Goal: Contribute content: Contribute content

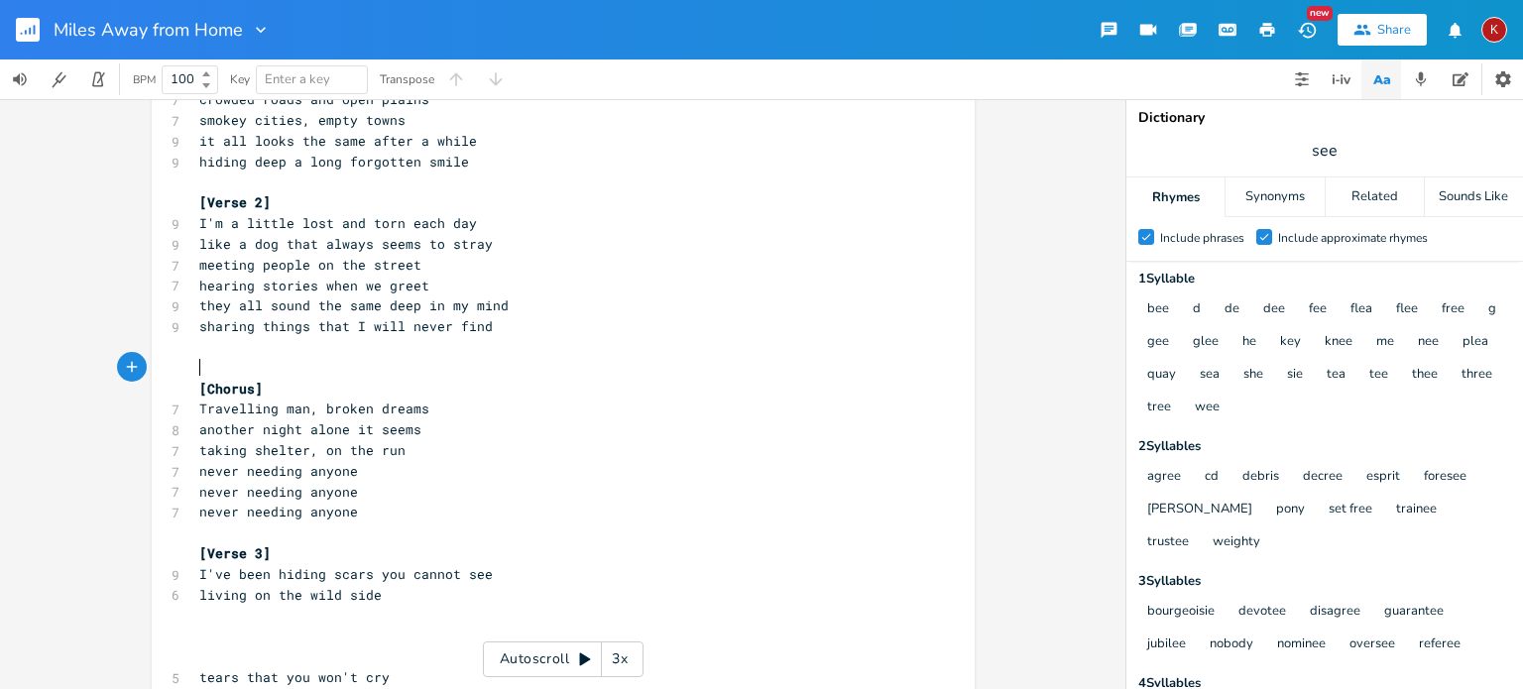
click at [237, 362] on pre "​" at bounding box center [553, 368] width 716 height 21
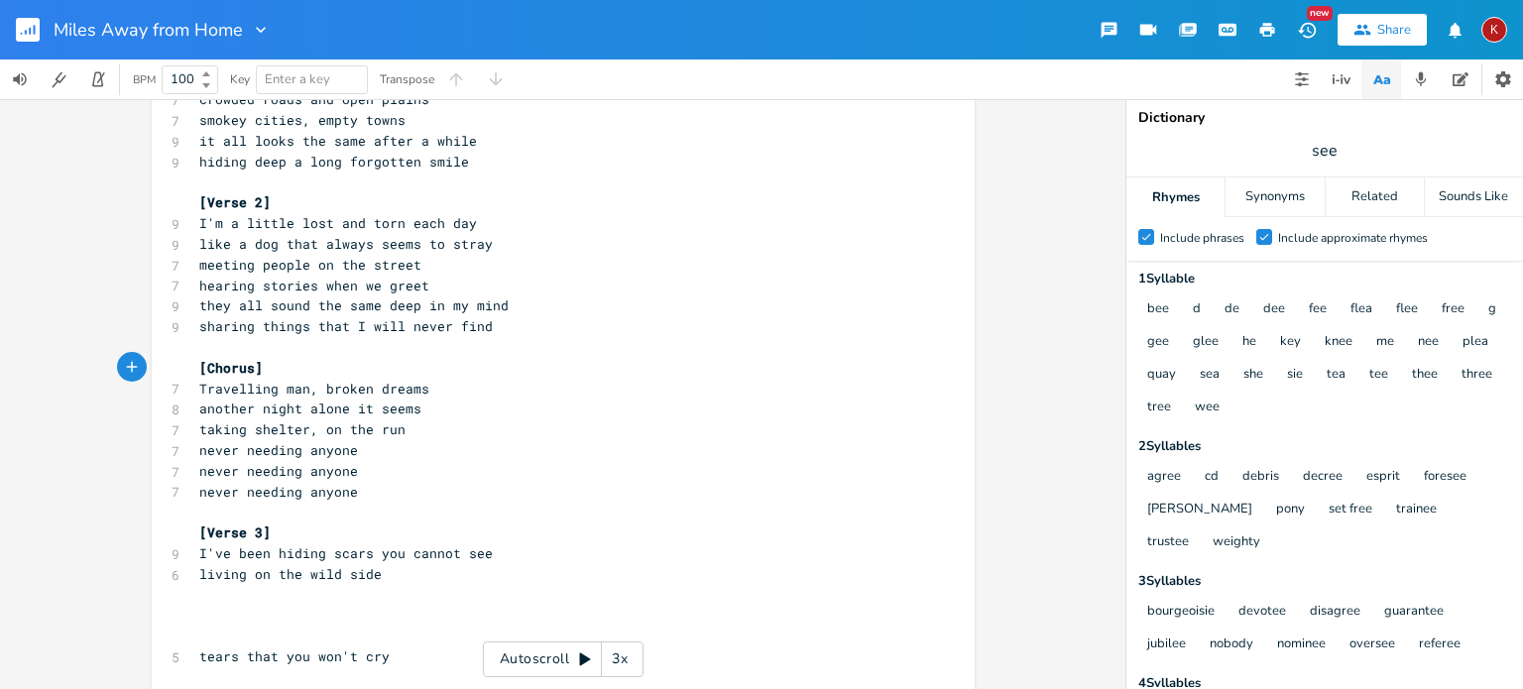
click at [483, 550] on pre "I've been hiding scars you cannot see" at bounding box center [553, 553] width 716 height 21
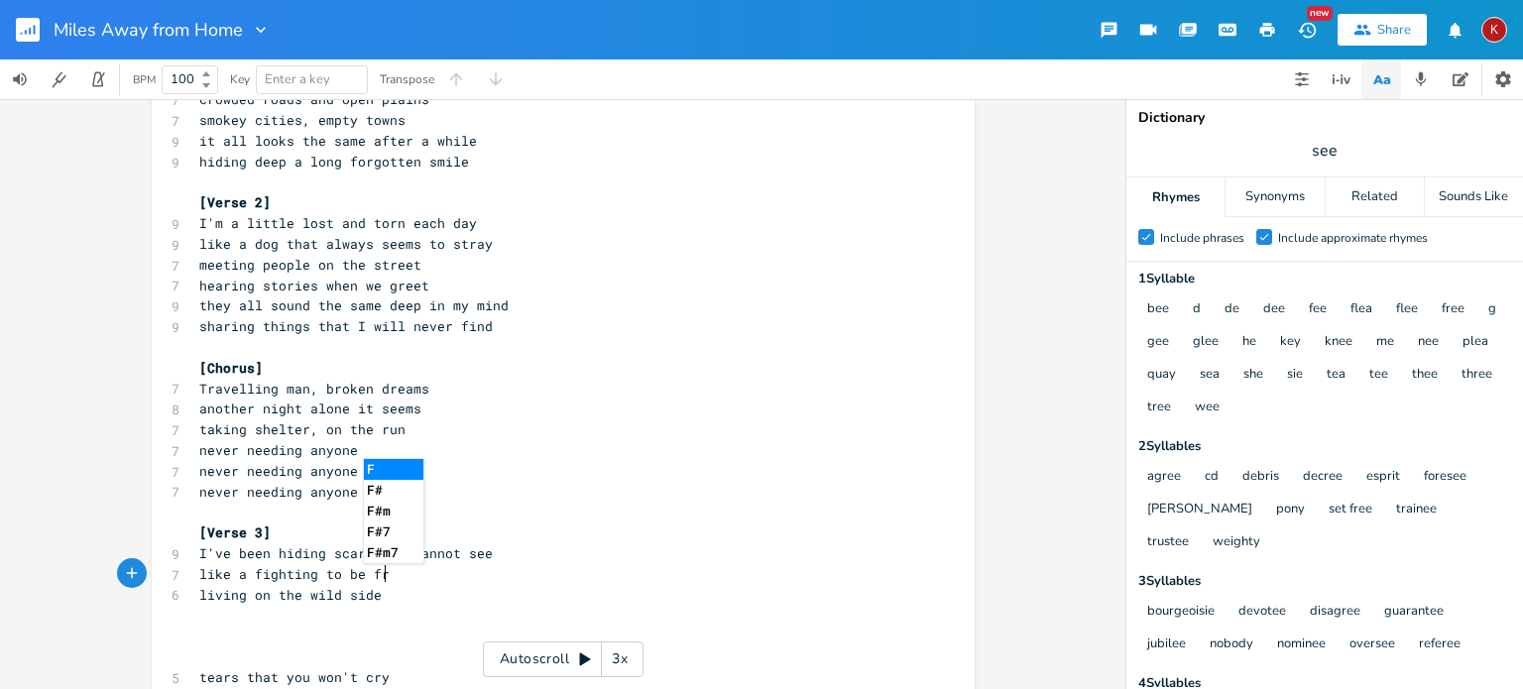
scroll to position [0, 139]
type textarea "like a fighting to be free"
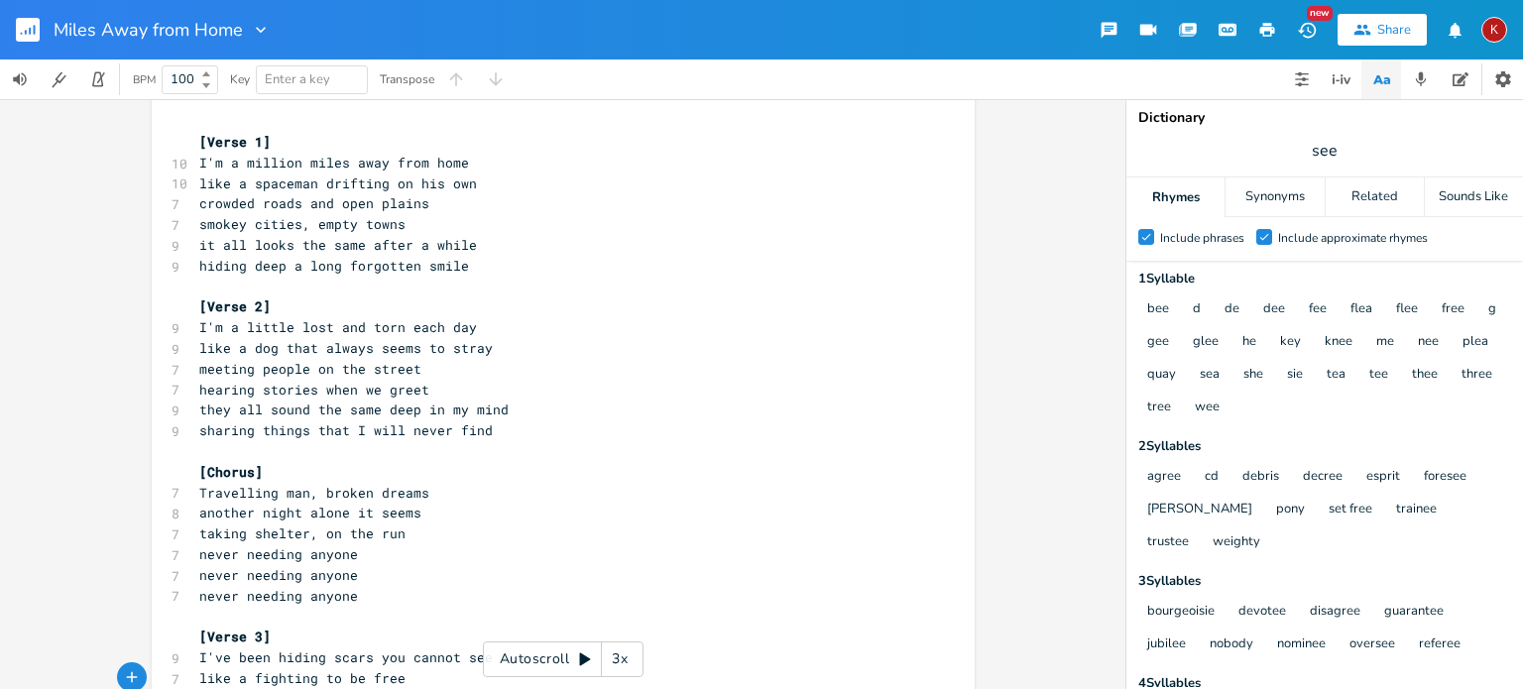
scroll to position [0, 0]
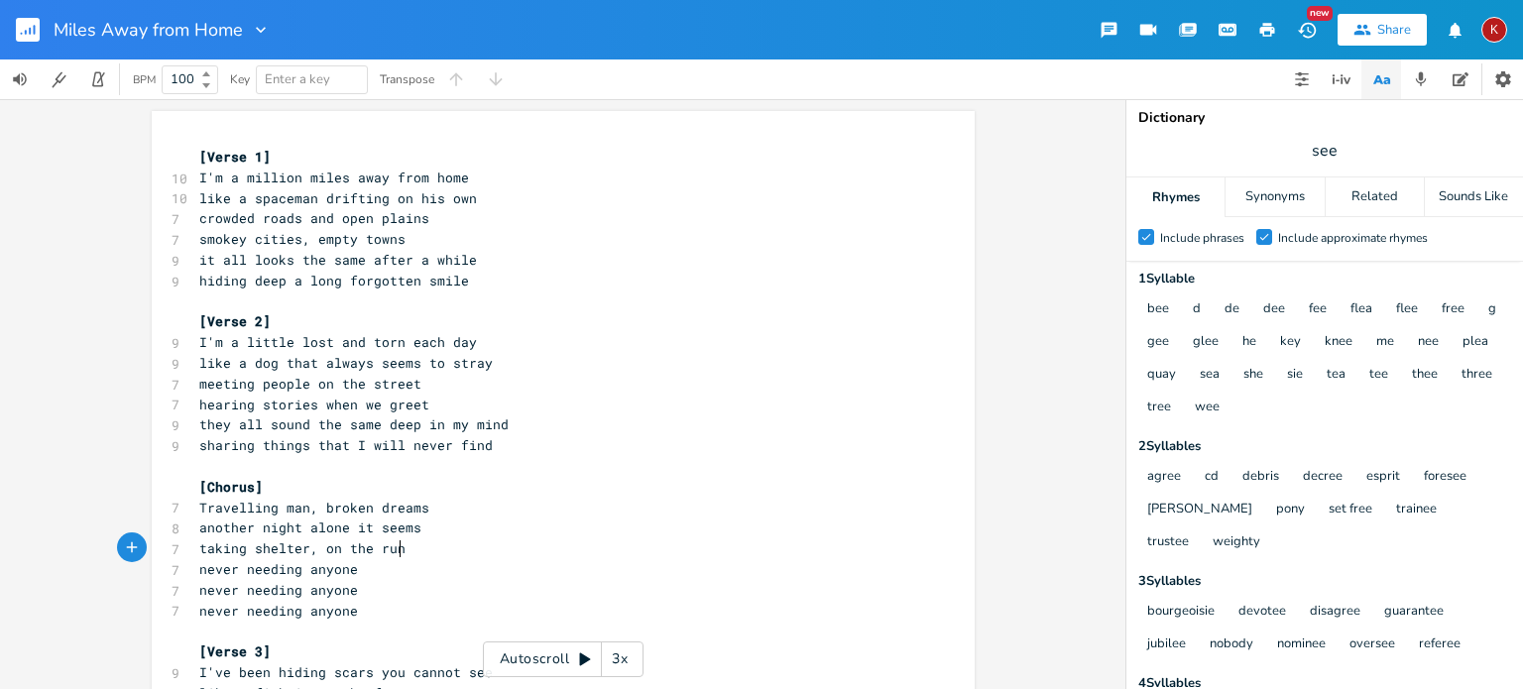
click at [474, 547] on pre "taking shelter, on the run" at bounding box center [553, 548] width 716 height 21
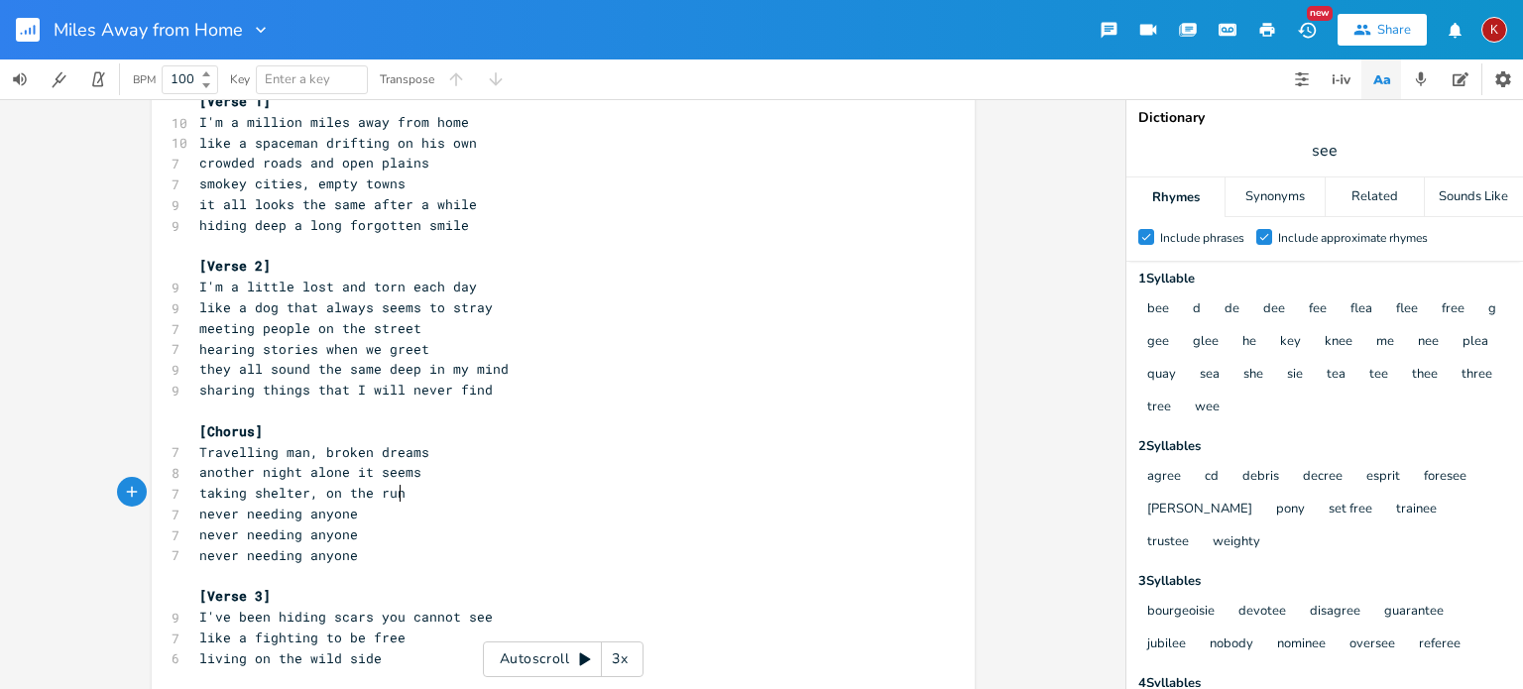
scroll to position [178, 0]
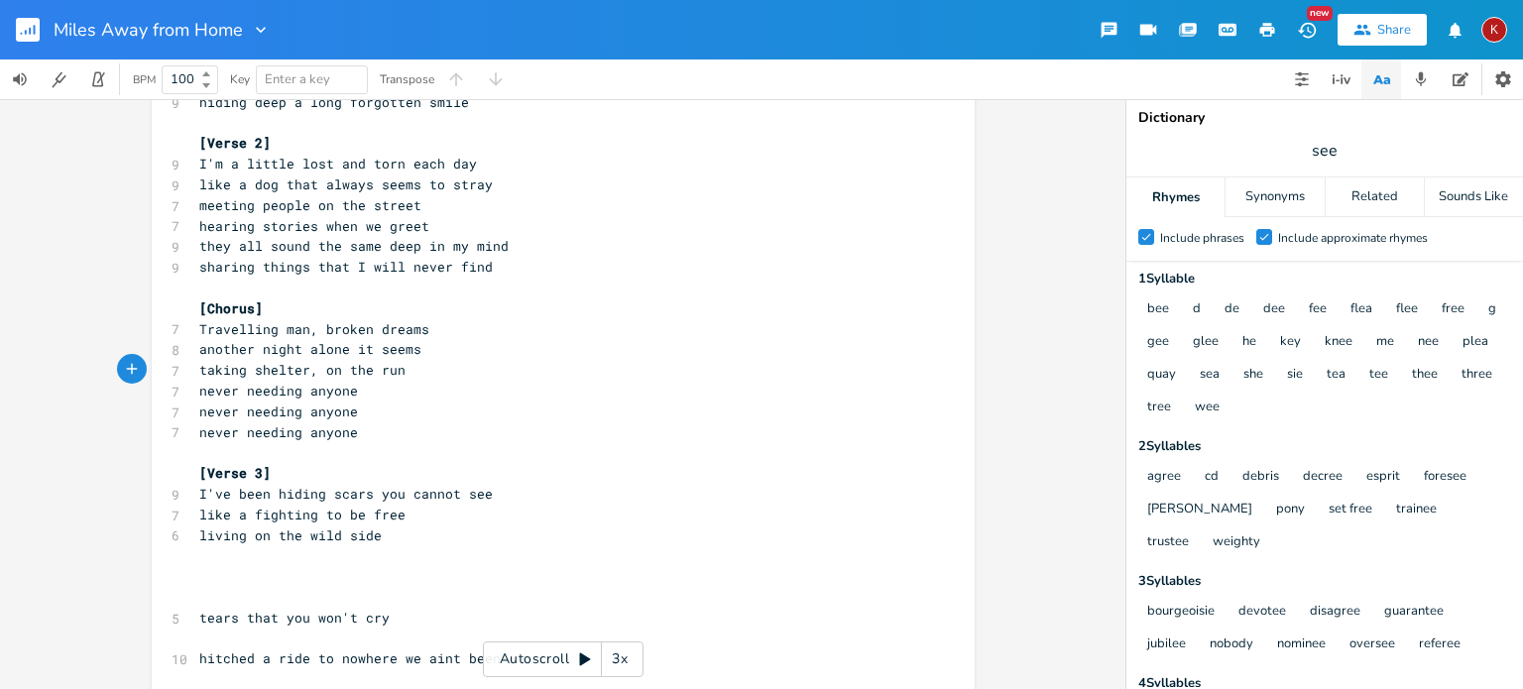
click at [249, 515] on span "like a fighting to be free" at bounding box center [302, 515] width 206 height 18
type textarea "woman"
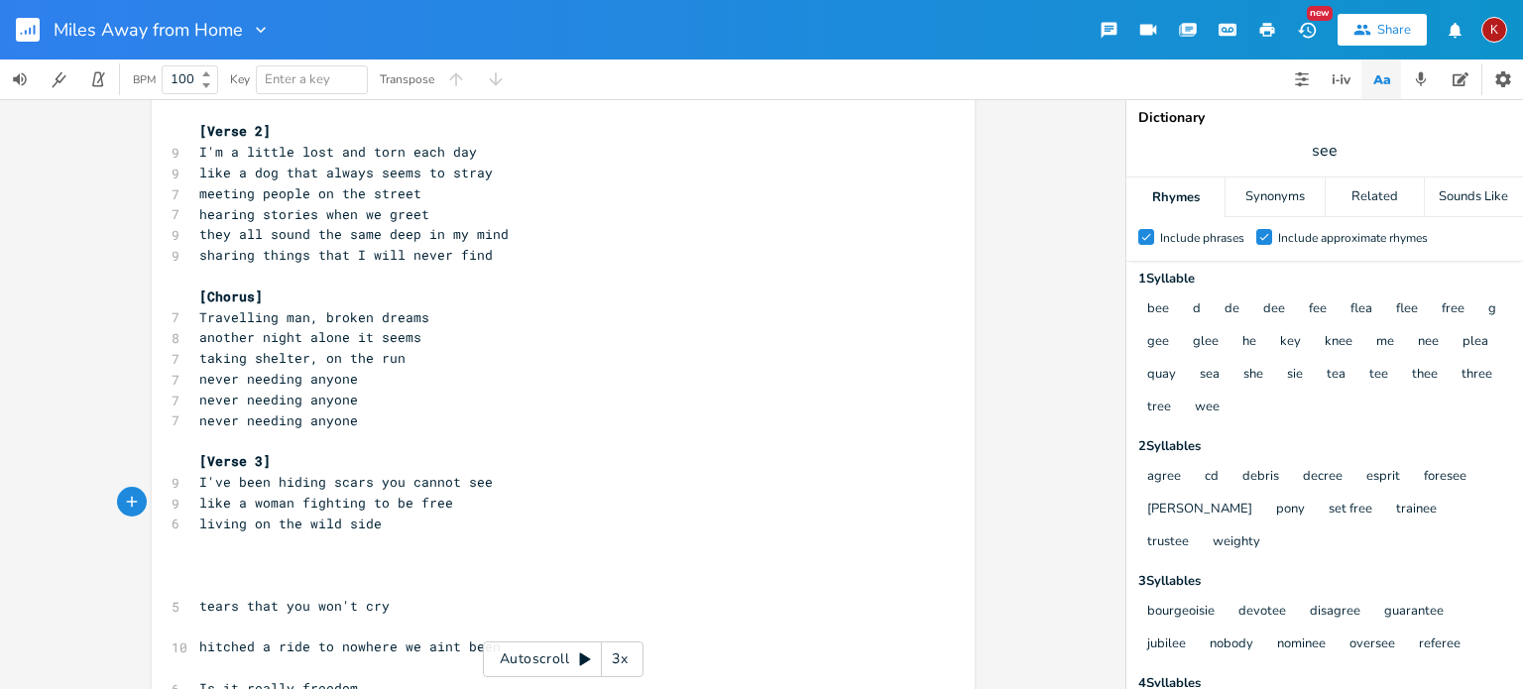
scroll to position [190, 0]
click at [331, 522] on span "living on the wild side" at bounding box center [290, 524] width 182 height 18
type textarea "er"
click at [396, 521] on pre "living on the [PERSON_NAME] side" at bounding box center [553, 524] width 716 height 21
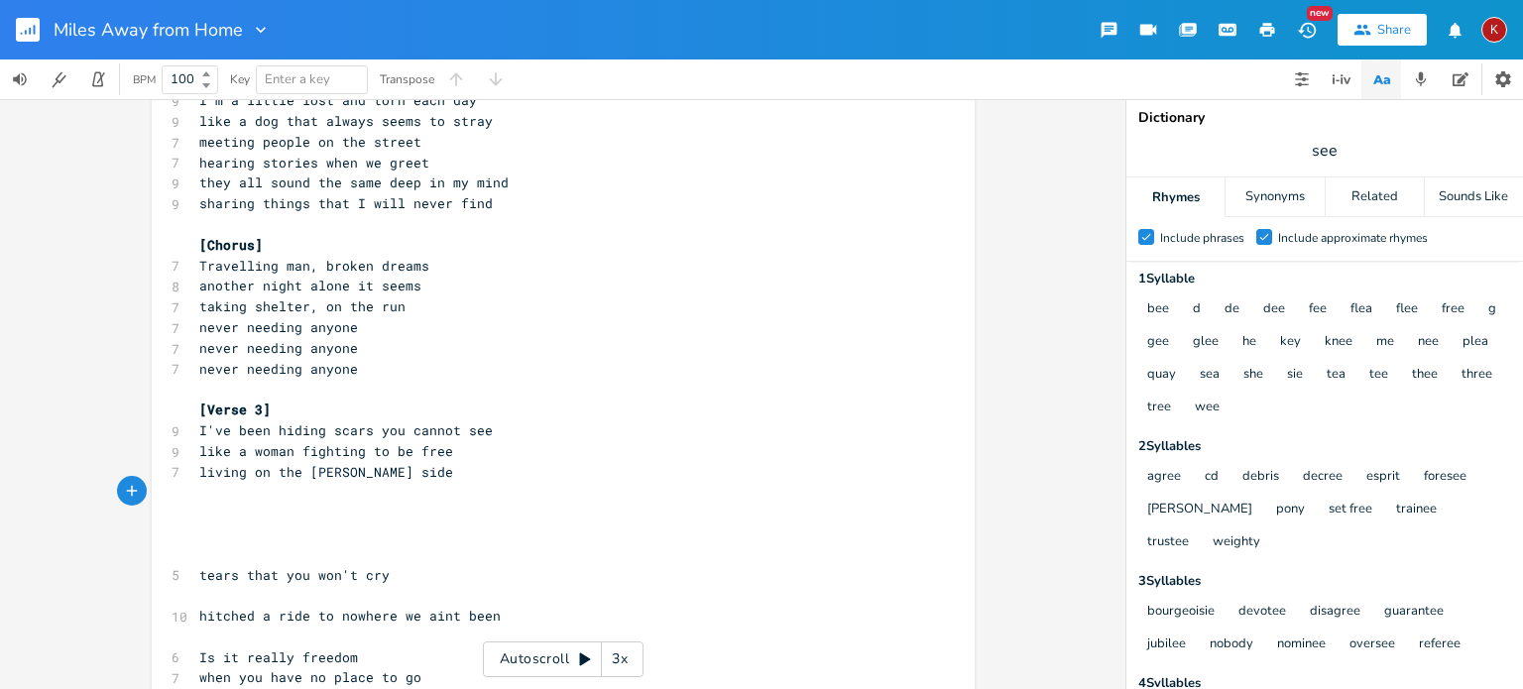
scroll to position [250, 0]
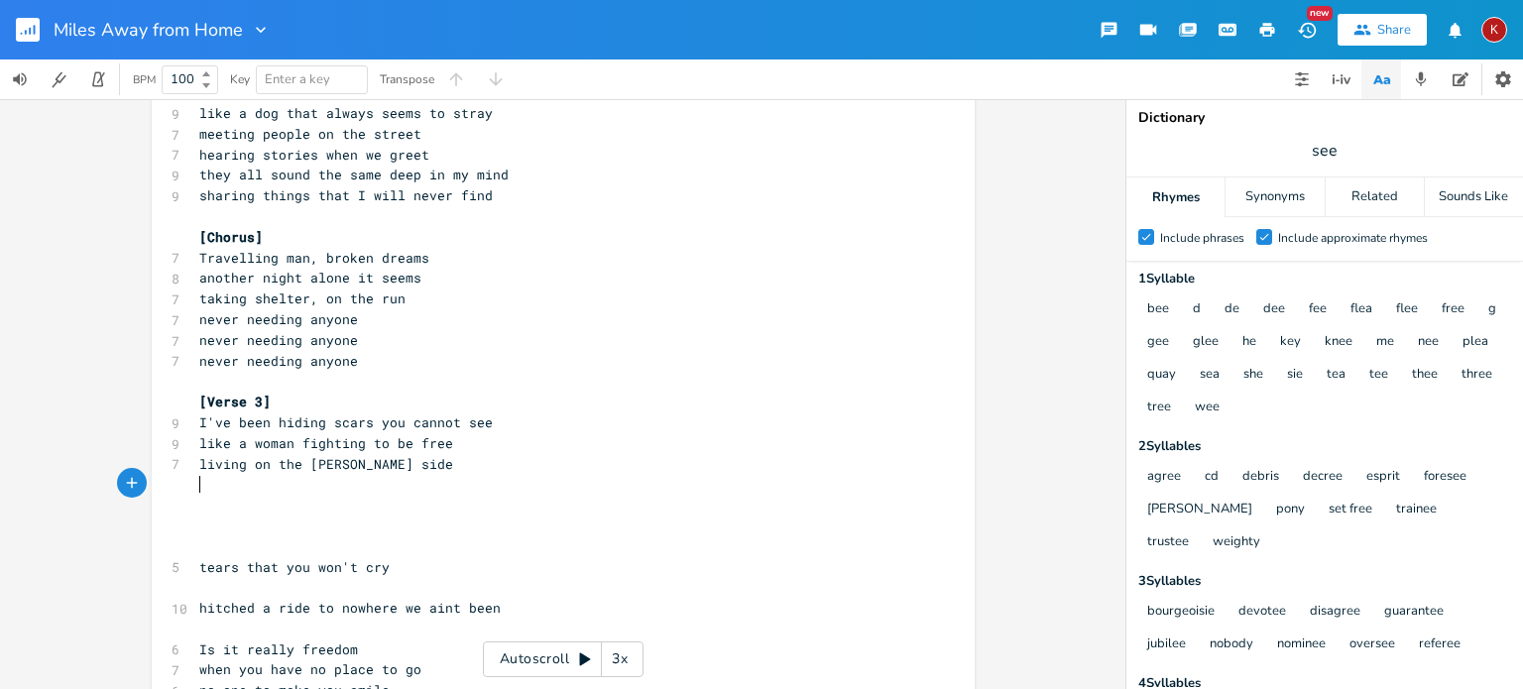
click at [512, 606] on pre "hitched a ride to nowhere we aint been" at bounding box center [553, 608] width 716 height 21
click at [1321, 152] on input "see" at bounding box center [1324, 151] width 25 height 22
type input "stare"
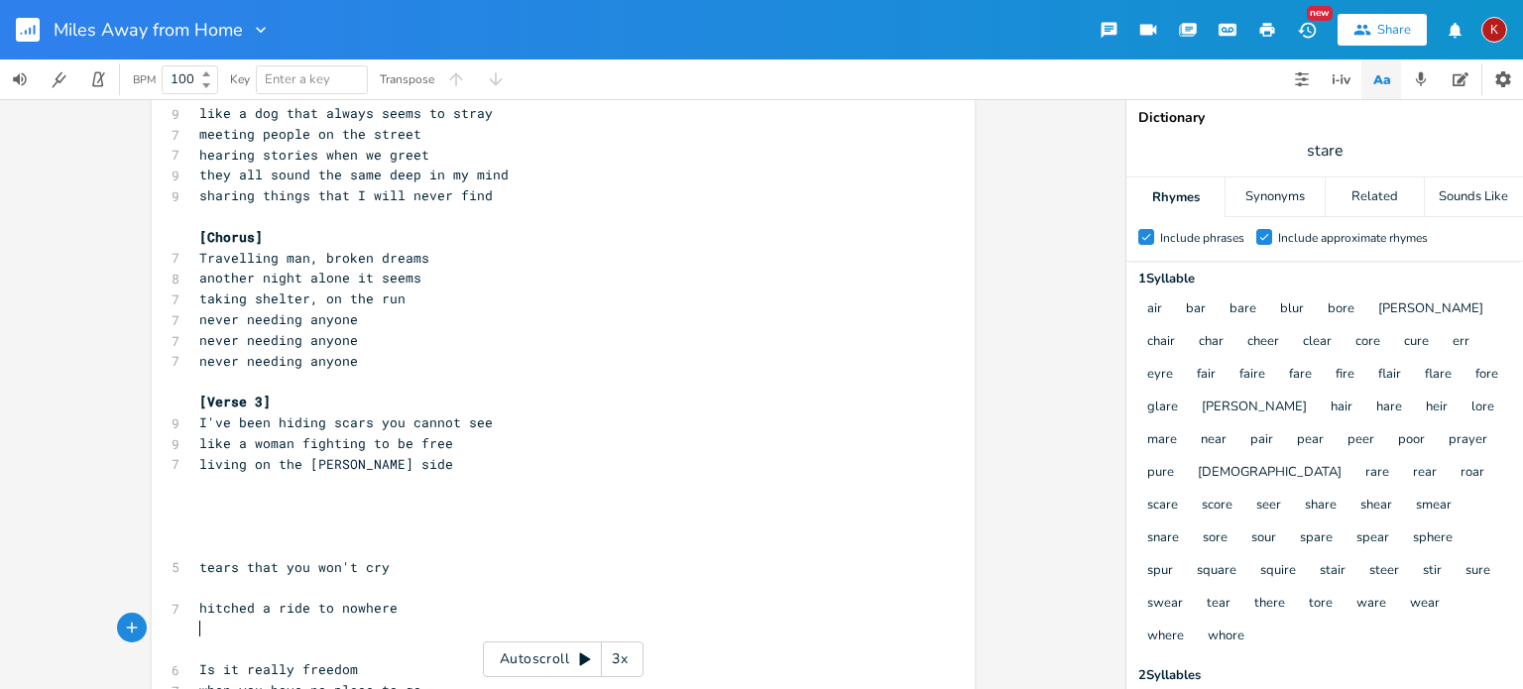
scroll to position [0, 0]
click at [195, 630] on pre "​" at bounding box center [553, 629] width 716 height 21
type textarea "n"
type textarea "l"
type textarea "knowing that I don't care"
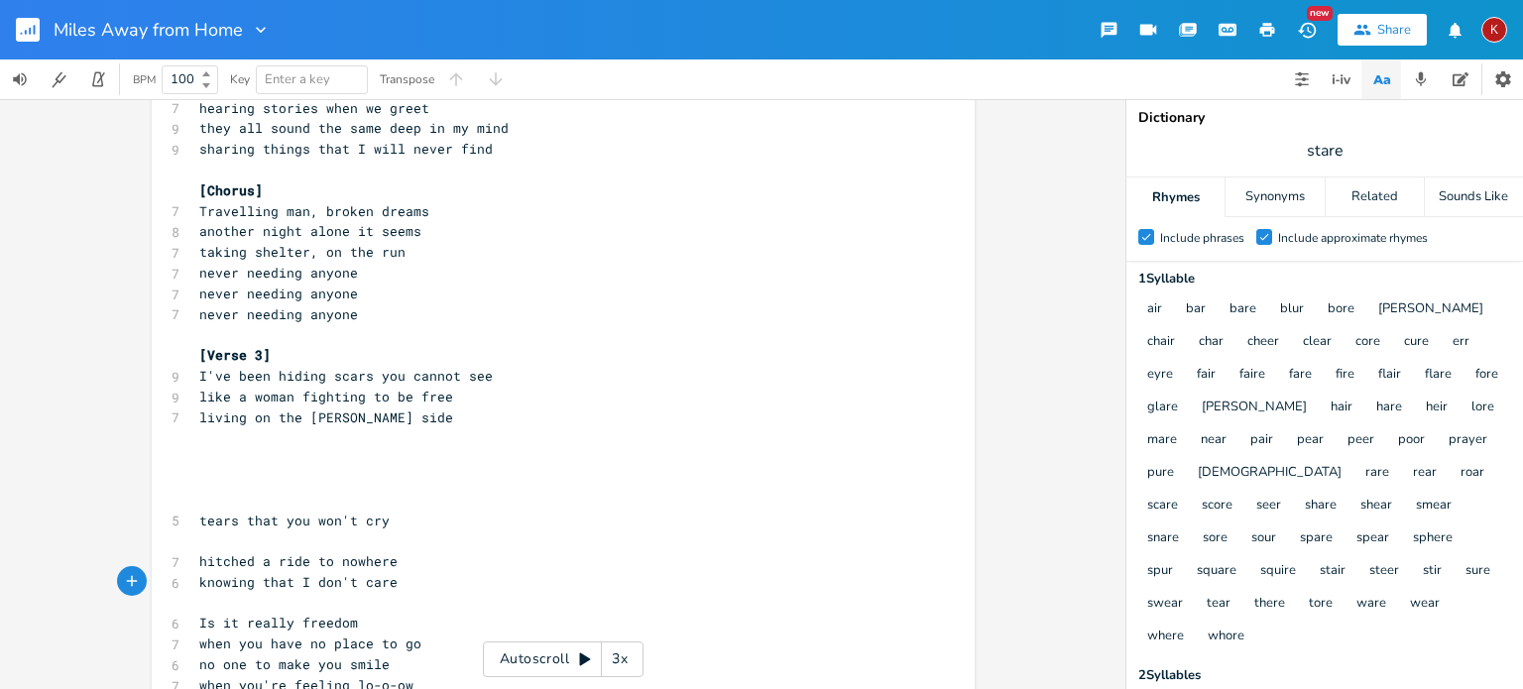
scroll to position [383, 0]
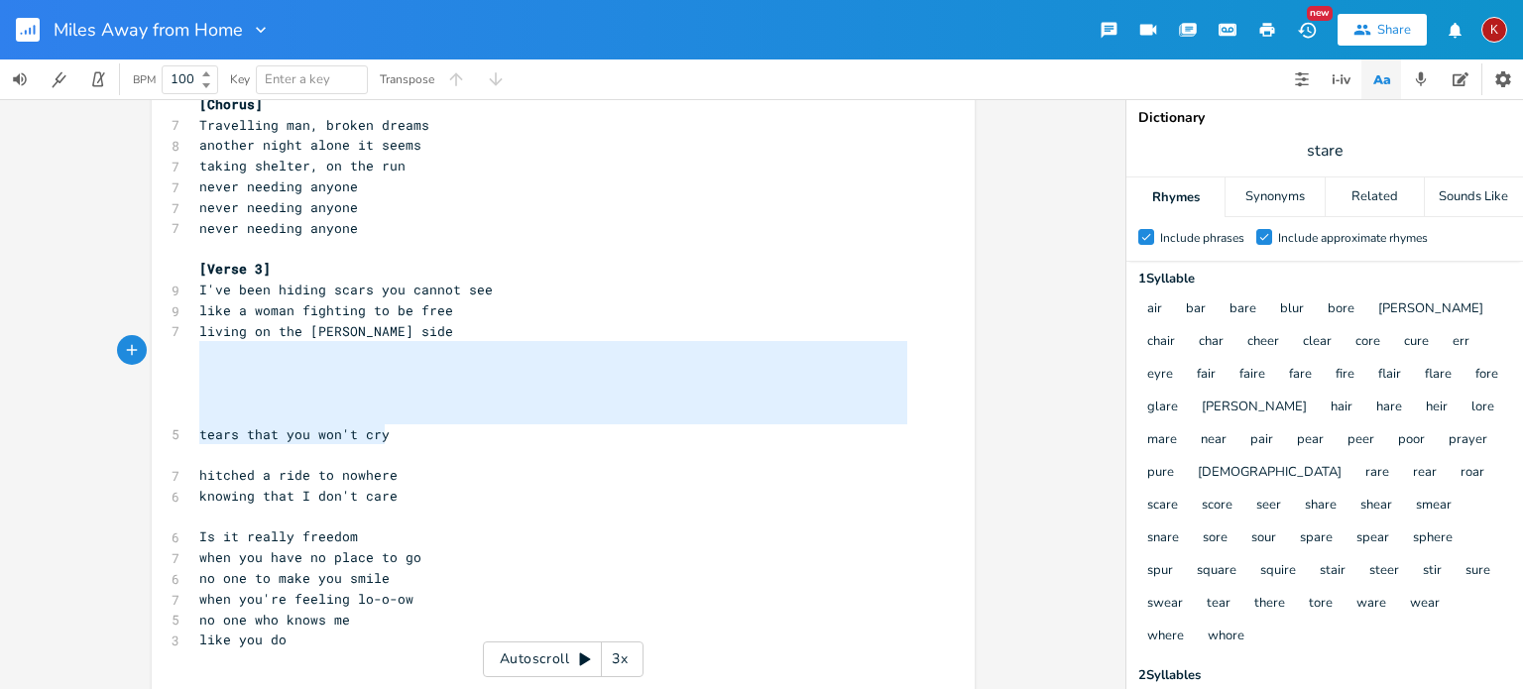
type textarea "living on the [PERSON_NAME] side tears that you won't cry"
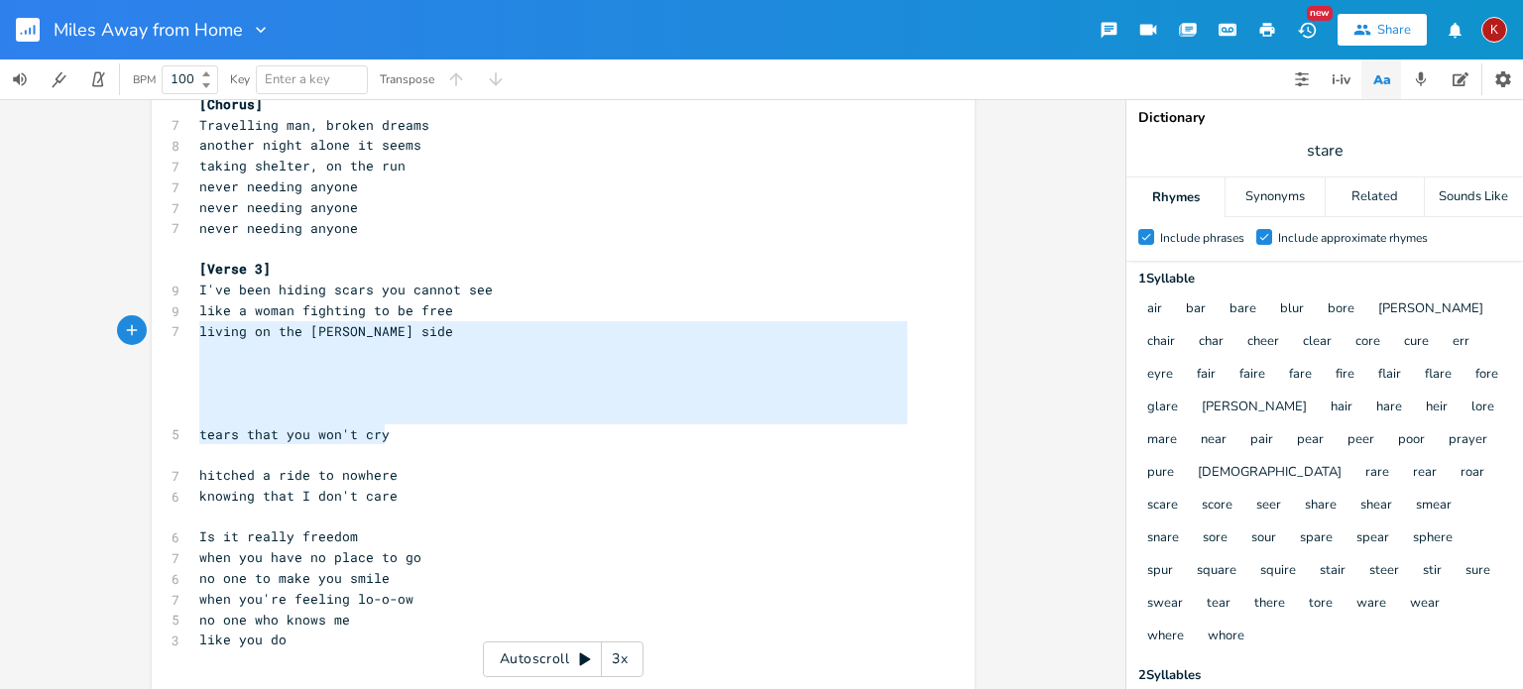
drag, startPoint x: 400, startPoint y: 434, endPoint x: 190, endPoint y: 331, distance: 233.2
click at [195, 331] on div "[Verse 1] 10 I'm a million miles away from home 10 like a spaceman drifting on …" at bounding box center [553, 290] width 716 height 1052
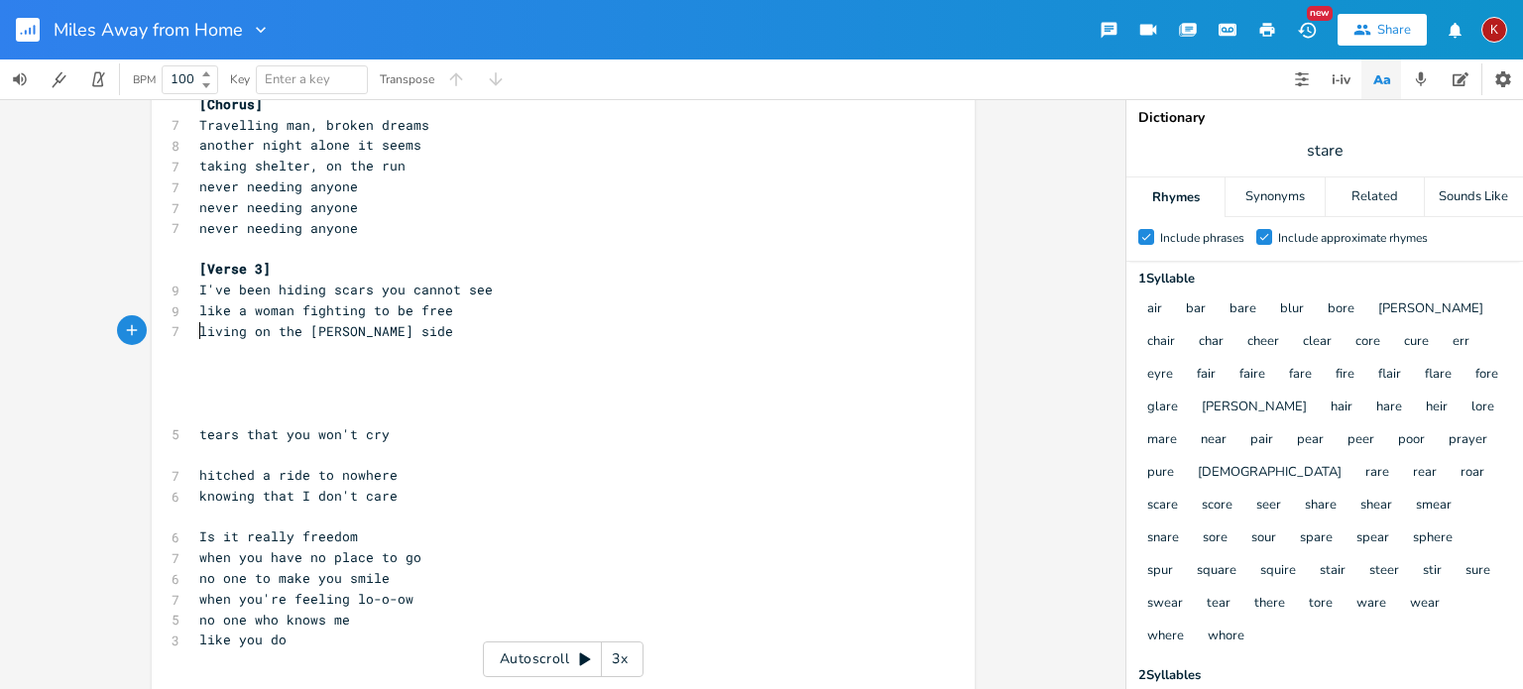
click at [195, 331] on pre "living on the [PERSON_NAME] side" at bounding box center [553, 331] width 716 height 21
click at [197, 515] on pre "​" at bounding box center [553, 517] width 716 height 21
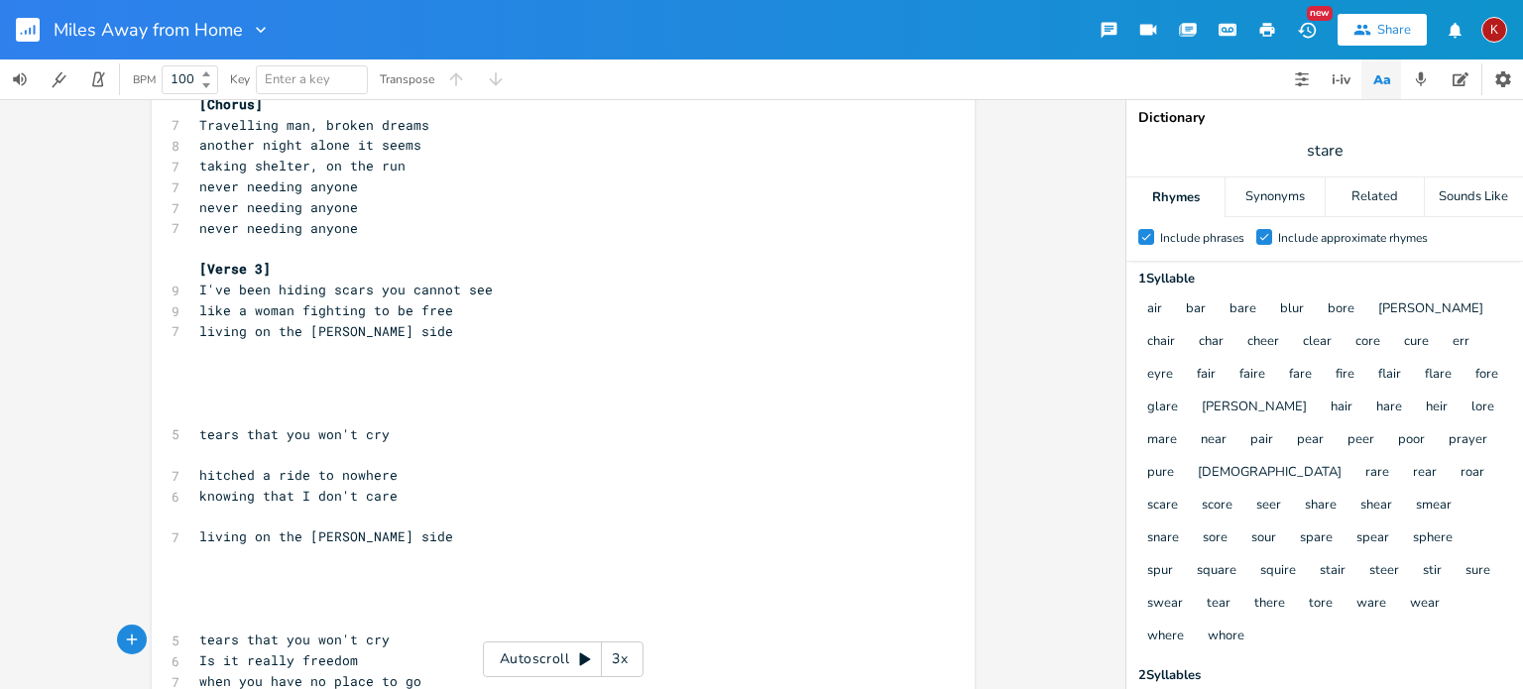
click at [394, 435] on pre "tears that you won't cry" at bounding box center [553, 434] width 716 height 21
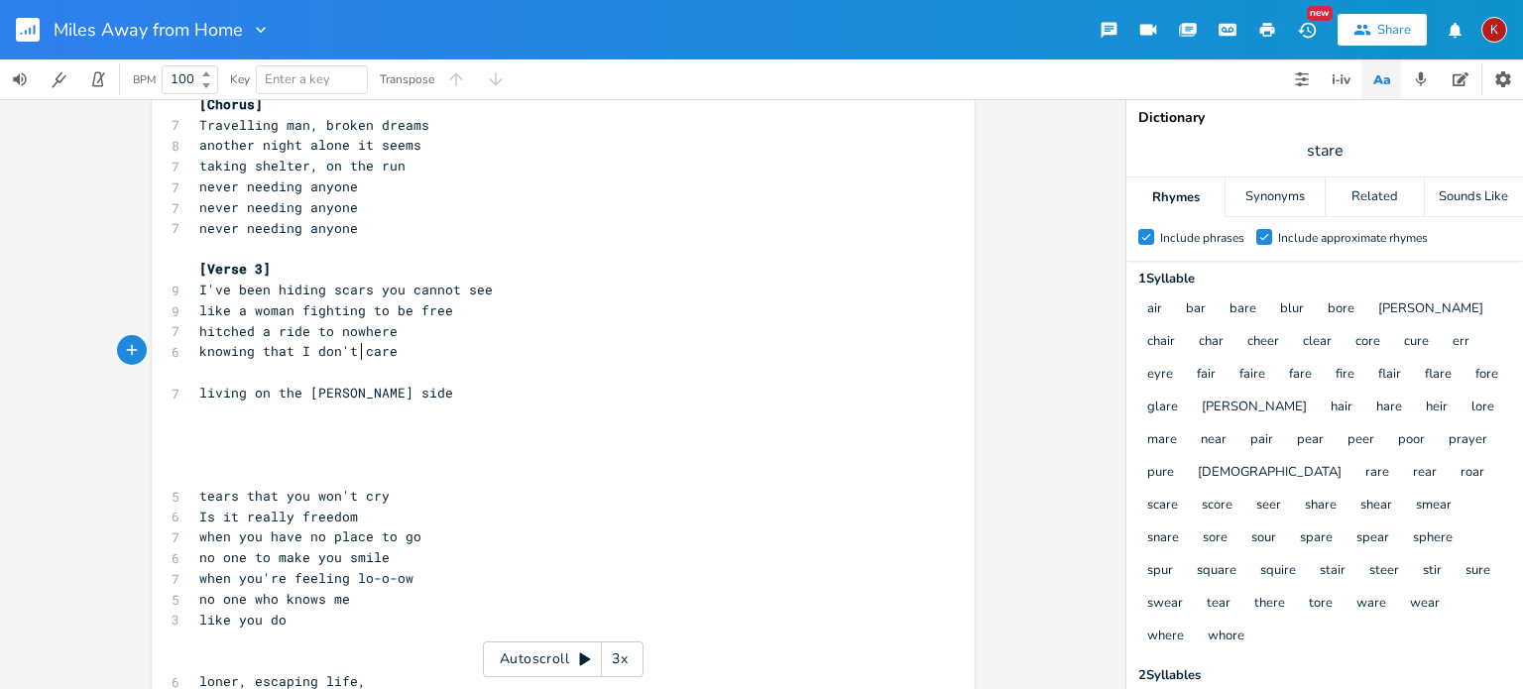
click at [353, 360] on pre "knowing that I don't care" at bounding box center [553, 351] width 716 height 21
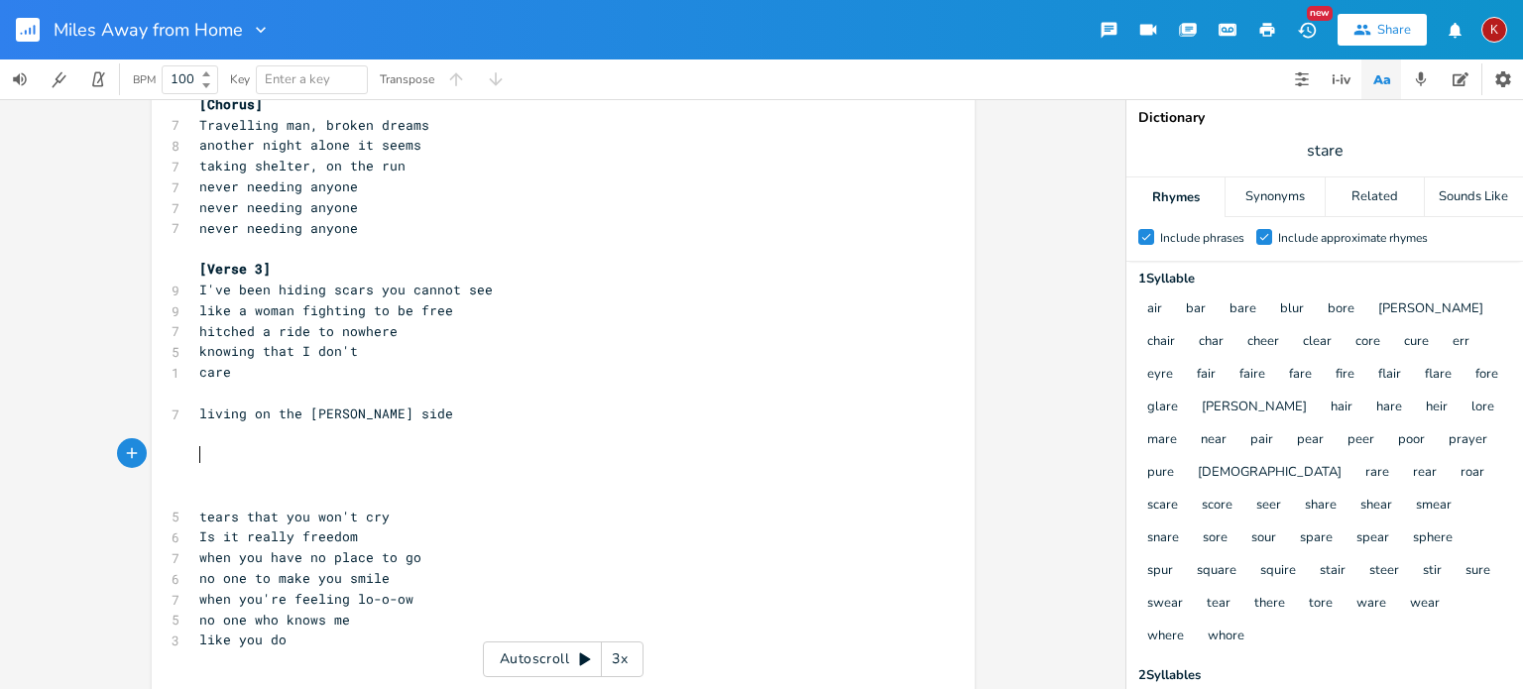
click at [276, 455] on pre "​" at bounding box center [553, 454] width 716 height 21
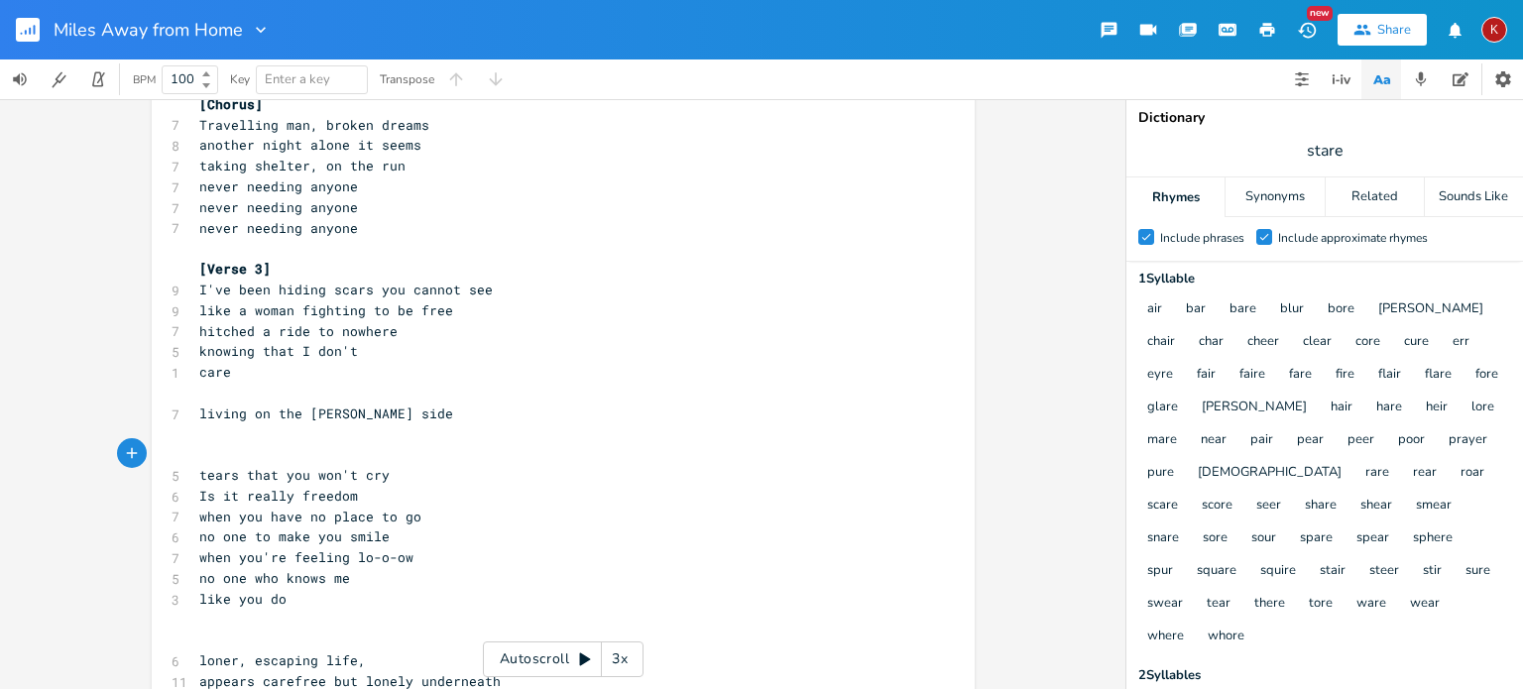
click at [388, 475] on pre "tears that you won't cry" at bounding box center [553, 475] width 716 height 21
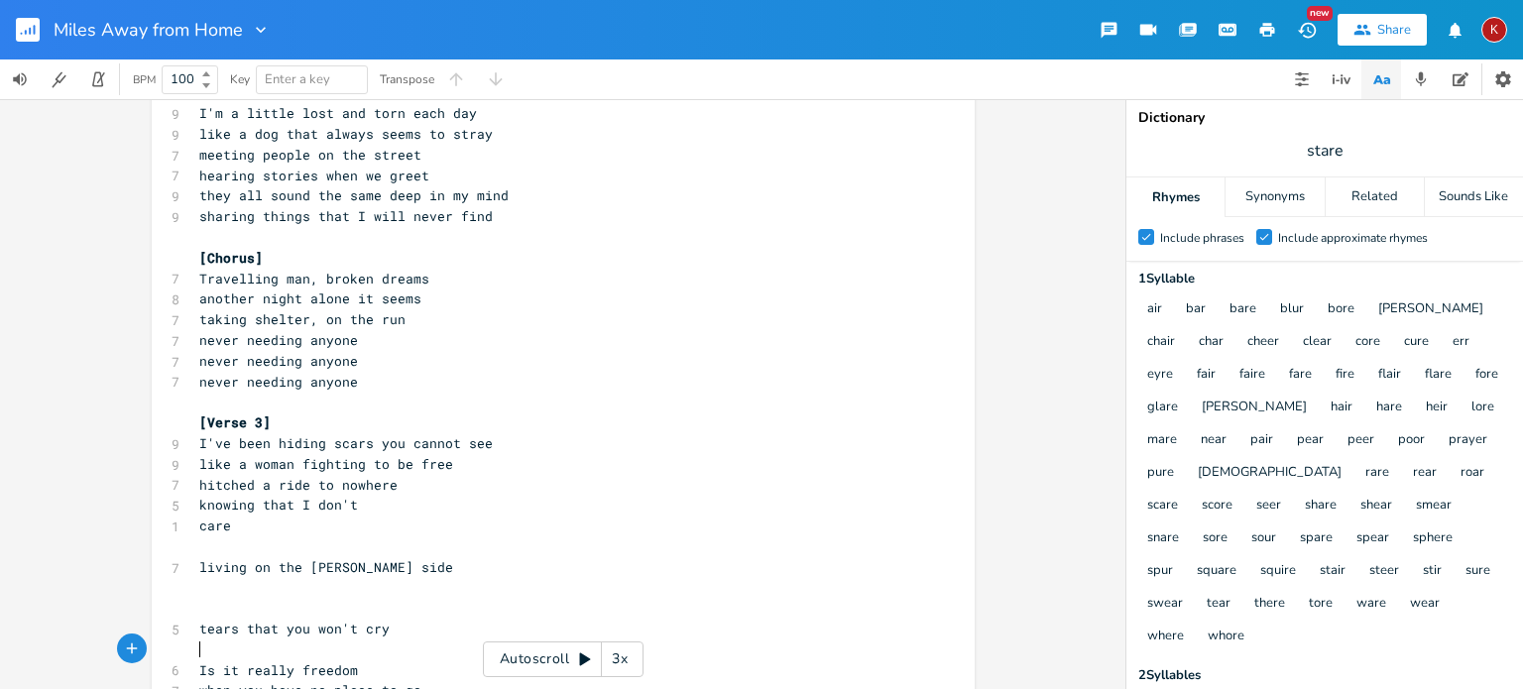
scroll to position [217, 0]
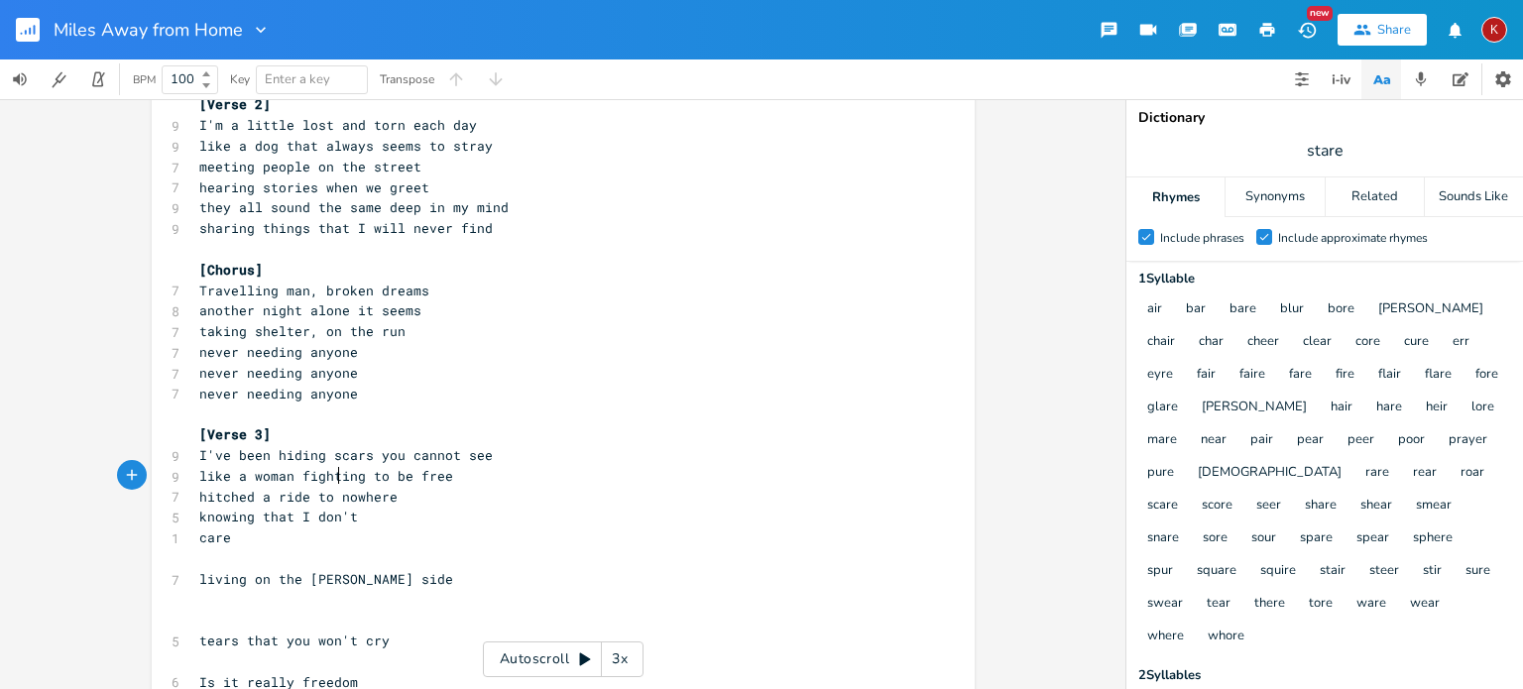
click at [335, 475] on span "like a woman fighting to be free" at bounding box center [326, 476] width 254 height 18
type textarea "dying"
click at [516, 457] on pre "I've been hiding scars you cannot see" at bounding box center [553, 455] width 716 height 21
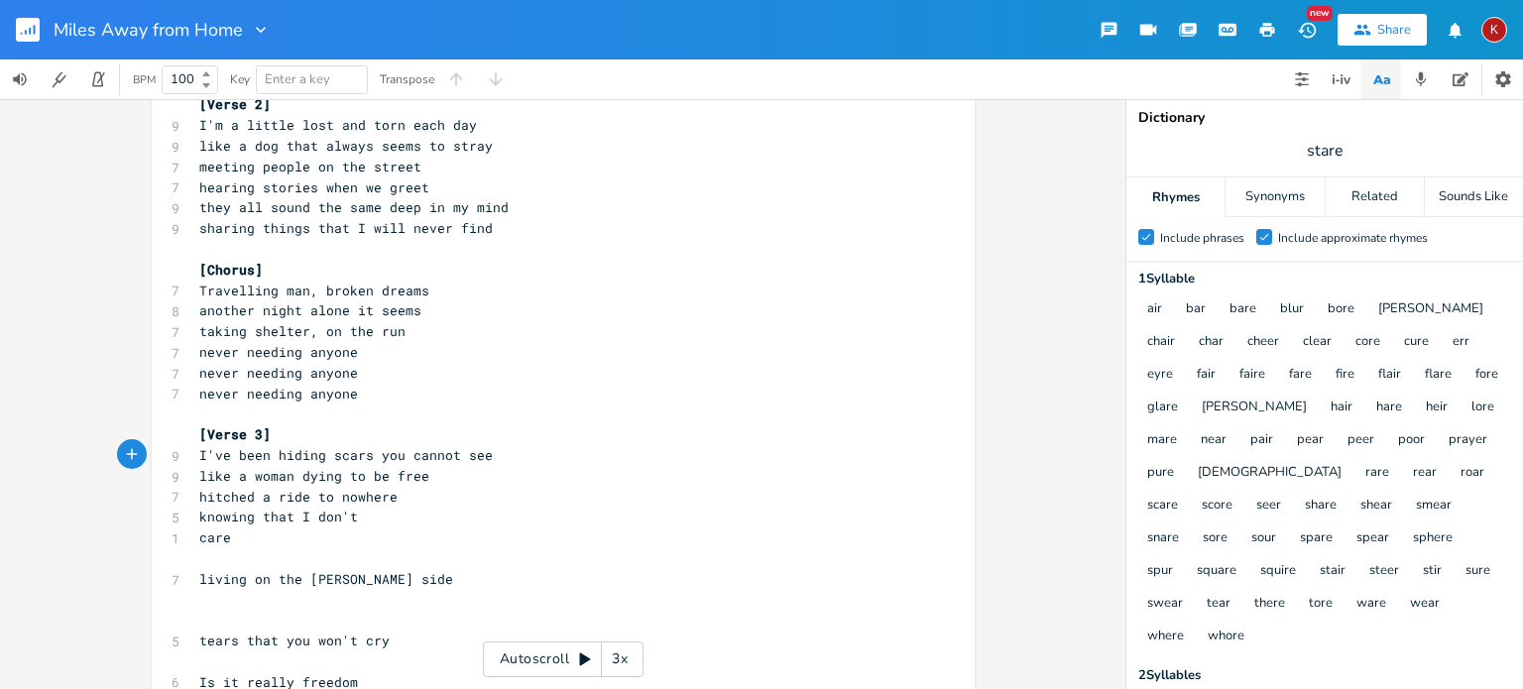
click at [367, 520] on pre "knowing that I don't" at bounding box center [553, 517] width 716 height 21
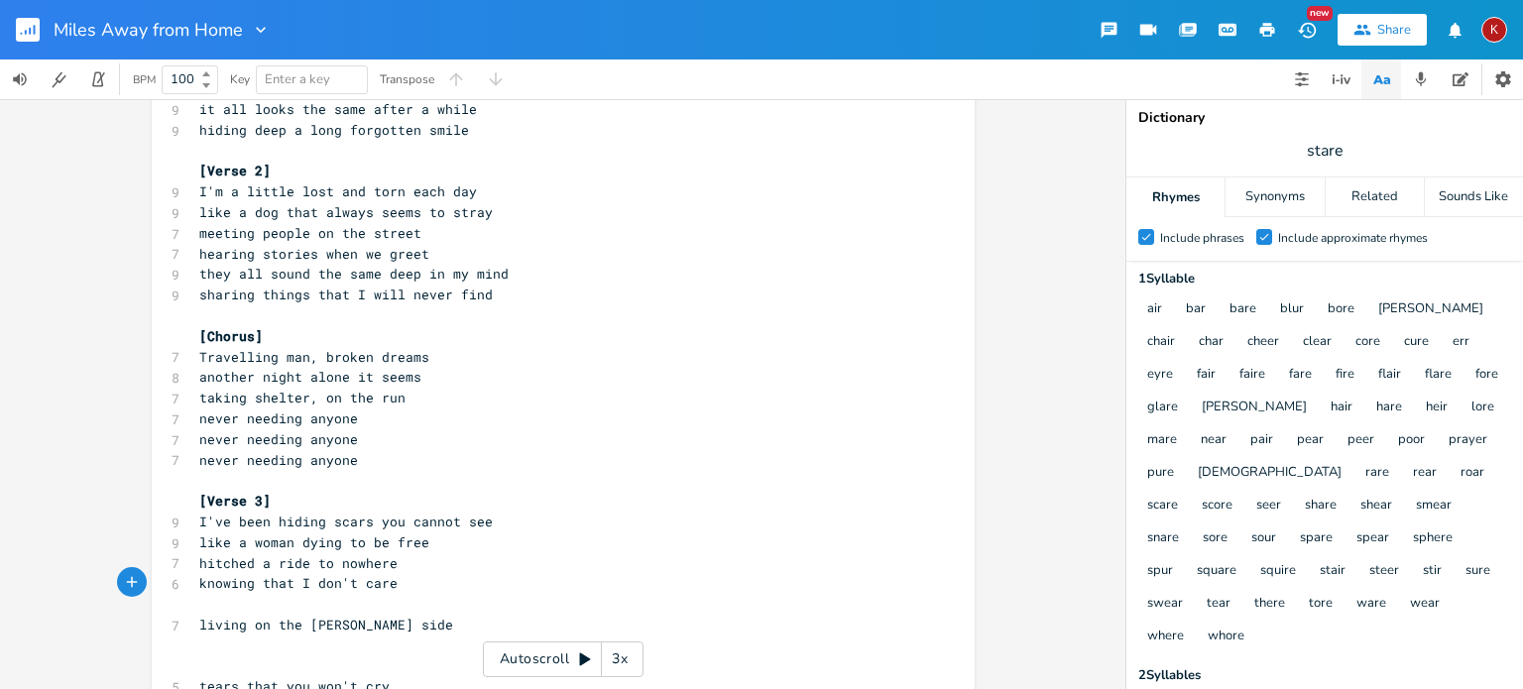
scroll to position [151, 0]
click at [611, 388] on pre "taking shelter, on the run" at bounding box center [553, 398] width 716 height 21
type textarea "run"
type textarea "​"
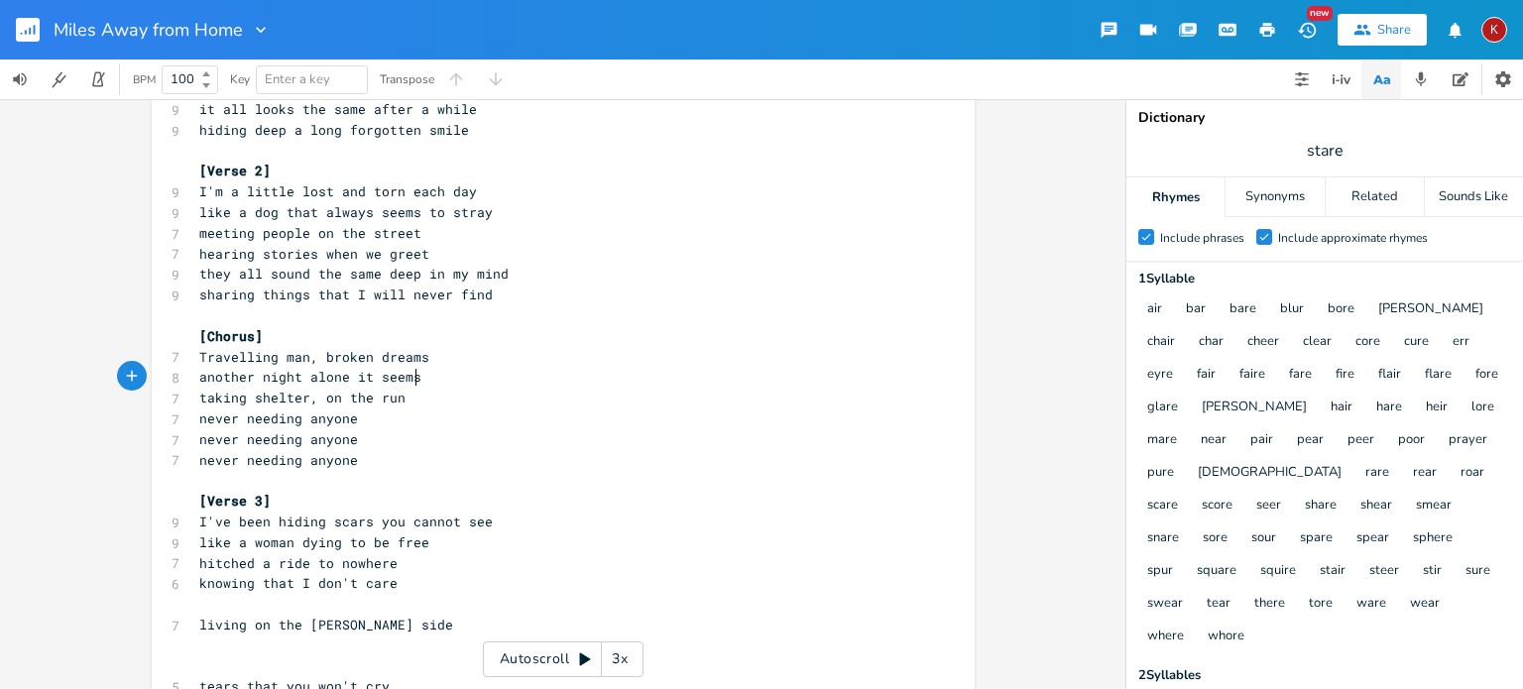
drag, startPoint x: 639, startPoint y: 375, endPoint x: 534, endPoint y: 404, distance: 109.0
click at [534, 404] on pre "taking shelter, on the run" at bounding box center [553, 398] width 716 height 21
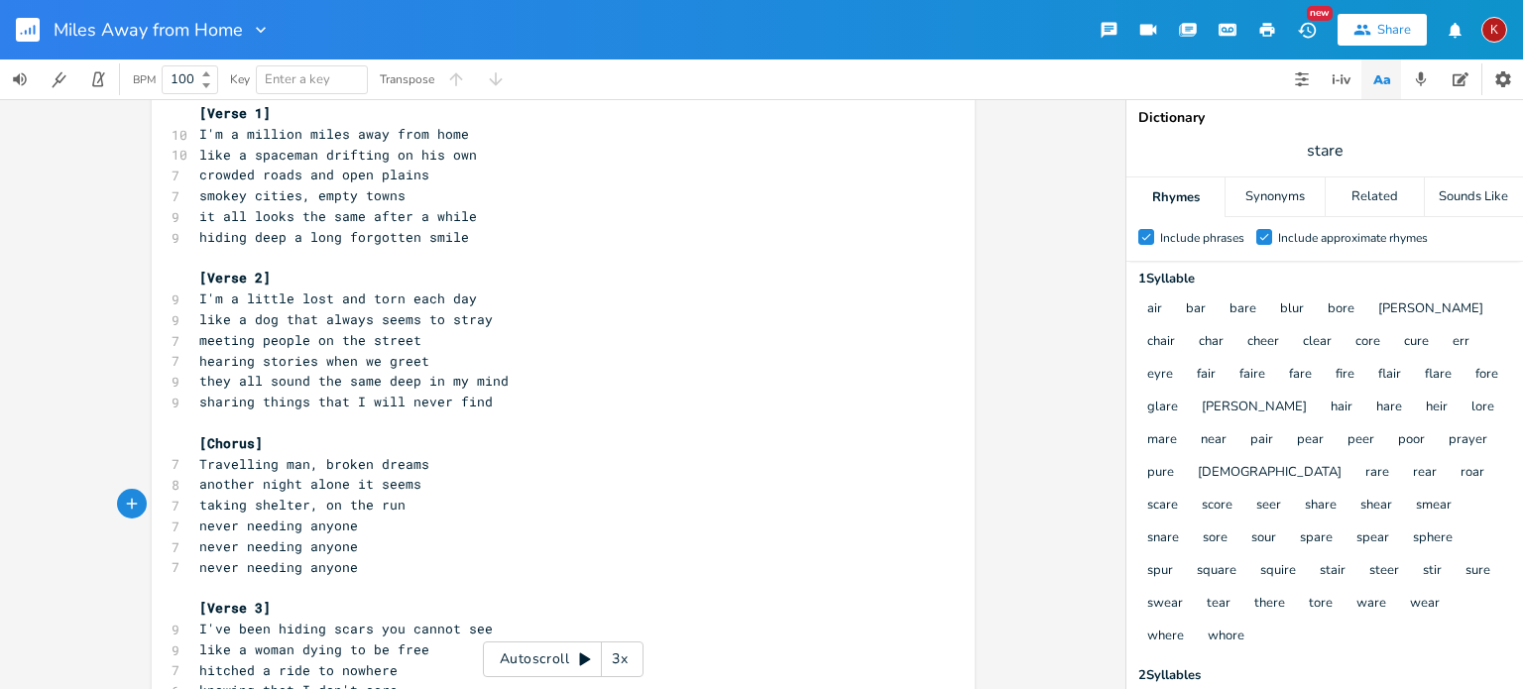
scroll to position [55, 0]
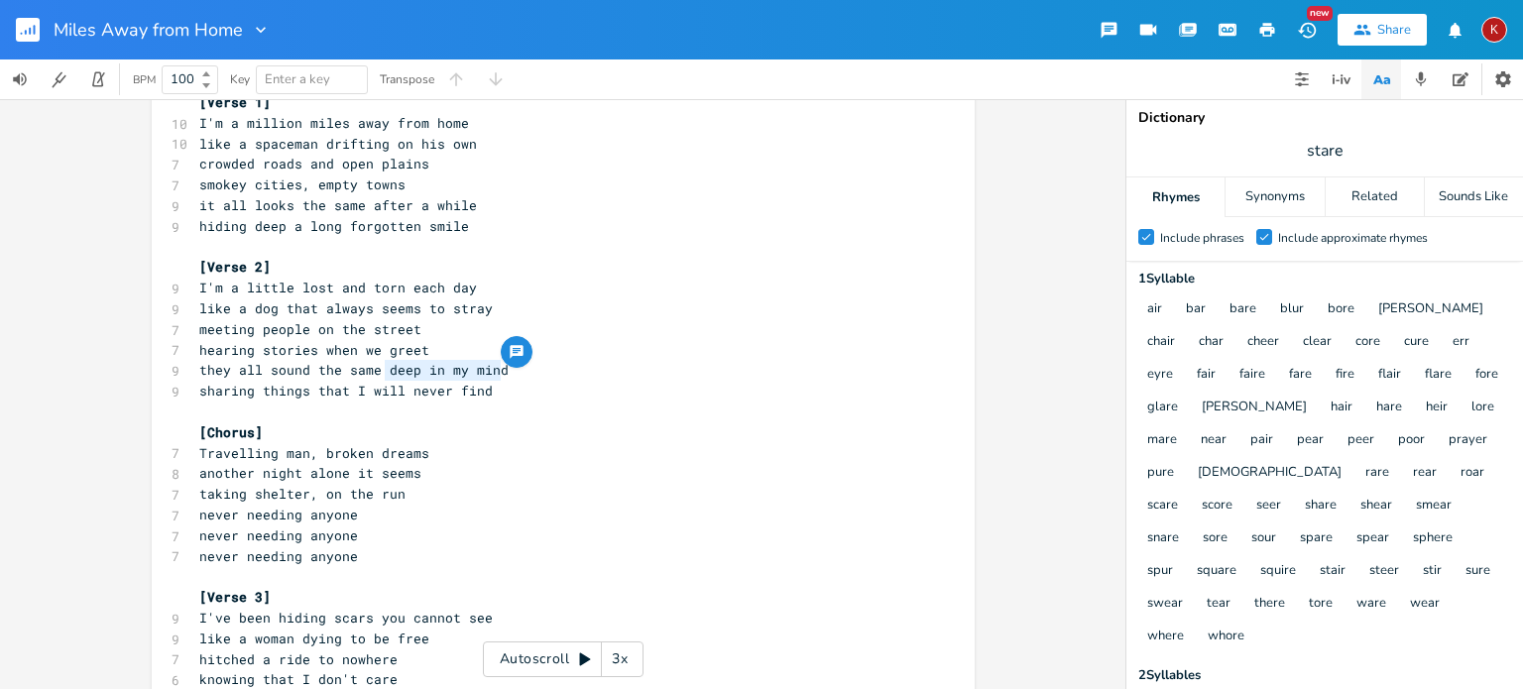
drag, startPoint x: 508, startPoint y: 372, endPoint x: 377, endPoint y: 364, distance: 131.1
click at [377, 364] on pre "they all sound the same deep in my mind" at bounding box center [553, 370] width 716 height 21
type textarea "after w h"
type textarea "a while"
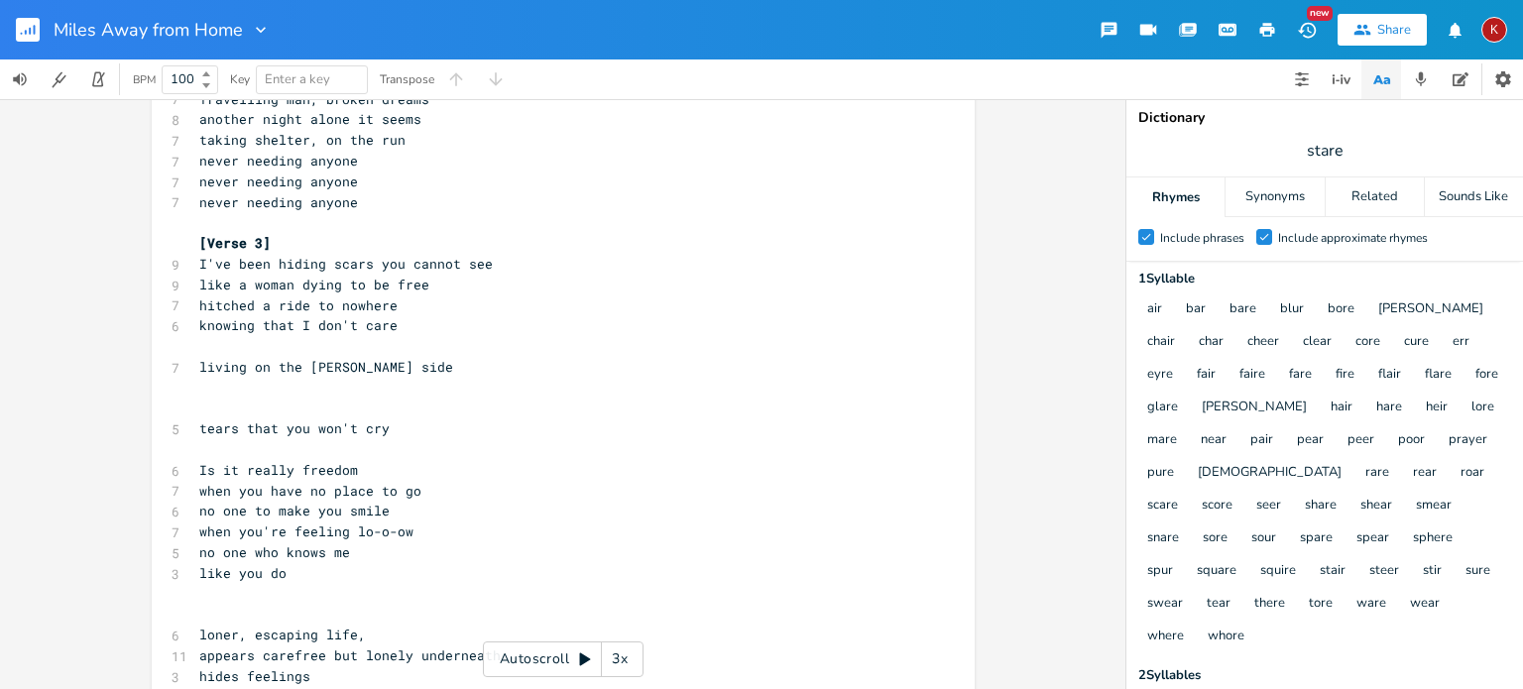
scroll to position [427, 0]
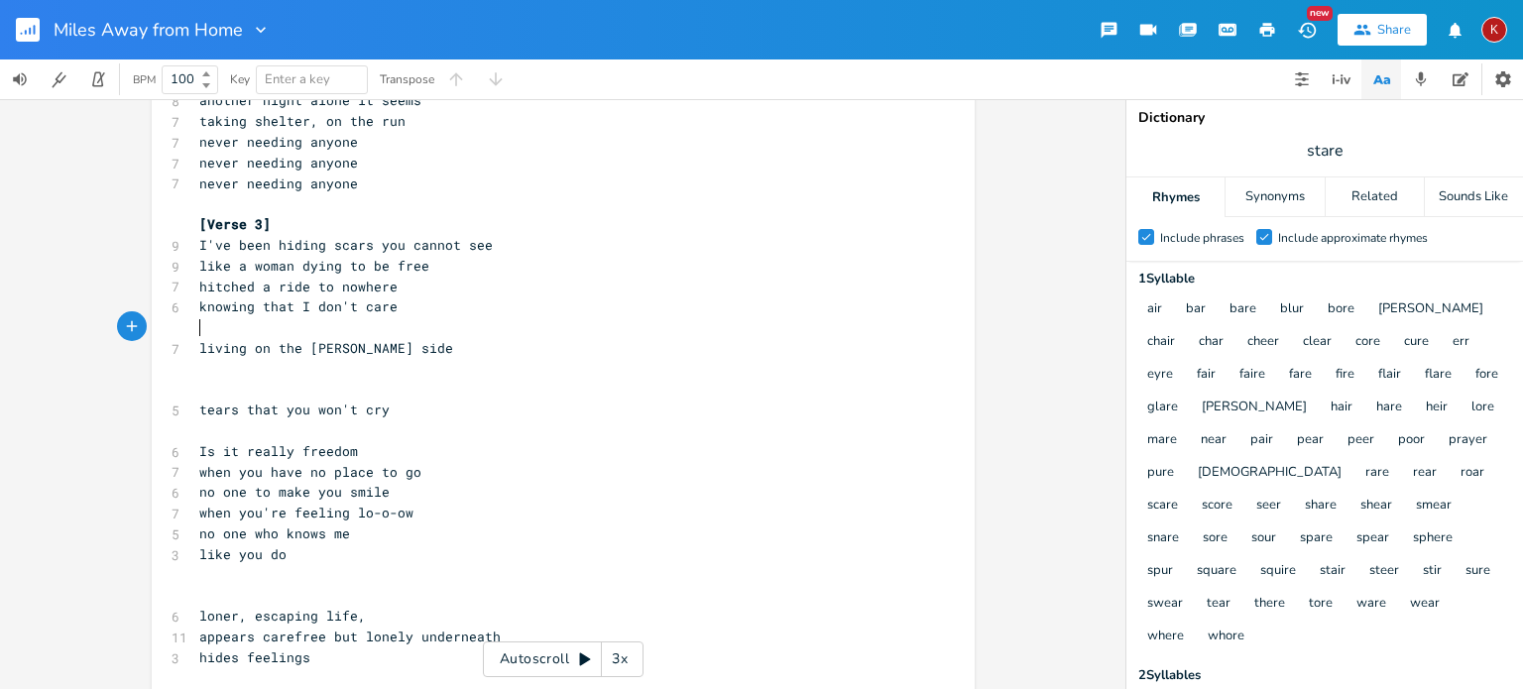
click at [207, 328] on pre "​" at bounding box center [553, 327] width 716 height 21
type textarea "ca't bother to care"
click at [206, 329] on span "ca't bother to care" at bounding box center [274, 327] width 151 height 18
type textarea "n"
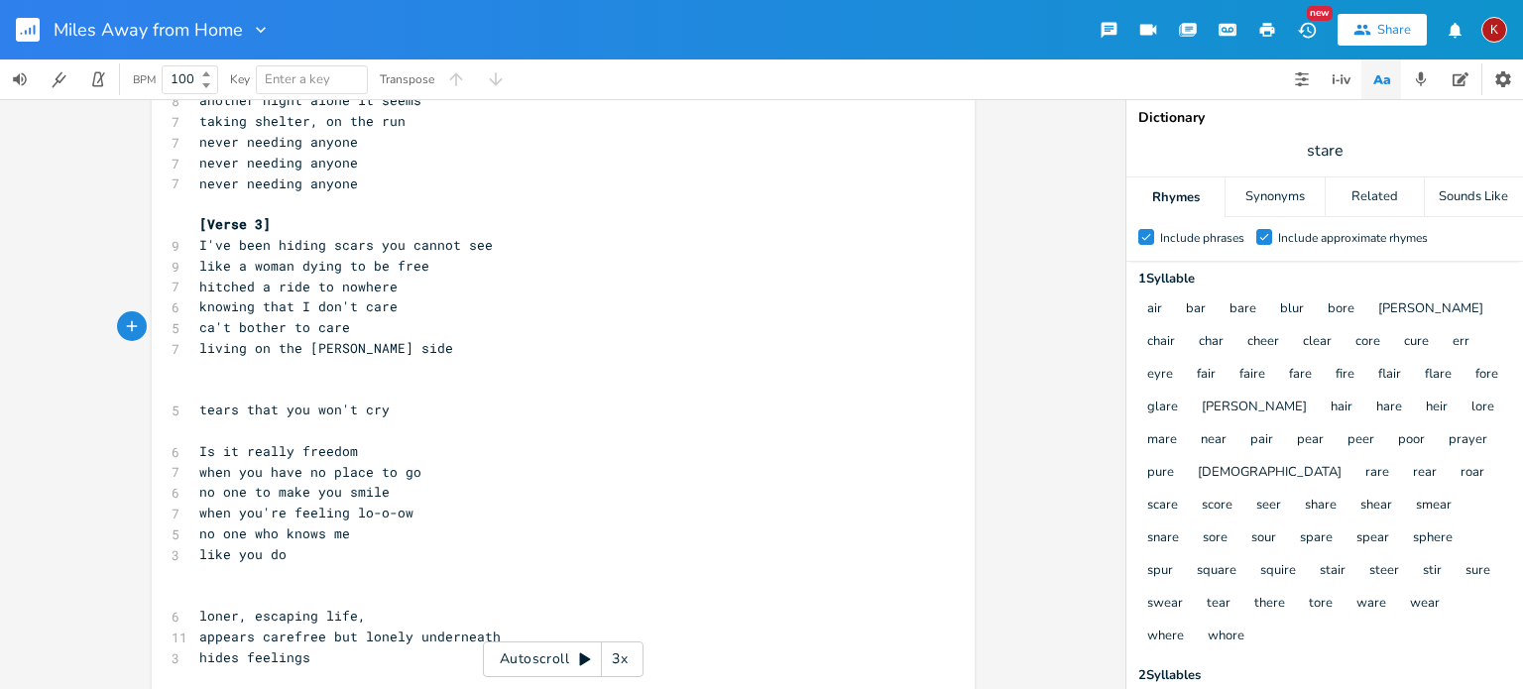
scroll to position [0, 8]
click at [238, 328] on span "can't bother to care" at bounding box center [278, 327] width 159 height 18
type textarea "be"
click at [305, 325] on span "can't be bother to care" at bounding box center [290, 327] width 182 height 18
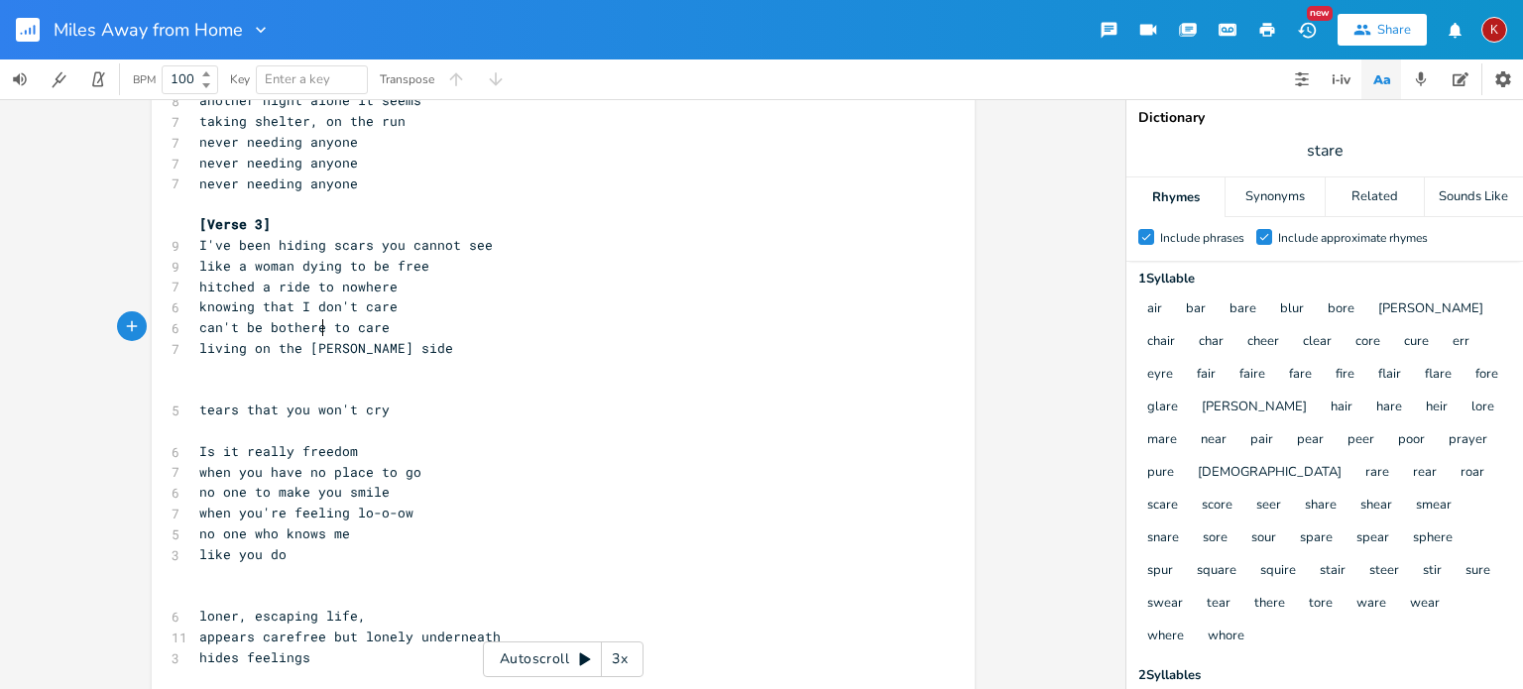
type textarea "ed"
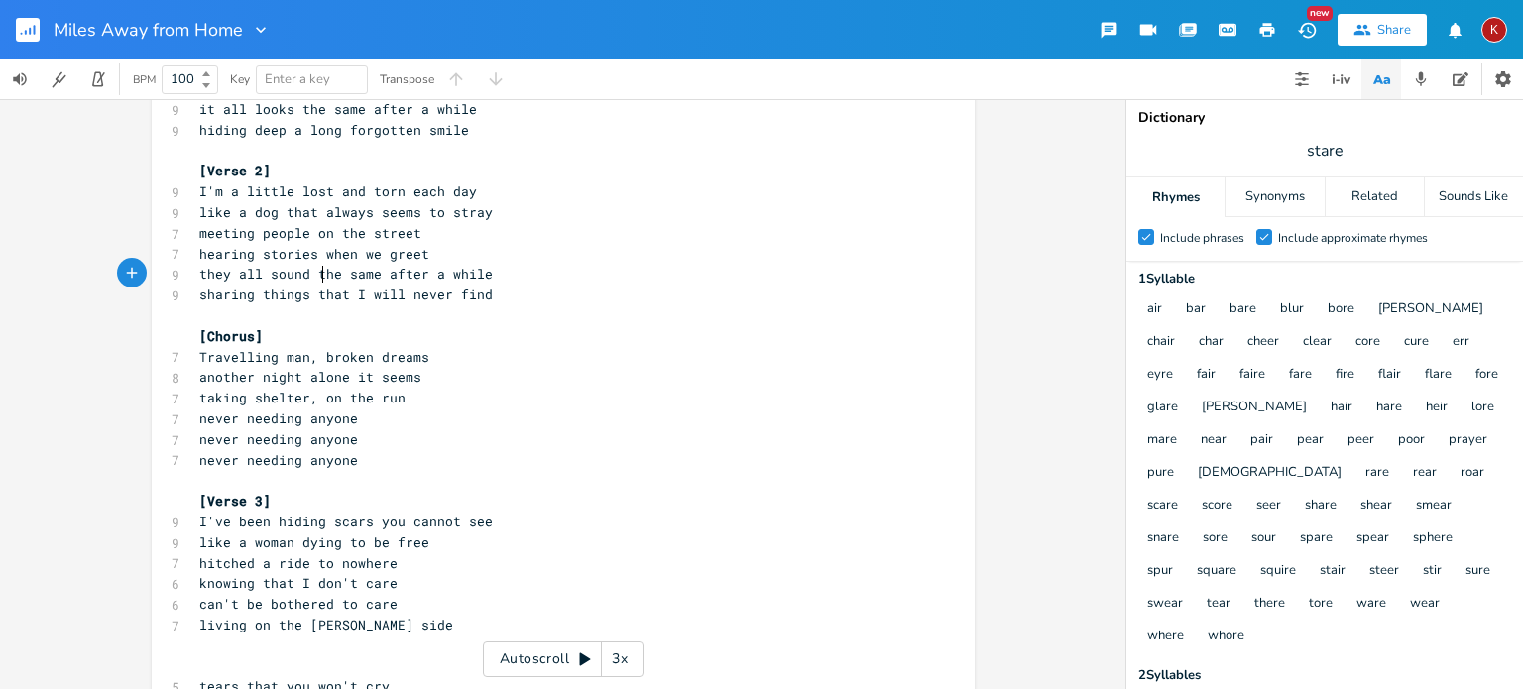
click at [318, 270] on span "they all sound the same after a while" at bounding box center [345, 274] width 293 height 18
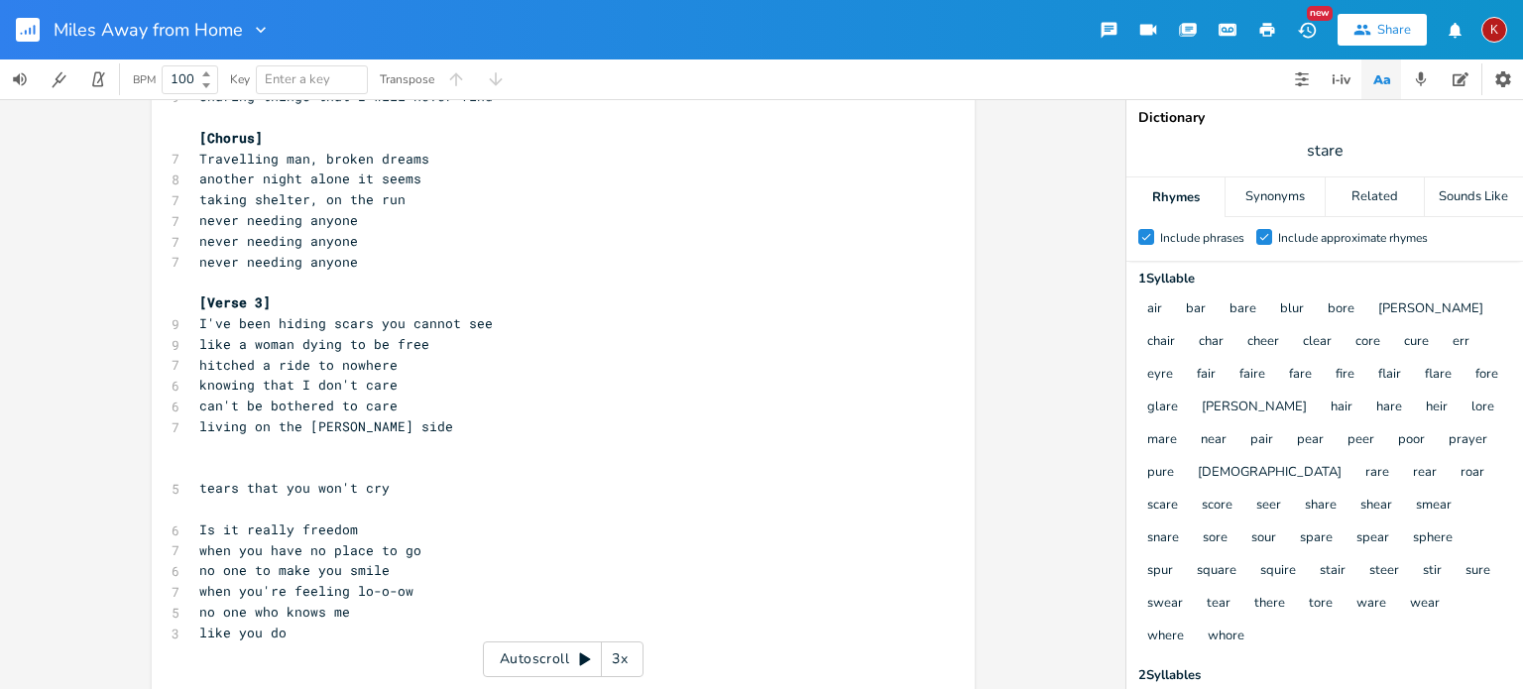
scroll to position [357, 0]
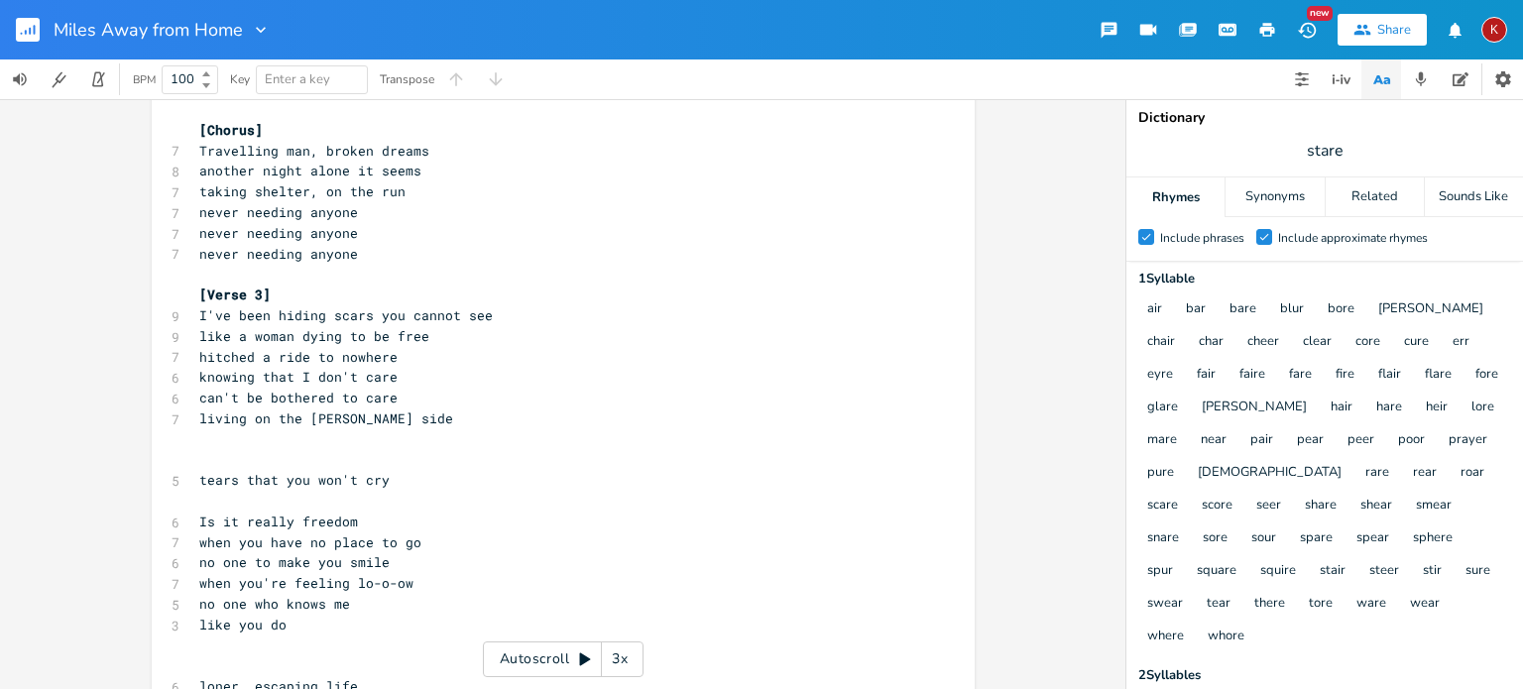
click at [392, 355] on pre "hitched a ride to nowhere" at bounding box center [553, 357] width 716 height 21
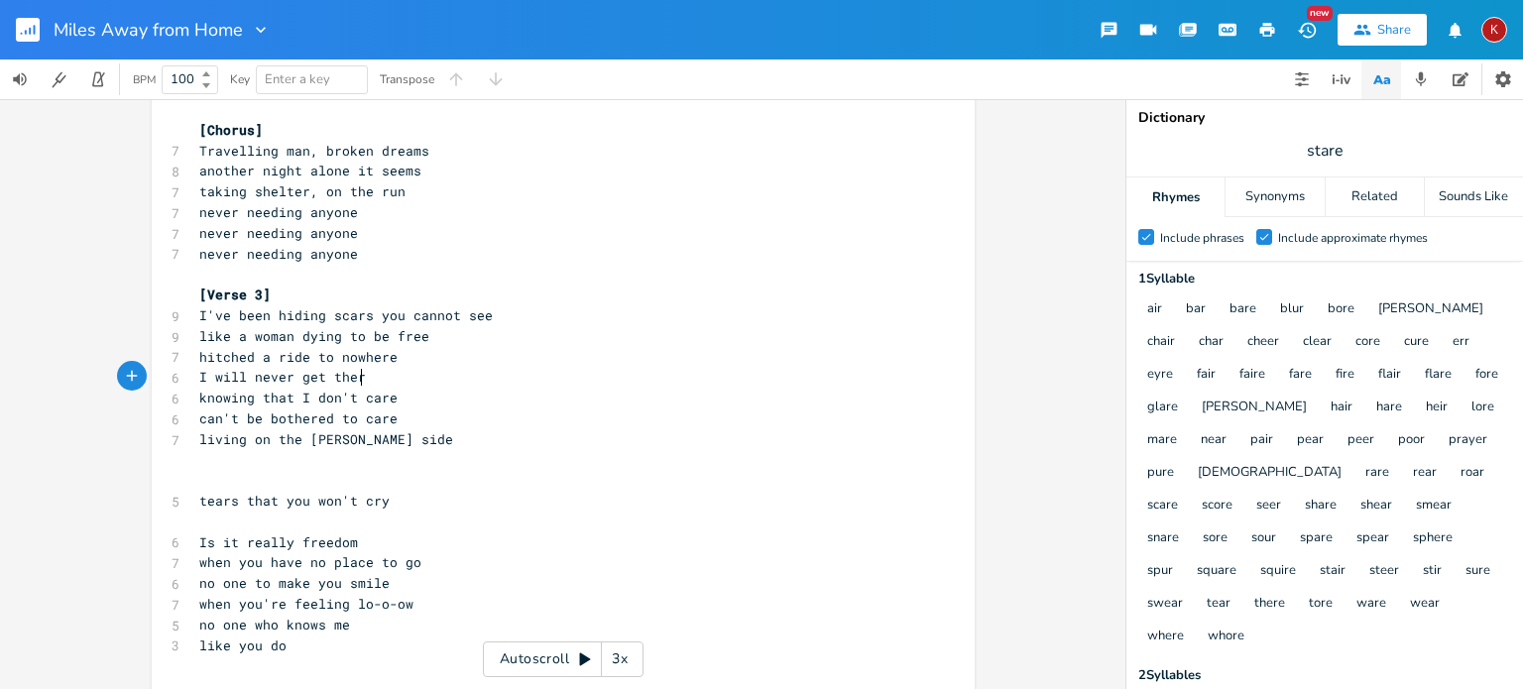
type textarea "I will never get there"
click at [238, 375] on span "I will never get there" at bounding box center [286, 377] width 174 height 18
type textarea "I knoe I'll"
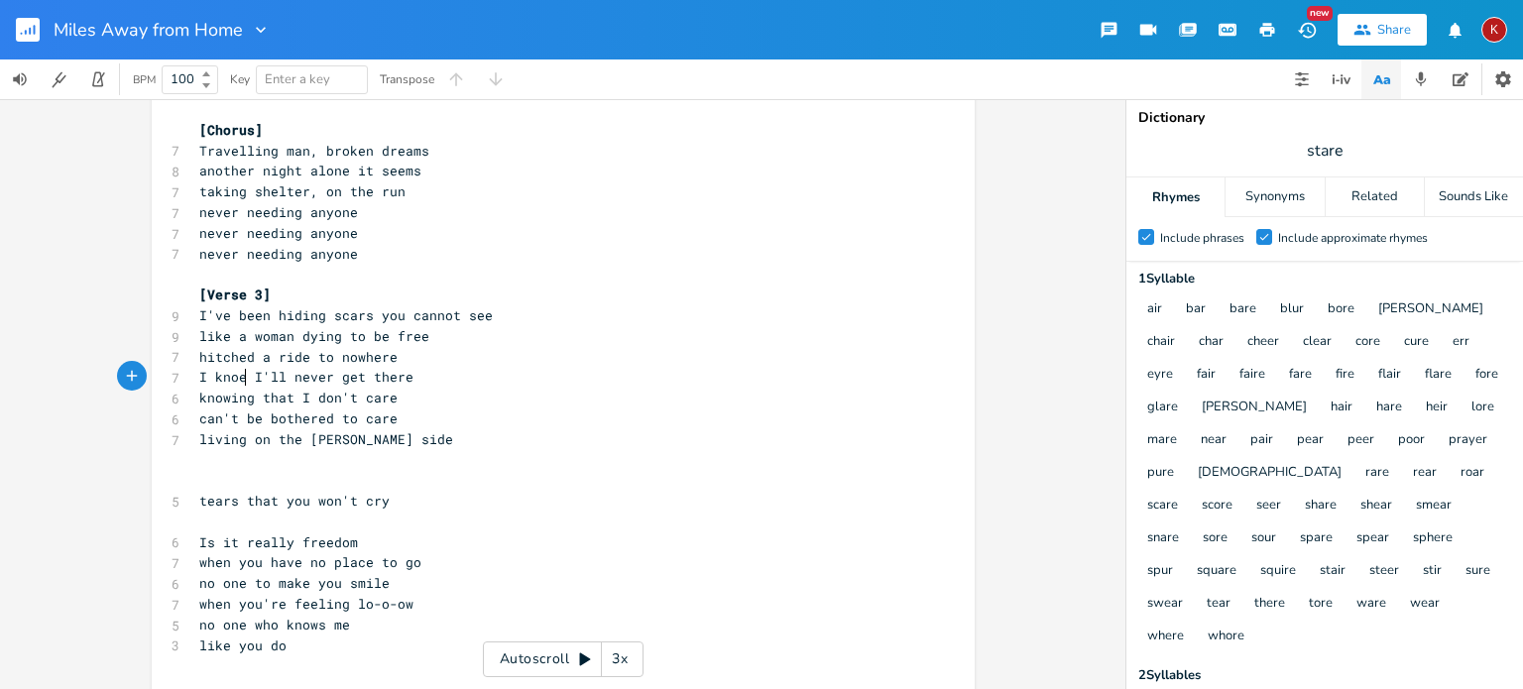
click at [238, 376] on span "I knoe I'll never get there" at bounding box center [306, 377] width 214 height 18
type textarea "w"
click at [443, 348] on pre "hitched a ride to nowhere" at bounding box center [553, 357] width 716 height 21
click at [401, 442] on pre "living on the [PERSON_NAME] side" at bounding box center [553, 439] width 716 height 21
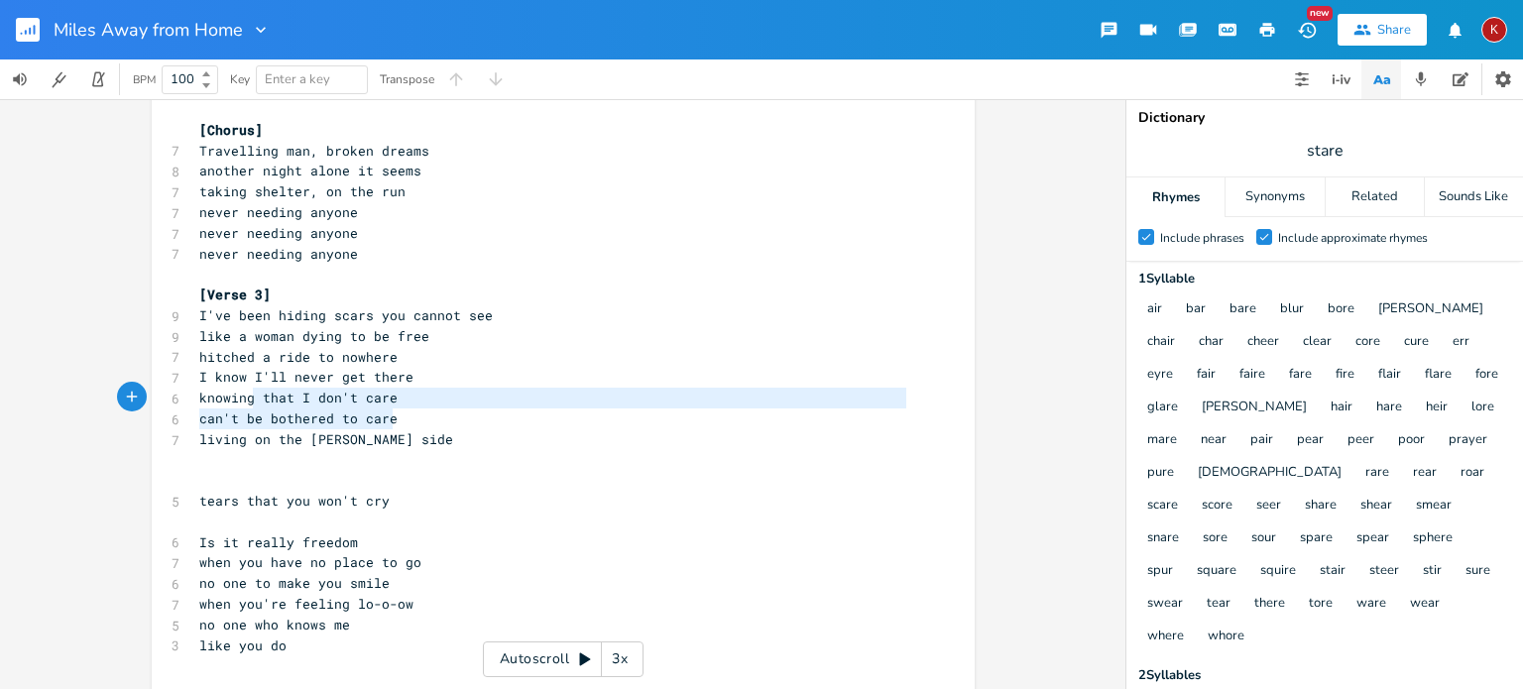
type textarea "knowing that I don't care can't be bothered to care"
drag, startPoint x: 389, startPoint y: 419, endPoint x: 159, endPoint y: 396, distance: 231.2
click at [159, 396] on div "knowing that I don't care can't be bothered to care x [Verse 1] 10 I'm a millio…" at bounding box center [563, 301] width 823 height 1095
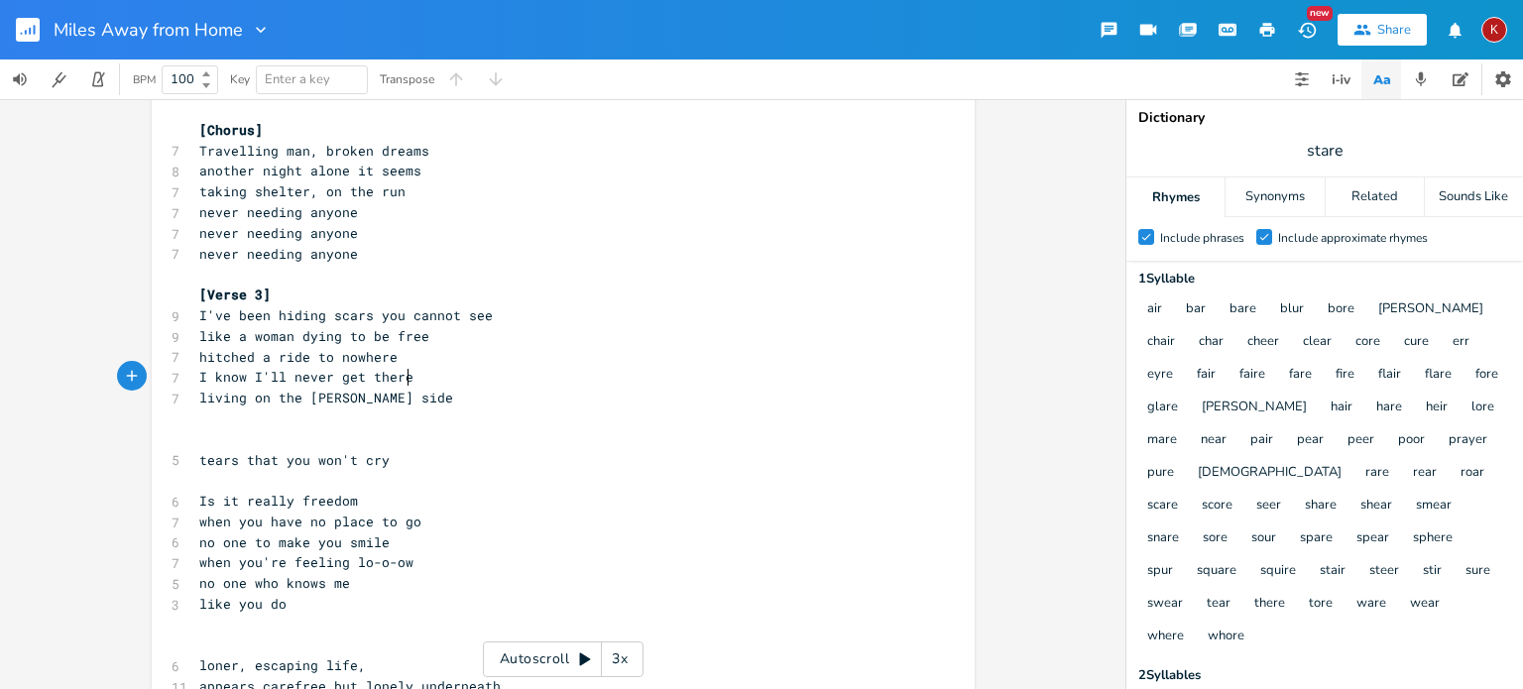
click at [406, 372] on pre "I know I'll never get there" at bounding box center [553, 377] width 716 height 21
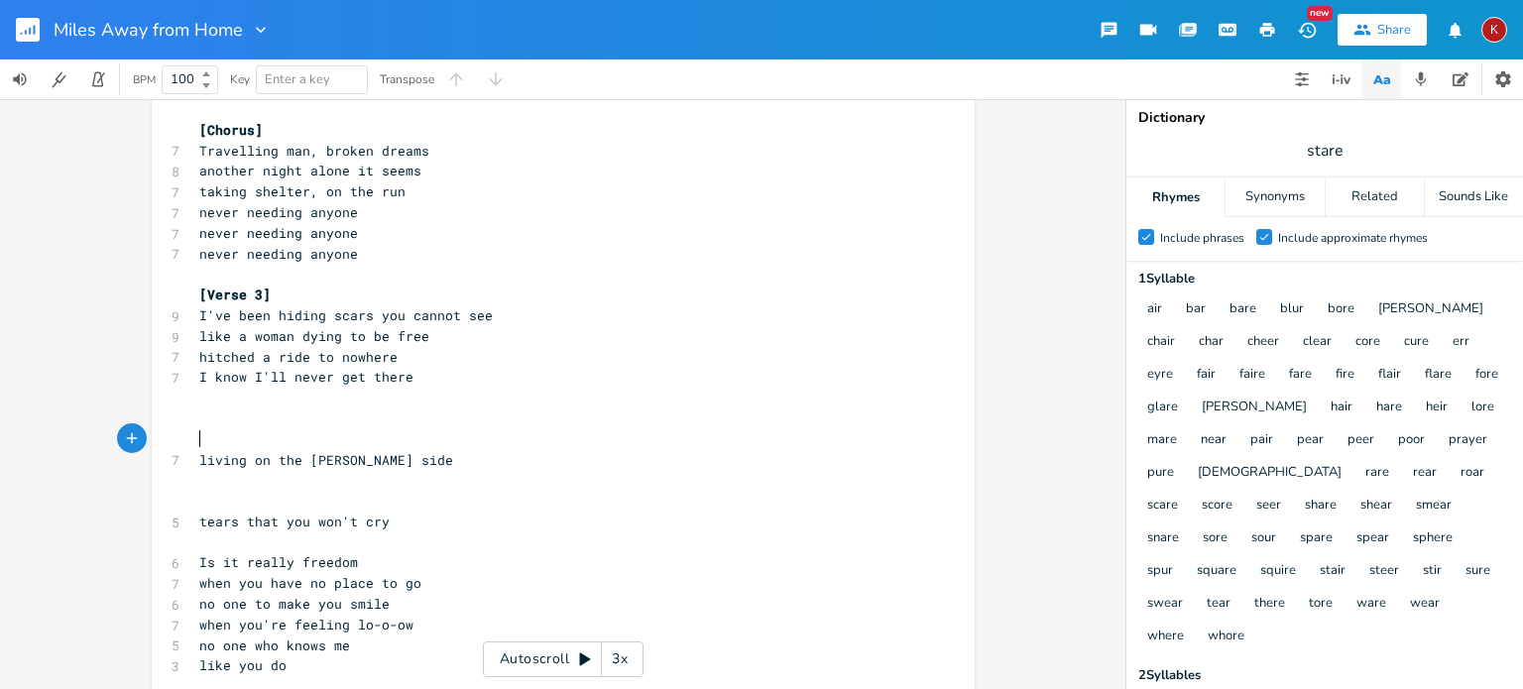
scroll to position [222, 0]
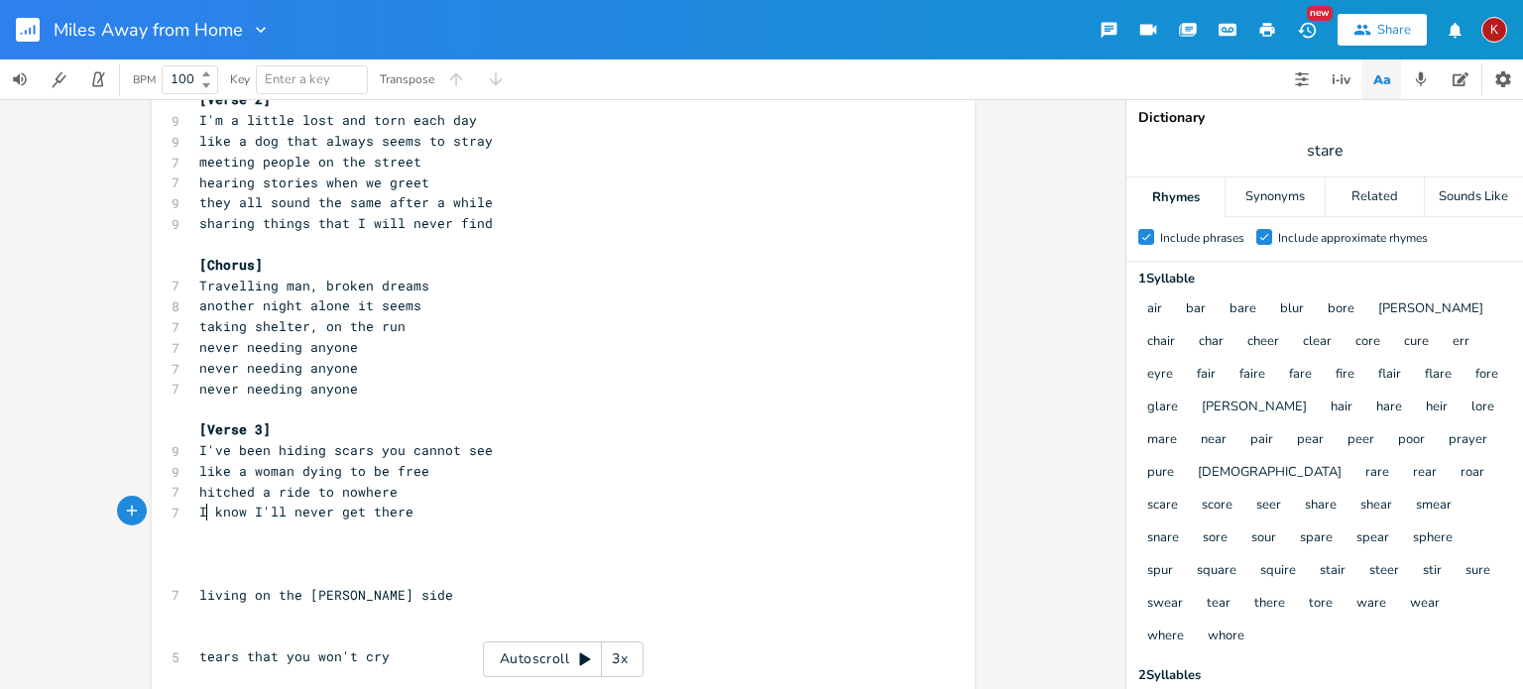
click at [199, 513] on span "I know I'll never get there" at bounding box center [306, 512] width 214 height 18
type textarea "and"
click at [199, 511] on span "and know I'll never get there" at bounding box center [314, 512] width 230 height 18
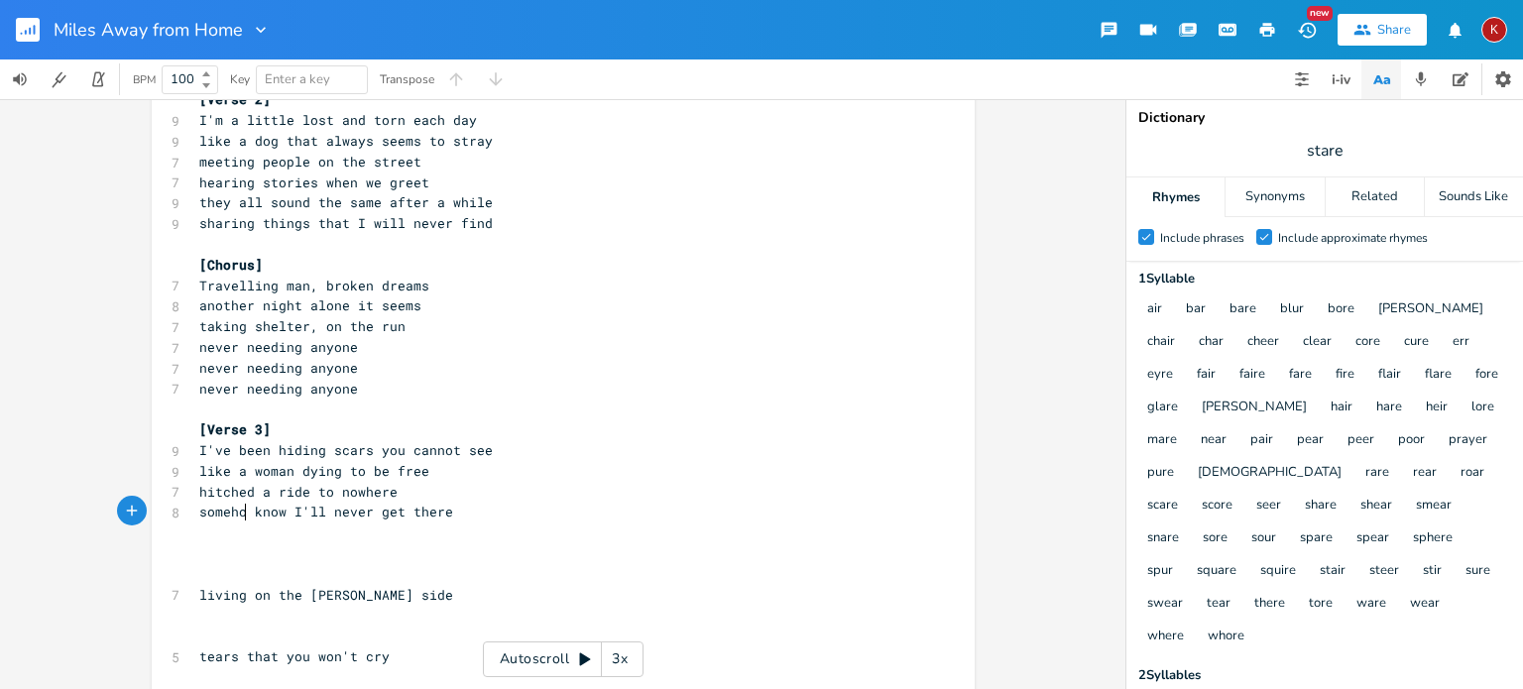
type textarea "somehow"
type textarea "Don't car"
type textarea "Not caring if"
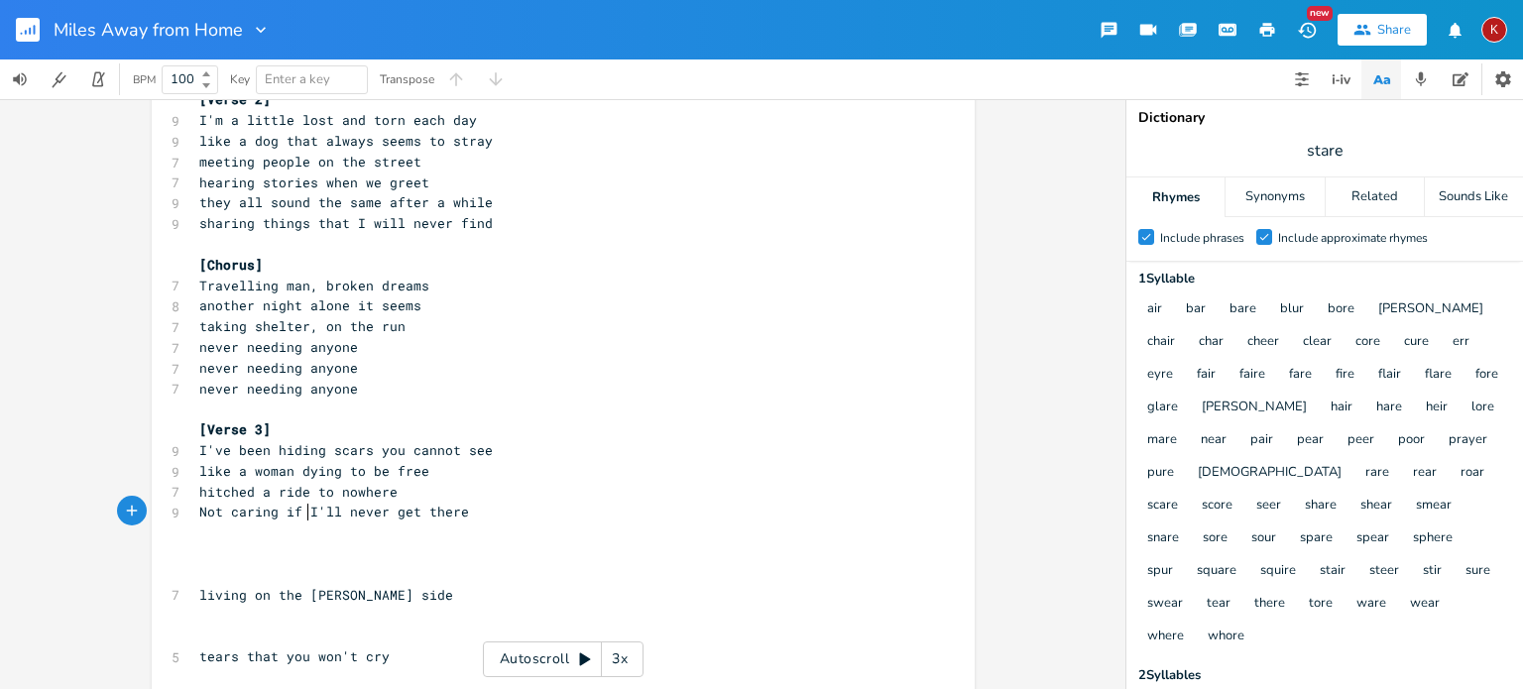
click at [379, 509] on span "Not caring if I'll never get there" at bounding box center [334, 512] width 270 height 18
click at [199, 516] on span "Not caring if I get there" at bounding box center [298, 512] width 198 height 18
type textarea "n"
click at [265, 536] on pre "​" at bounding box center [553, 532] width 716 height 21
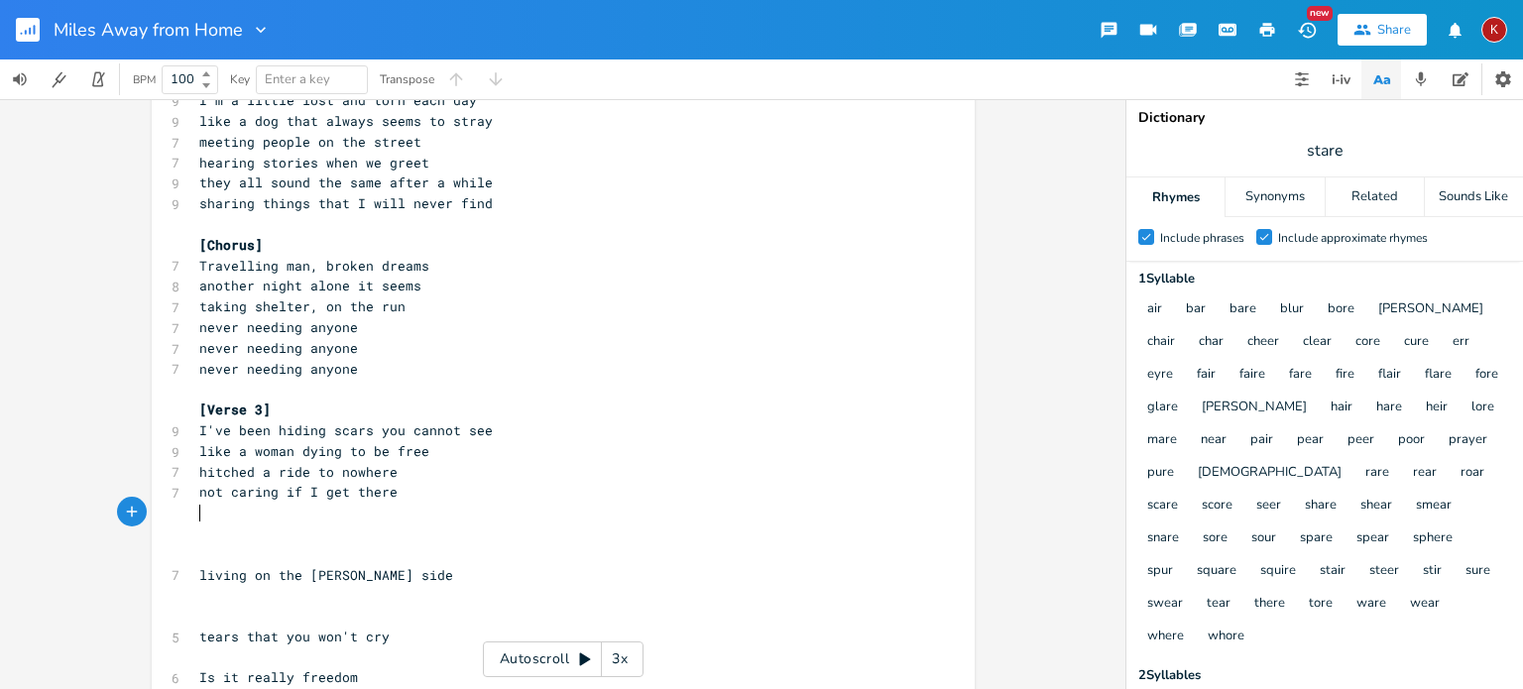
scroll to position [265, 0]
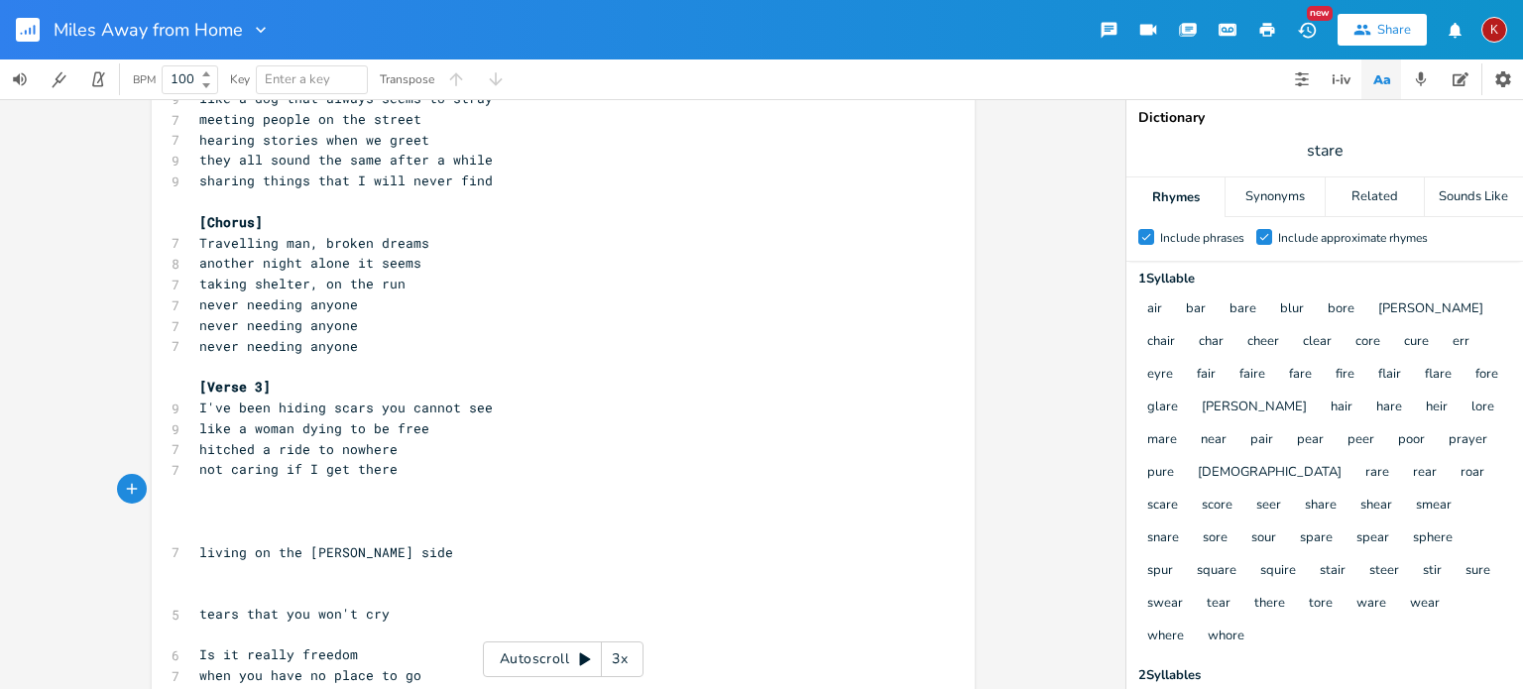
type textarea "t"
type textarea "It's just another day spent"
click at [237, 492] on span "It's just another day spent" at bounding box center [306, 490] width 214 height 18
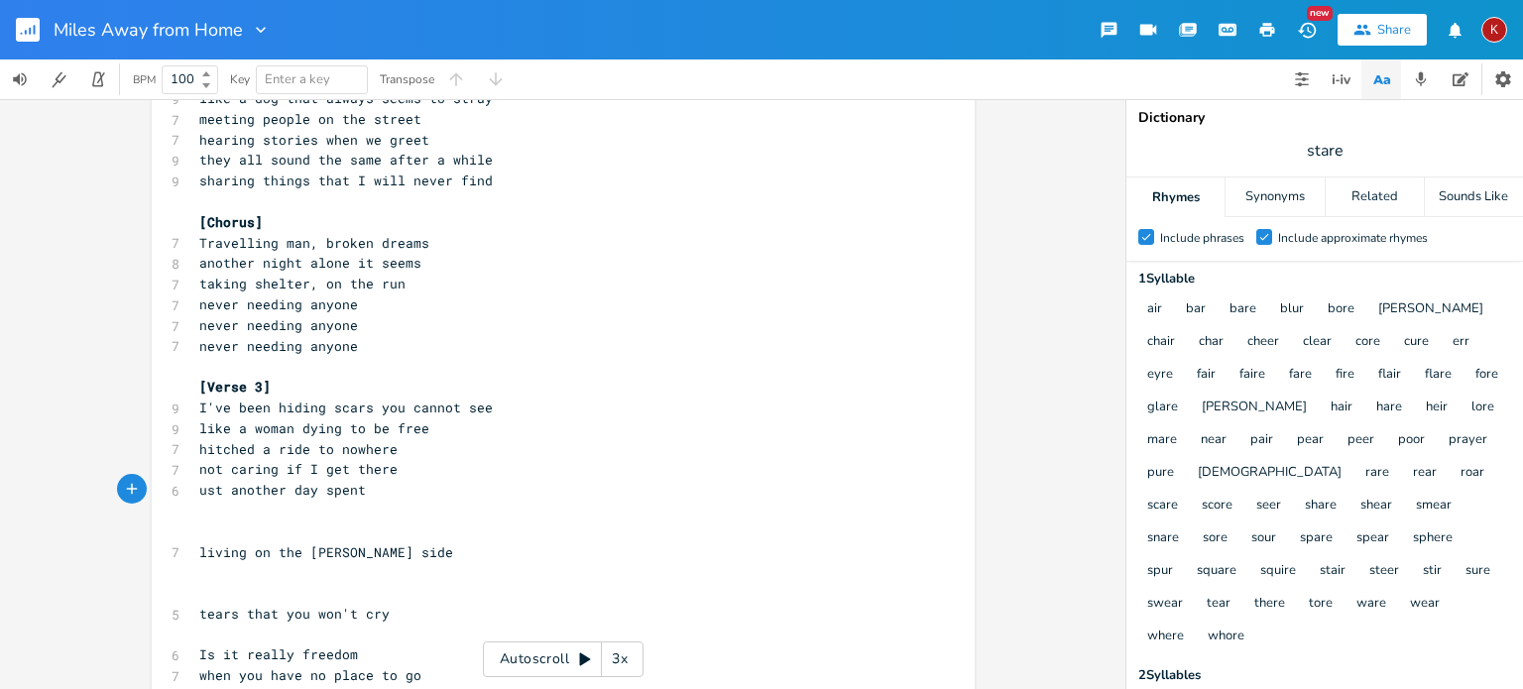
type textarea "J"
click at [378, 494] on pre "Just another day spent" at bounding box center [553, 490] width 716 height 21
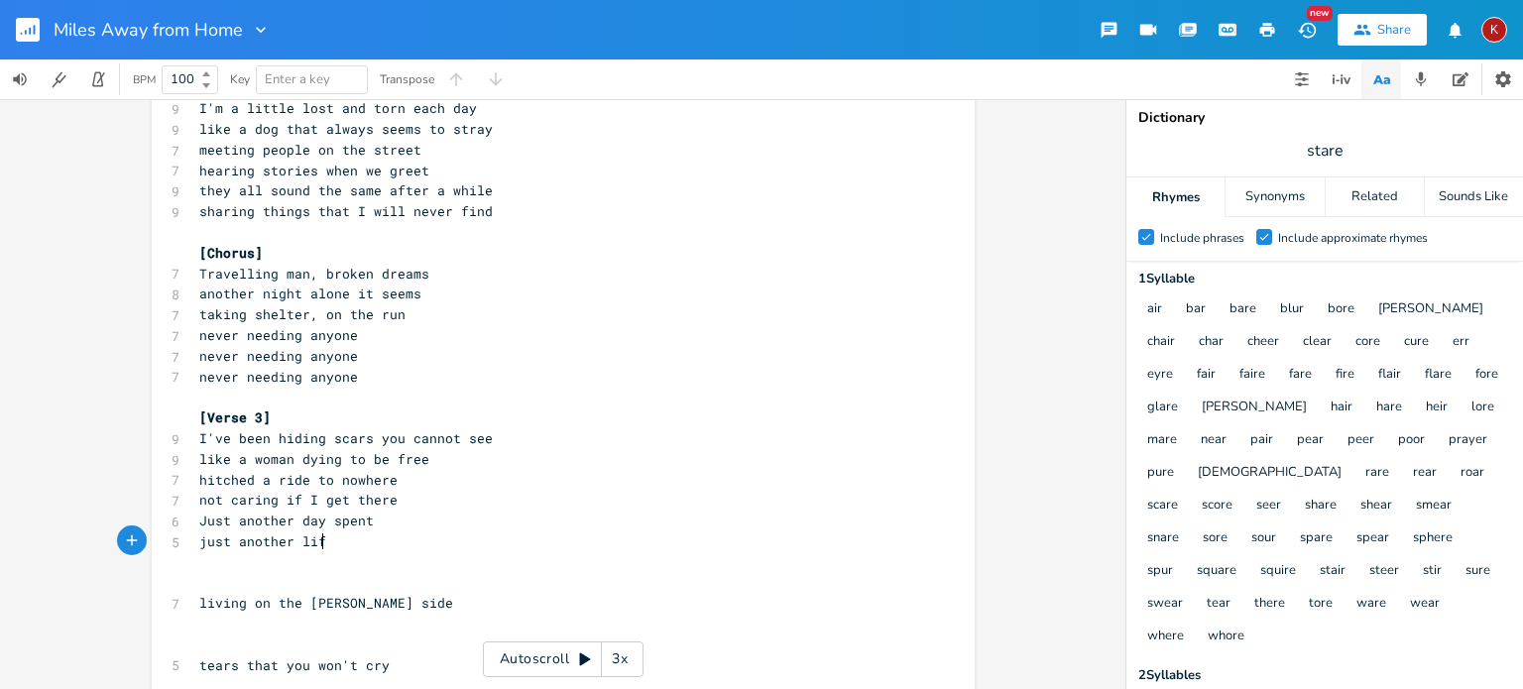
scroll to position [0, 91]
type textarea "just another life"
click at [377, 520] on pre "Just another day spent" at bounding box center [553, 521] width 716 height 21
type textarea "passing by"
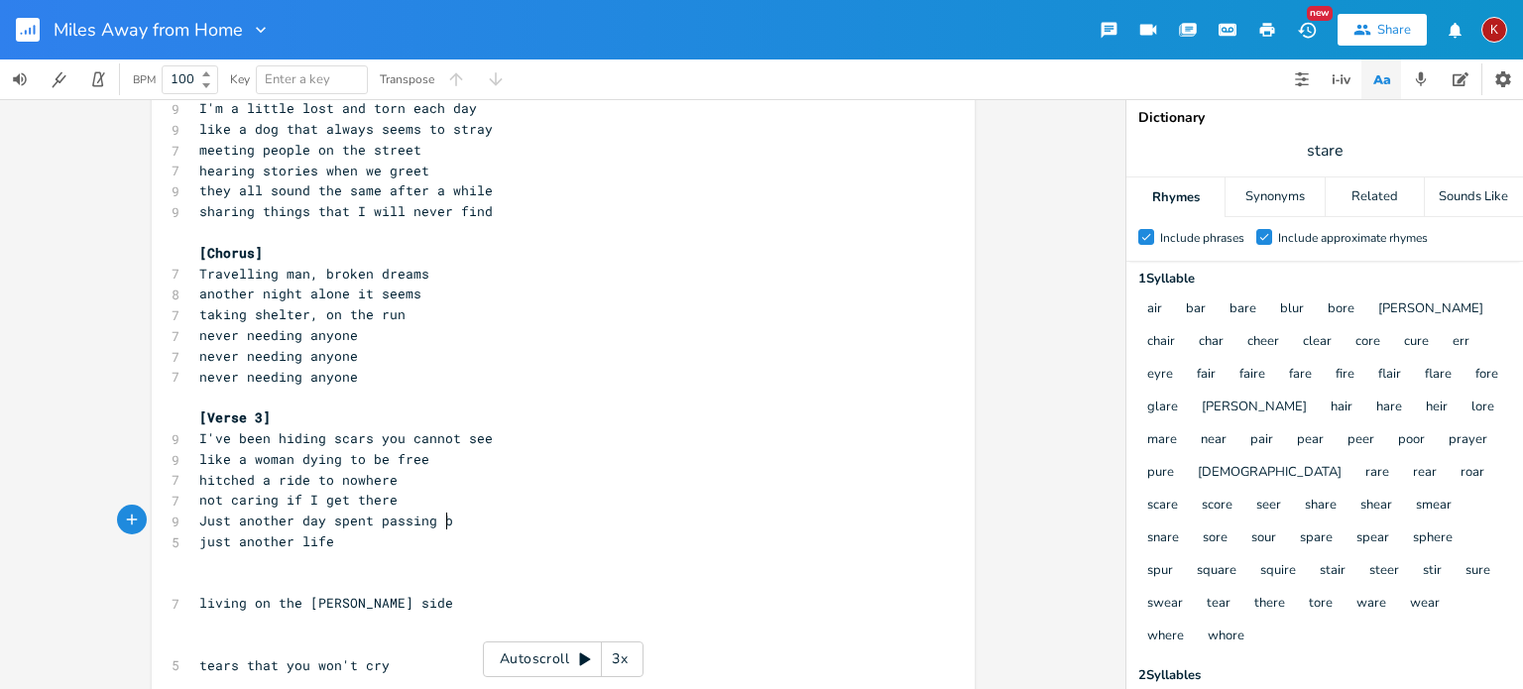
scroll to position [0, 61]
click at [342, 517] on span "Just another day spent passing by" at bounding box center [330, 521] width 262 height 18
type textarea "to pass me"
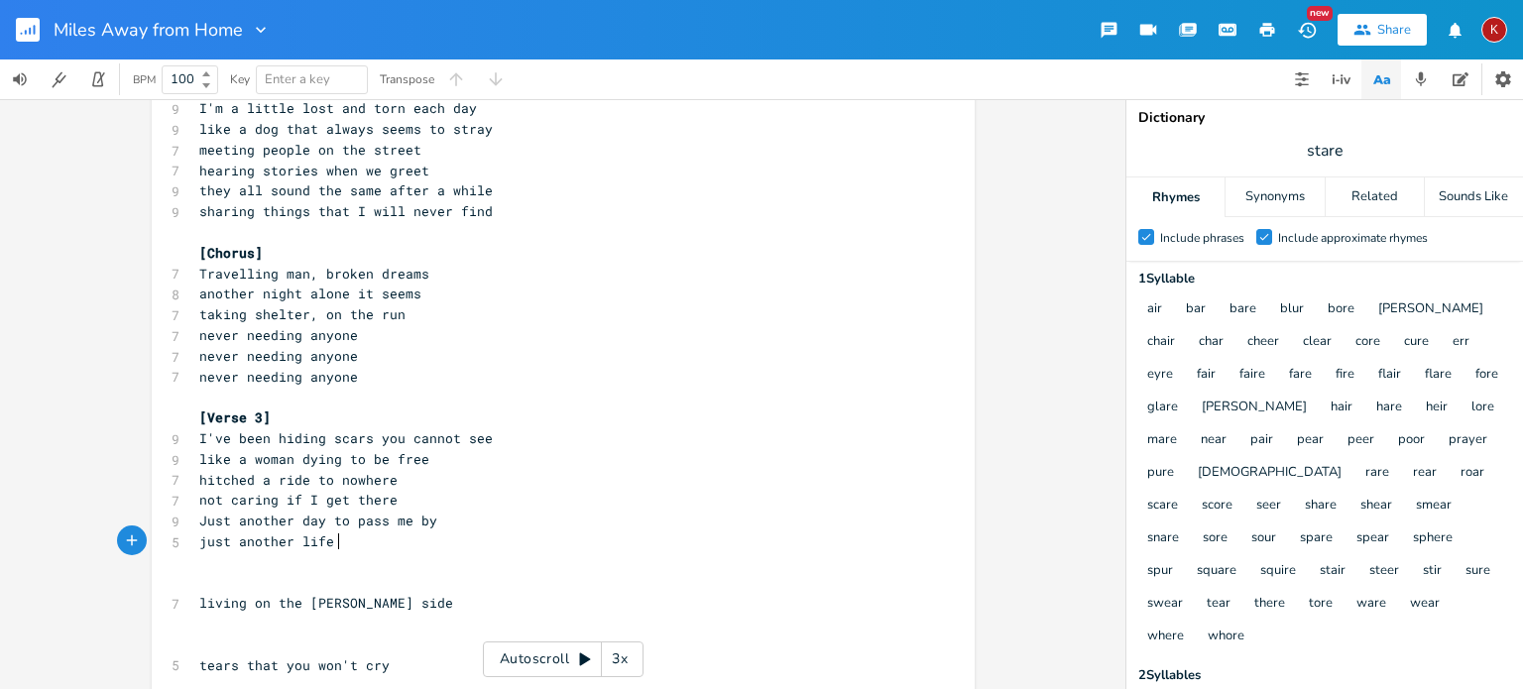
click at [330, 540] on span "just another life" at bounding box center [266, 541] width 135 height 18
type textarea "to wonder why"
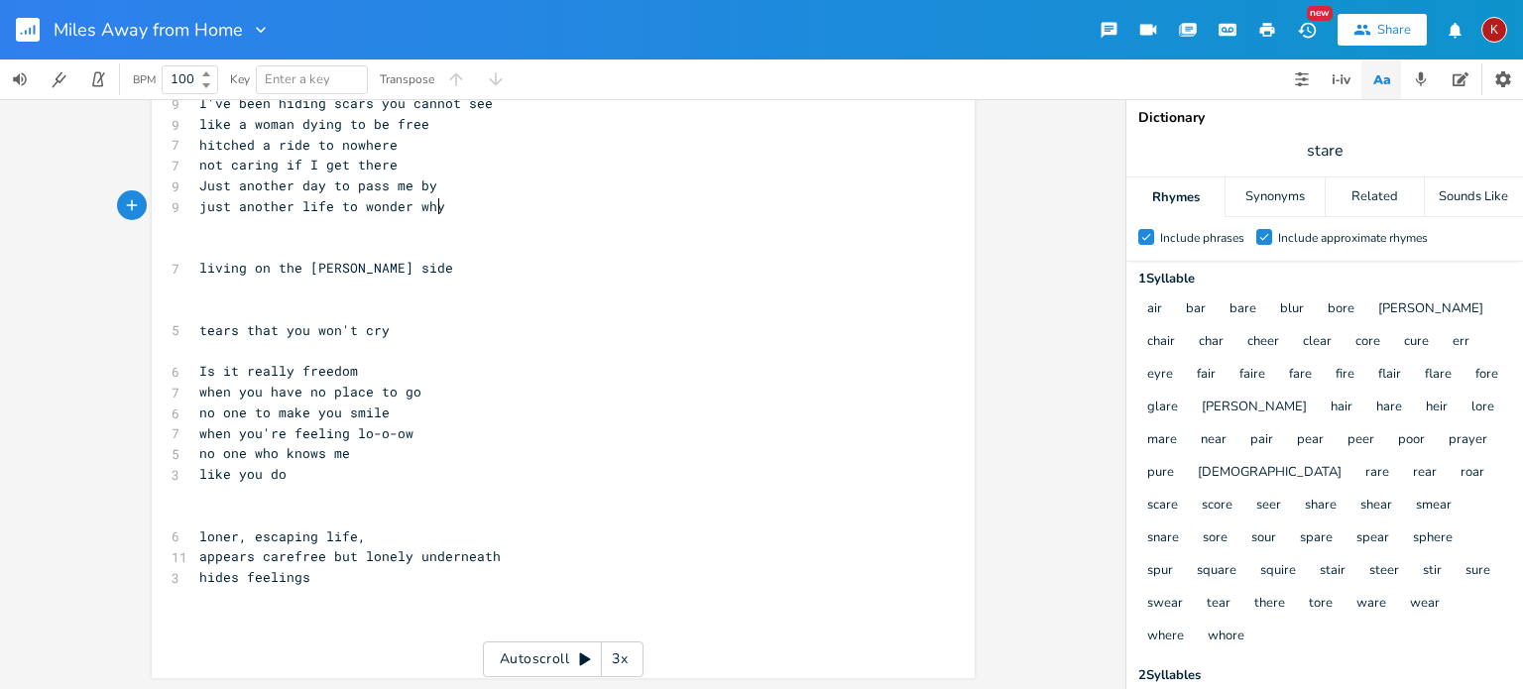
scroll to position [570, 0]
click at [301, 205] on span "just another life to wonder why" at bounding box center [322, 205] width 246 height 18
type textarea "day"
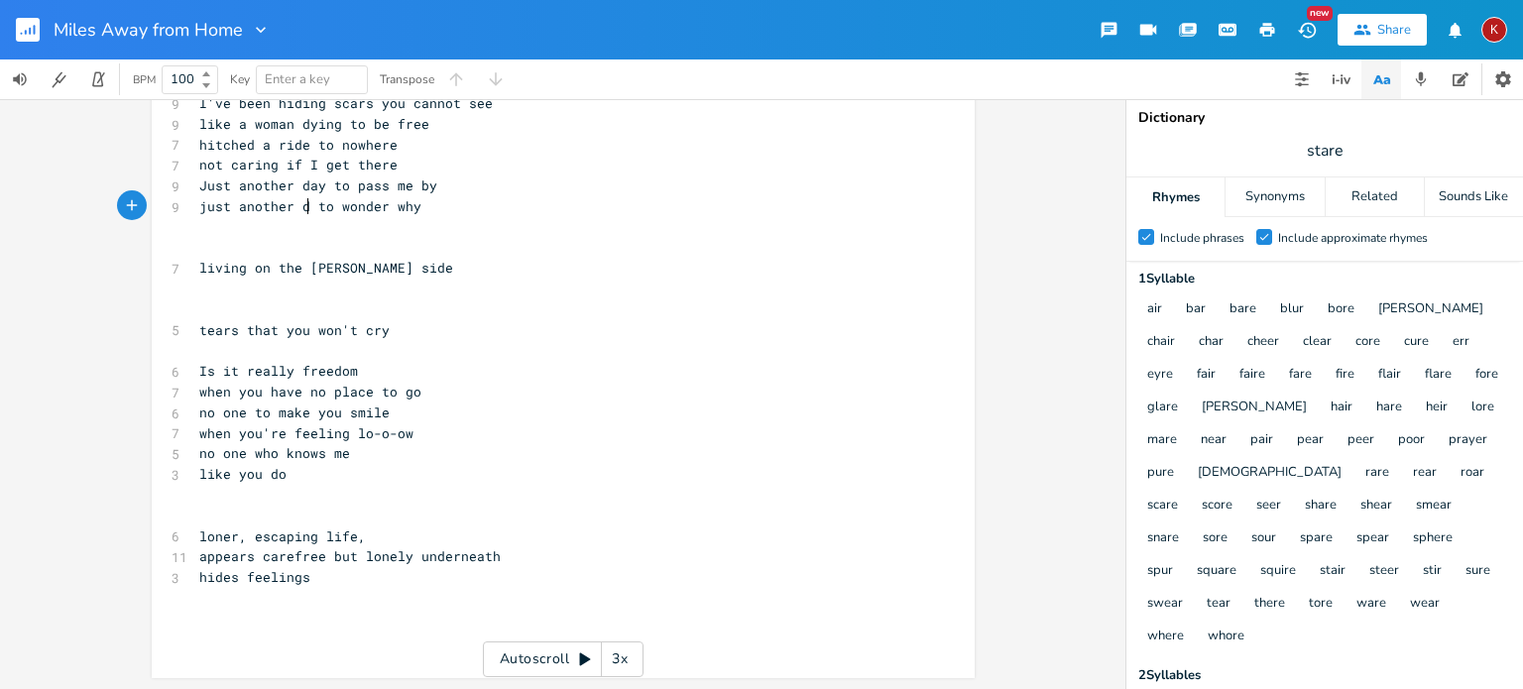
scroll to position [0, 20]
click at [306, 192] on span "Just another day to pass me by" at bounding box center [318, 185] width 238 height 18
type textarea "life"
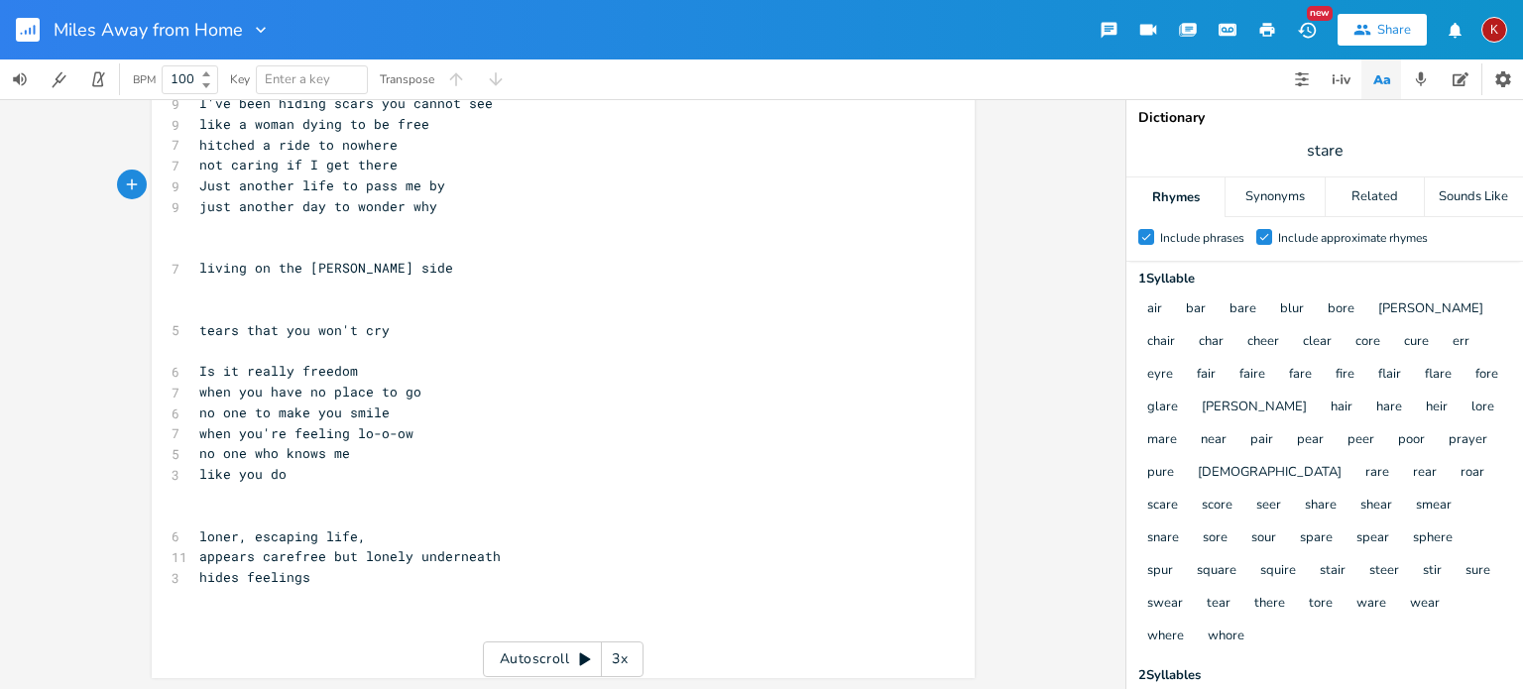
click at [349, 185] on span "Just another life to pass me by" at bounding box center [322, 185] width 246 height 18
type textarea "Just another life to pass me by"
click at [349, 185] on span "Just another life to pass me by" at bounding box center [322, 185] width 246 height 18
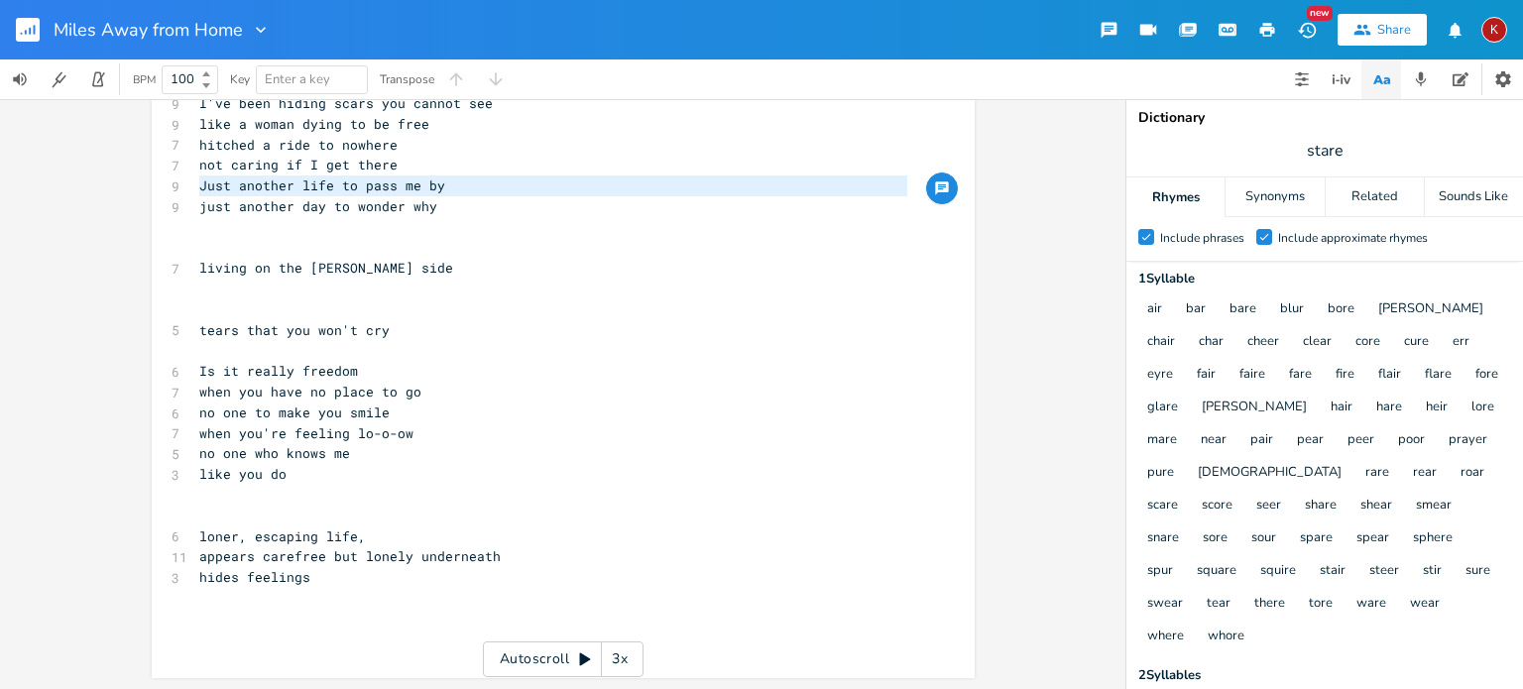
scroll to position [548, 0]
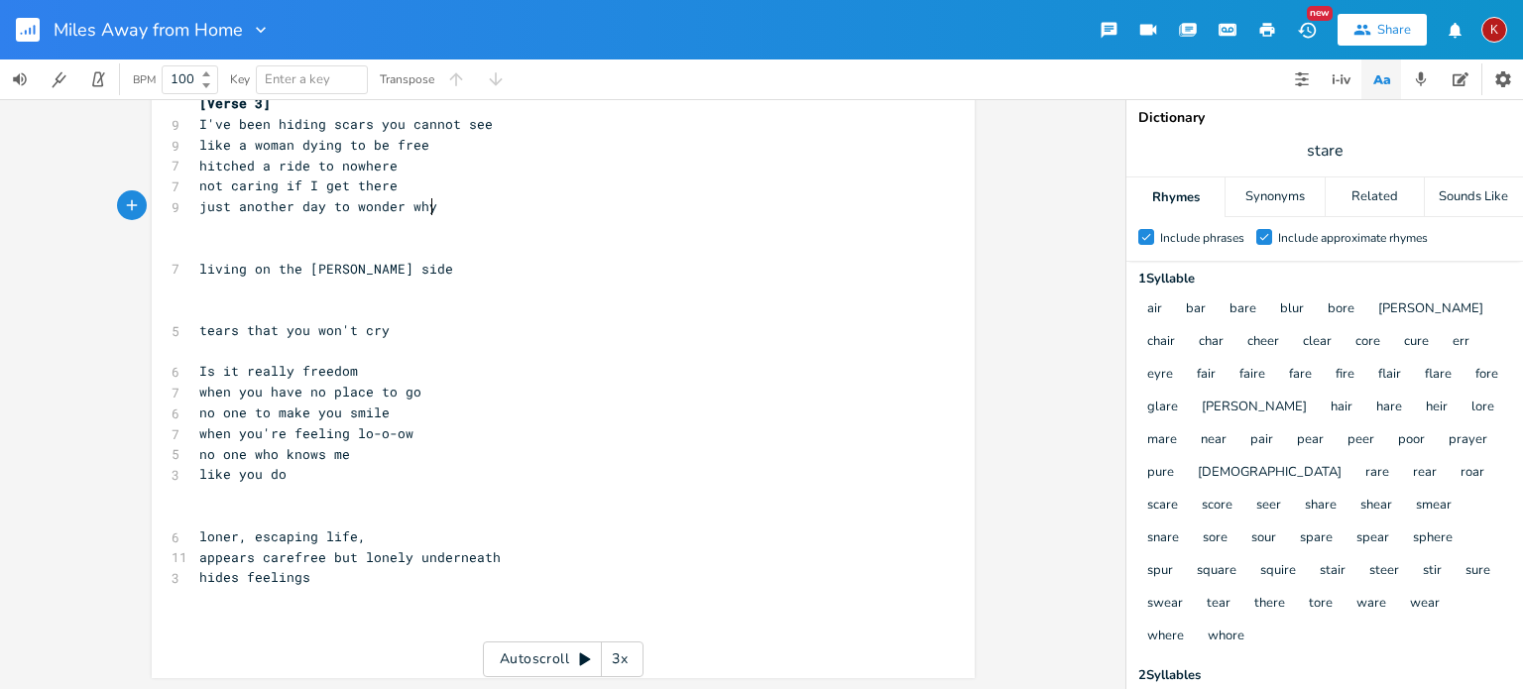
click at [440, 206] on pre "just another day to wonder why" at bounding box center [553, 206] width 716 height 21
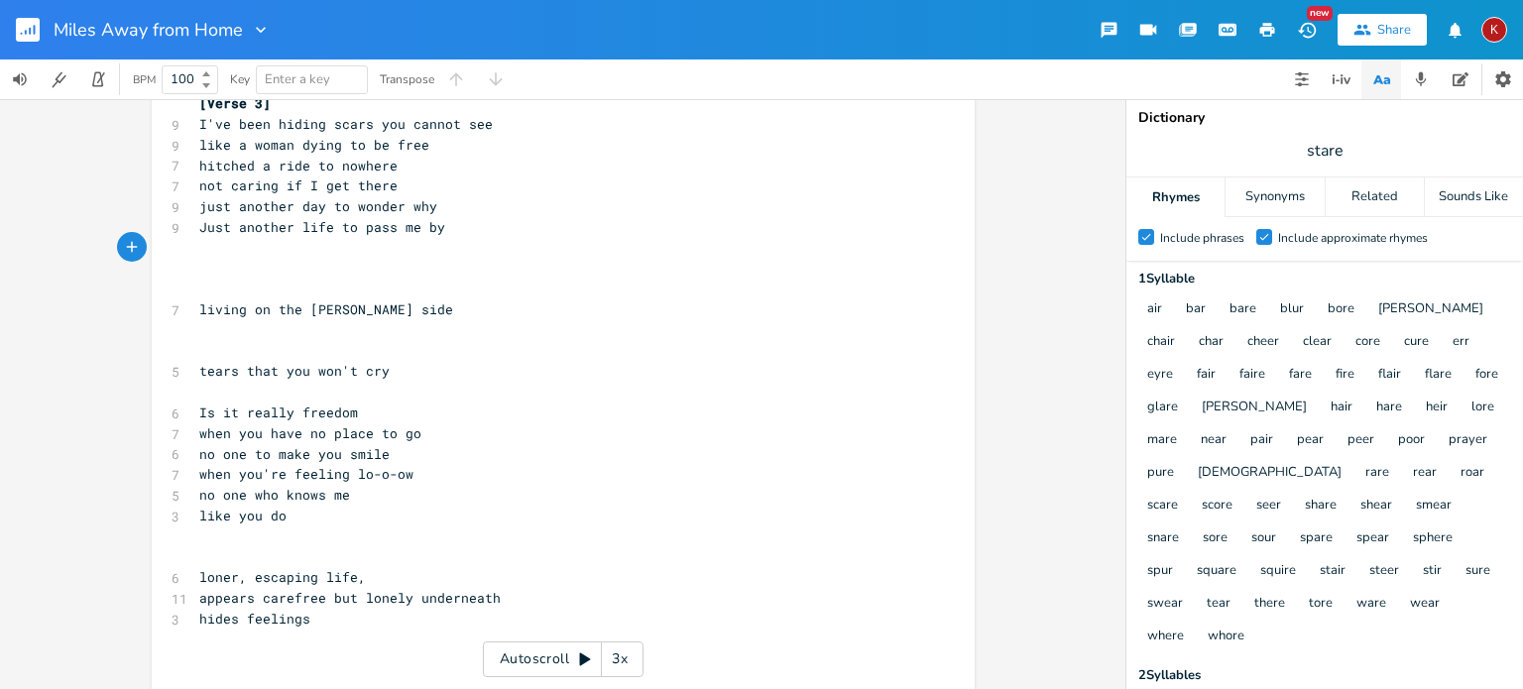
click at [261, 227] on span "Just another life to pass me by" at bounding box center [322, 227] width 246 height 18
type textarea "a wasted"
click at [392, 227] on span "Just a wasted life to pass me by" at bounding box center [326, 227] width 254 height 18
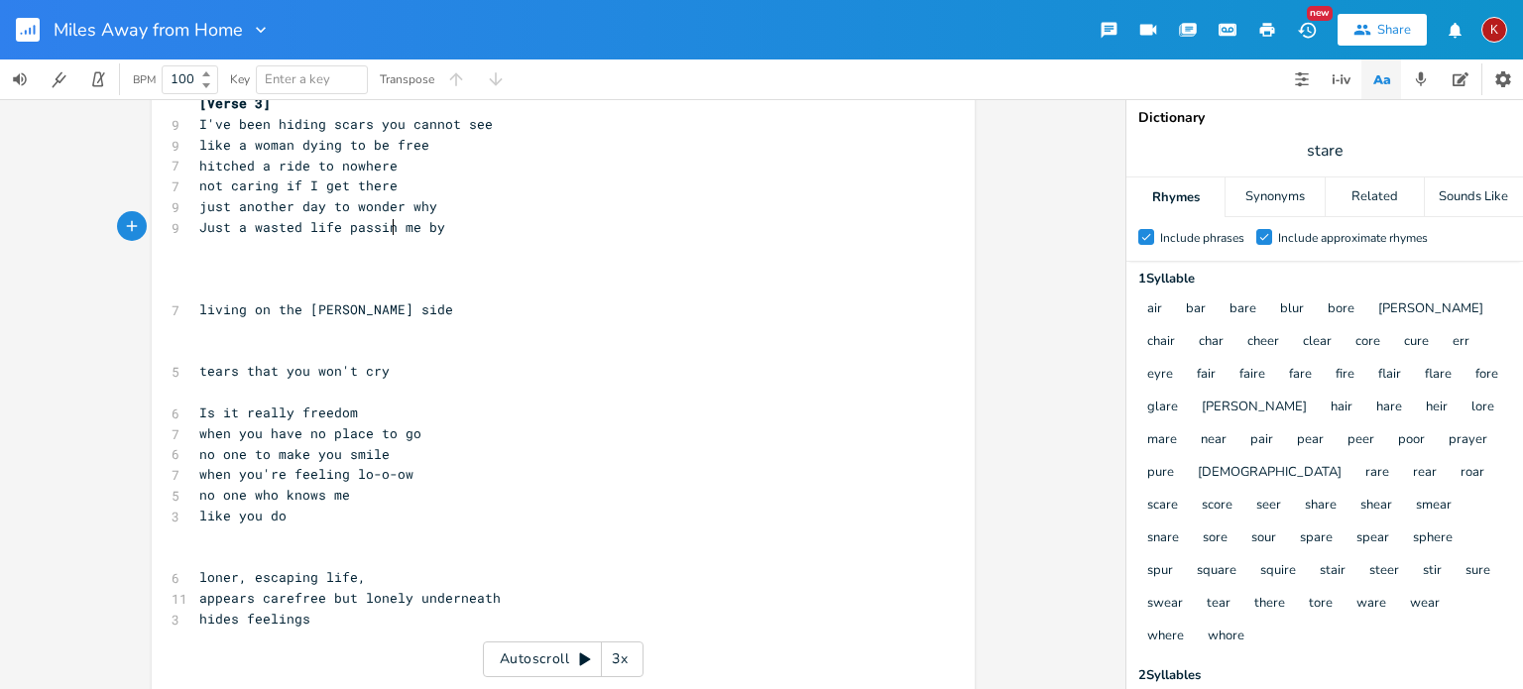
scroll to position [0, 44]
type textarea "passing"
click at [360, 205] on span "just another day to wonder why" at bounding box center [318, 206] width 238 height 18
type textarea "just another day to wonder why"
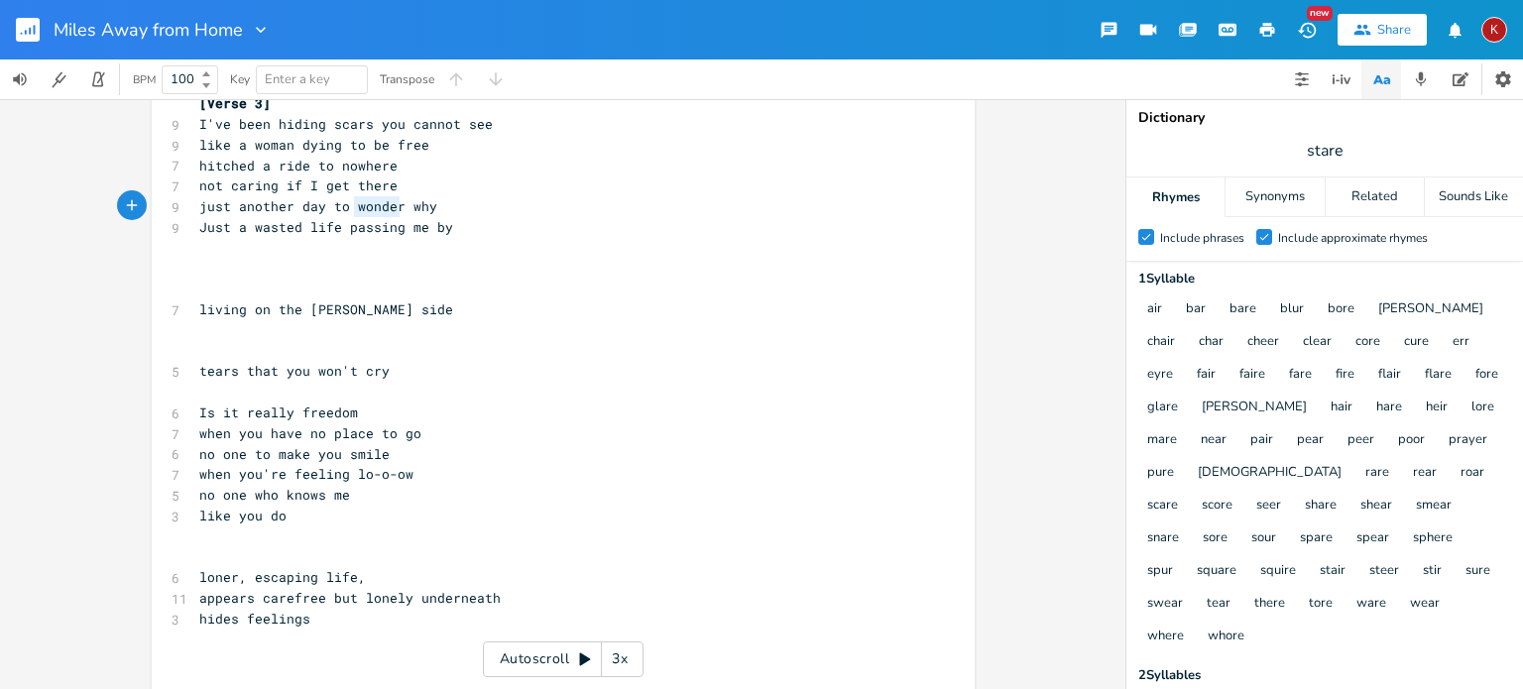
click at [360, 205] on span "just another day to wonder why" at bounding box center [318, 206] width 238 height 18
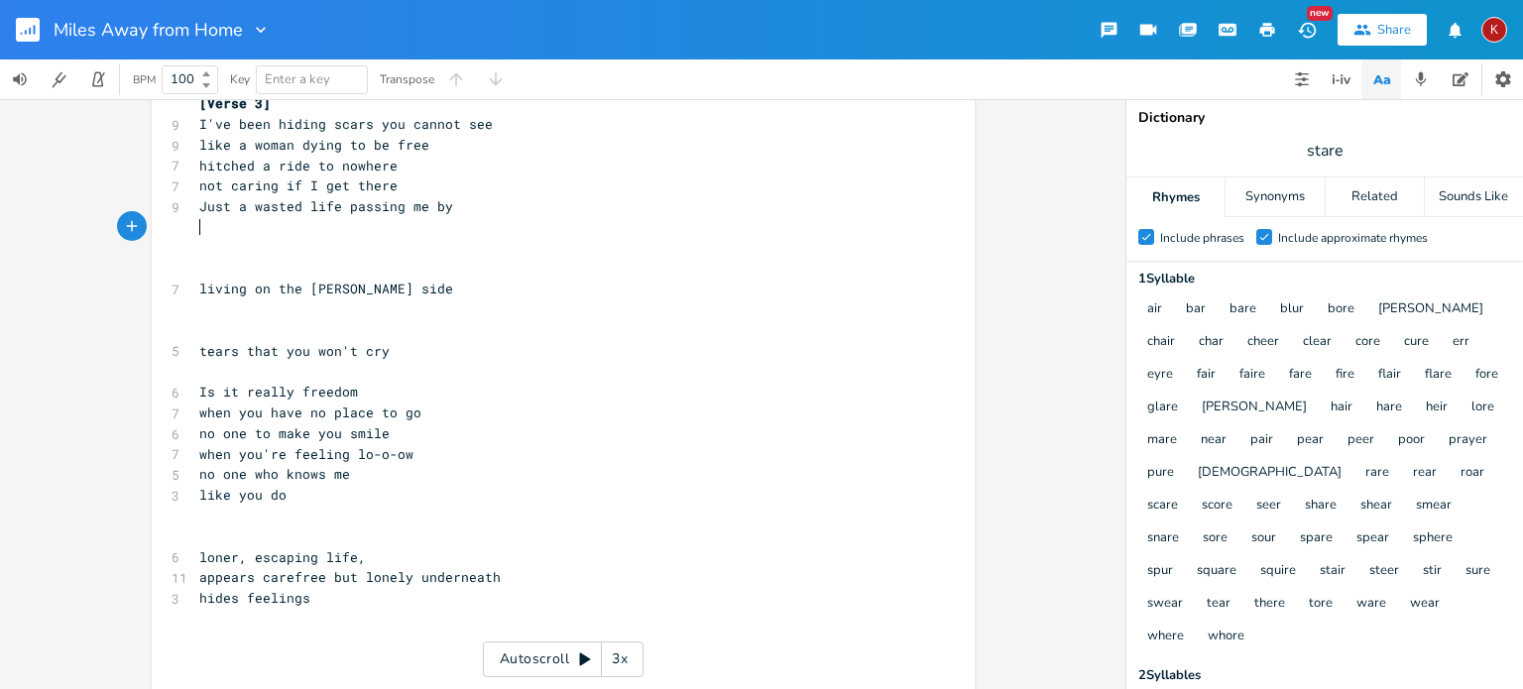
click at [224, 223] on pre "​" at bounding box center [553, 227] width 716 height 21
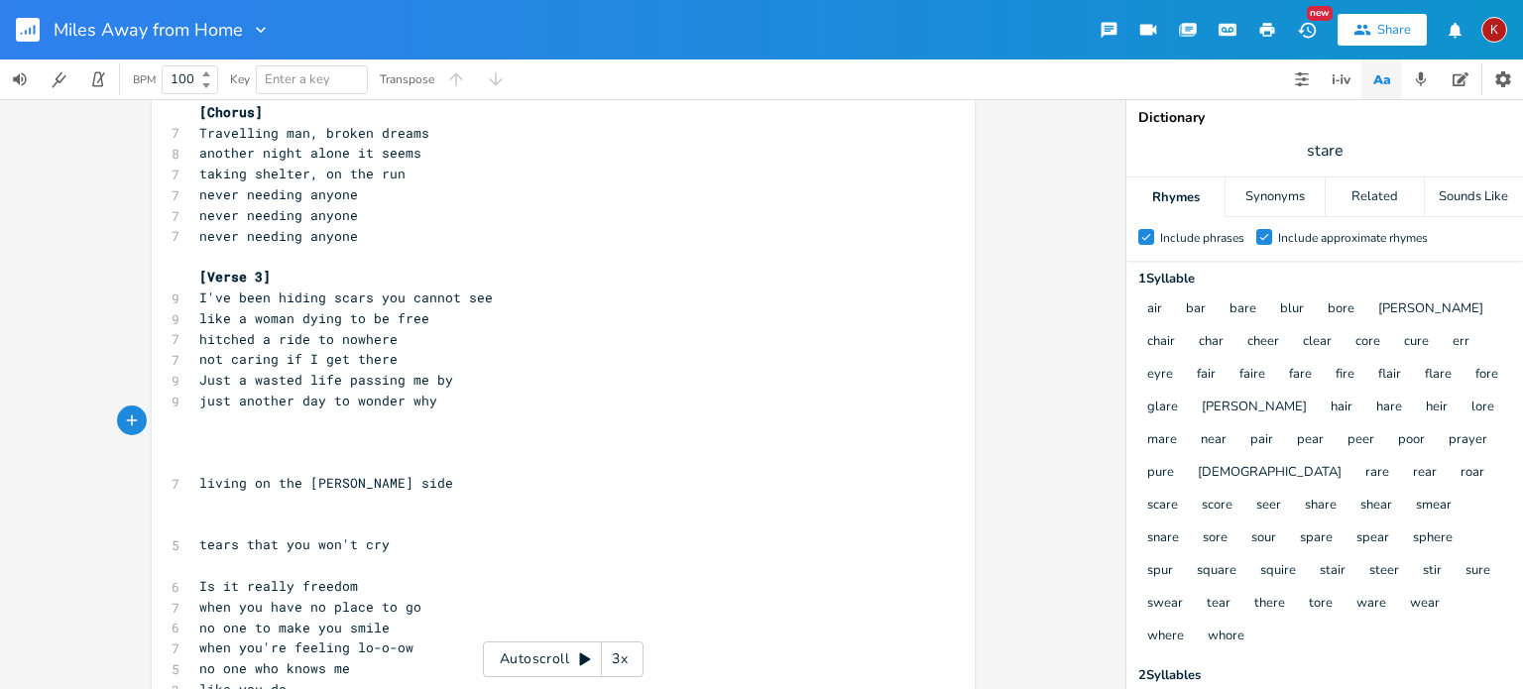
scroll to position [370, 0]
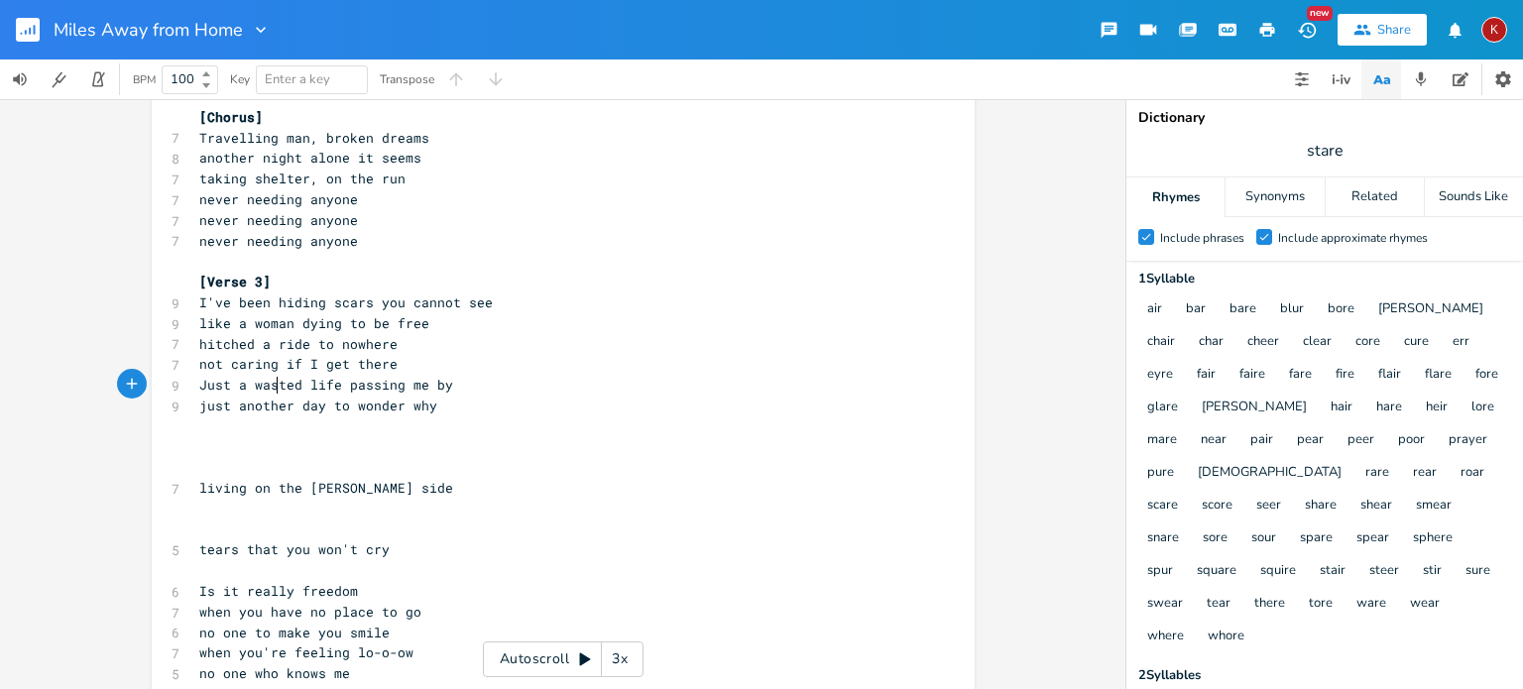
click at [271, 391] on span "Just a wasted life passing me by" at bounding box center [326, 385] width 254 height 18
type textarea "faded"
click at [424, 339] on pre "hitched a ride to nowhere" at bounding box center [553, 344] width 716 height 21
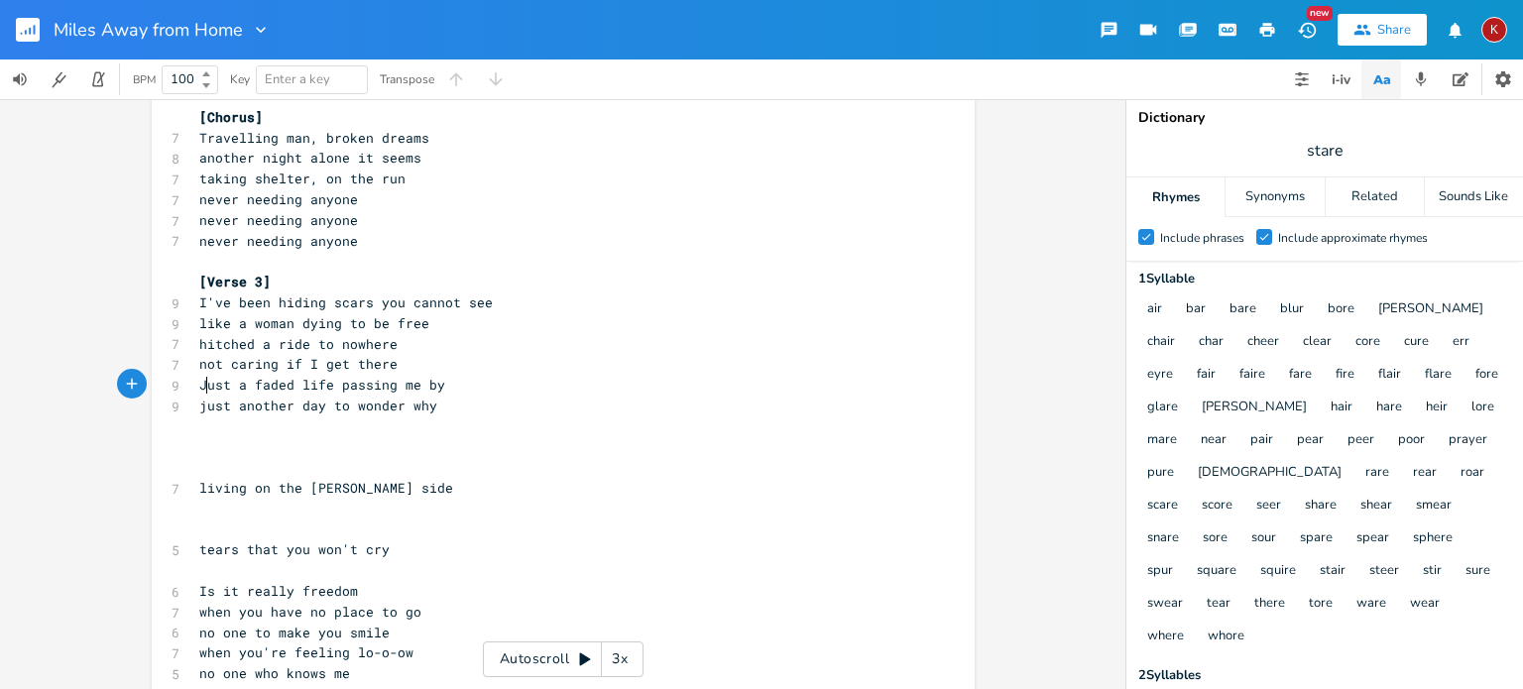
click at [199, 386] on span "Just a faded life passing me by" at bounding box center [322, 385] width 246 height 18
type textarea "j"
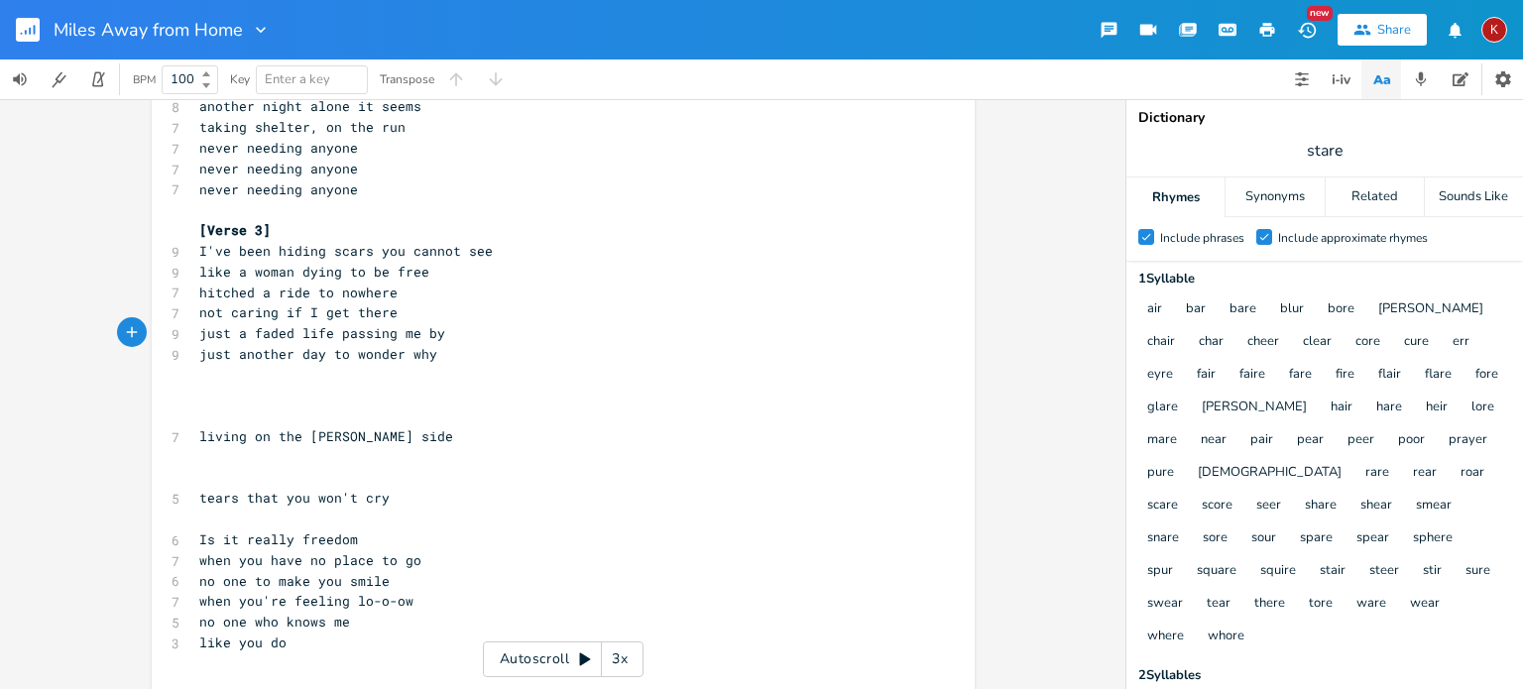
scroll to position [425, 0]
click at [313, 429] on span "living on the [PERSON_NAME] side" at bounding box center [326, 432] width 254 height 18
type textarea "living on the [PERSON_NAME] side"
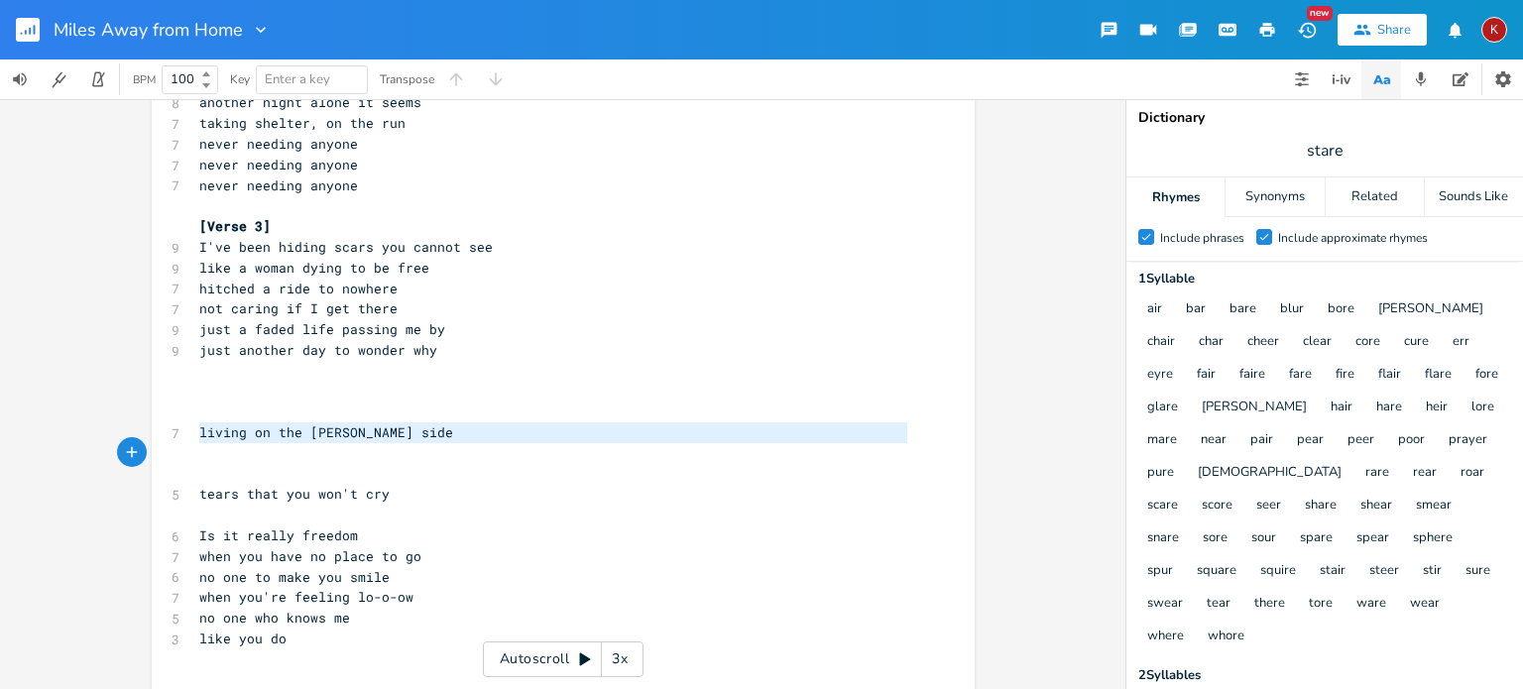
click at [313, 429] on span "living on the [PERSON_NAME] side" at bounding box center [326, 432] width 254 height 18
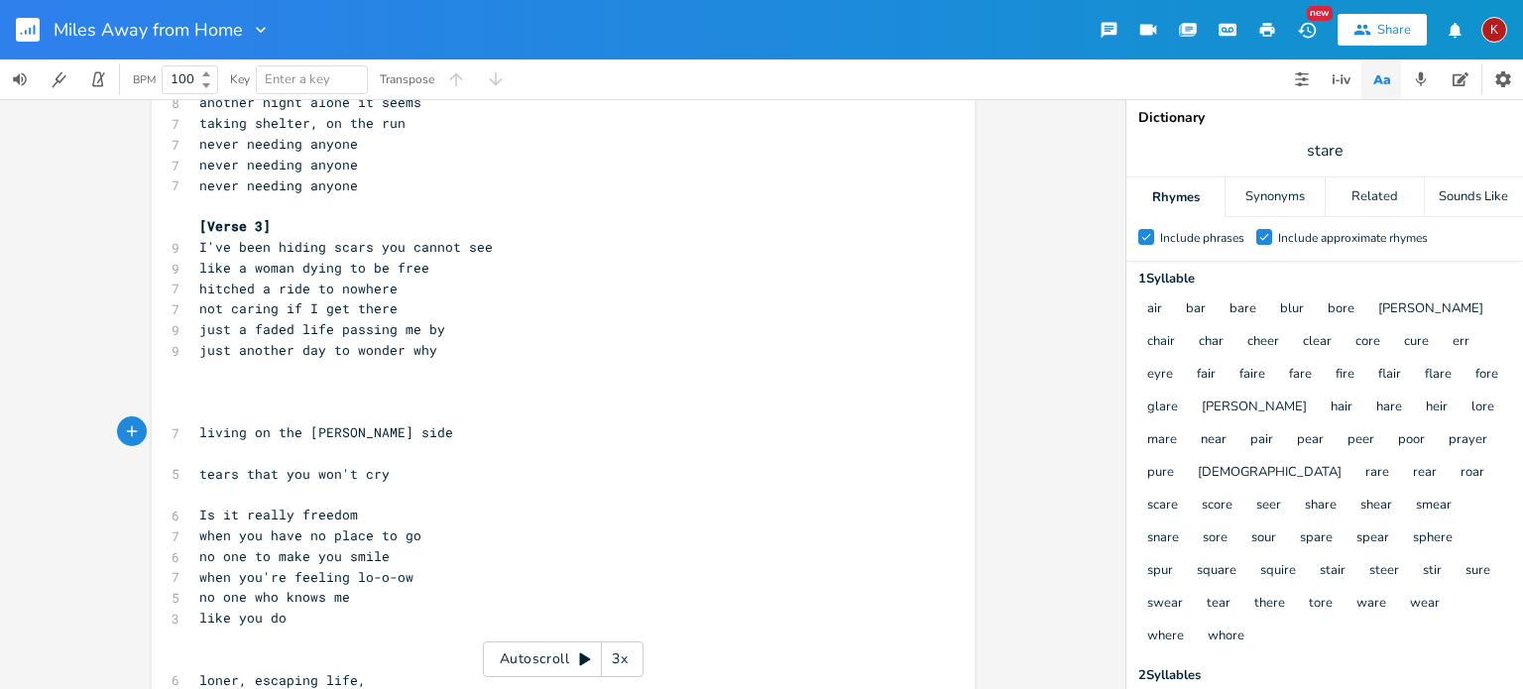
click at [313, 429] on span "living on the [PERSON_NAME] side" at bounding box center [326, 432] width 254 height 18
type textarea "living on the [PERSON_NAME] side"
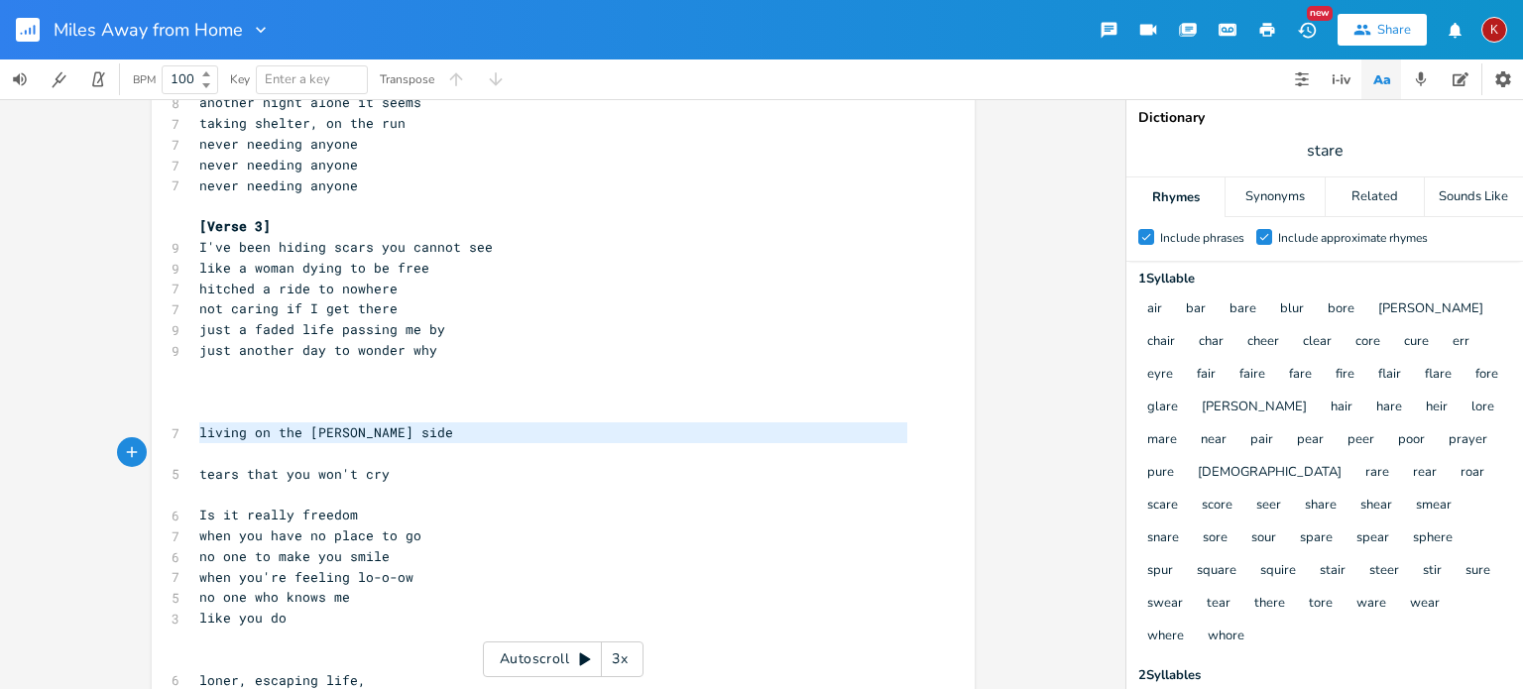
click at [313, 429] on span "living on the [PERSON_NAME] side" at bounding box center [326, 432] width 254 height 18
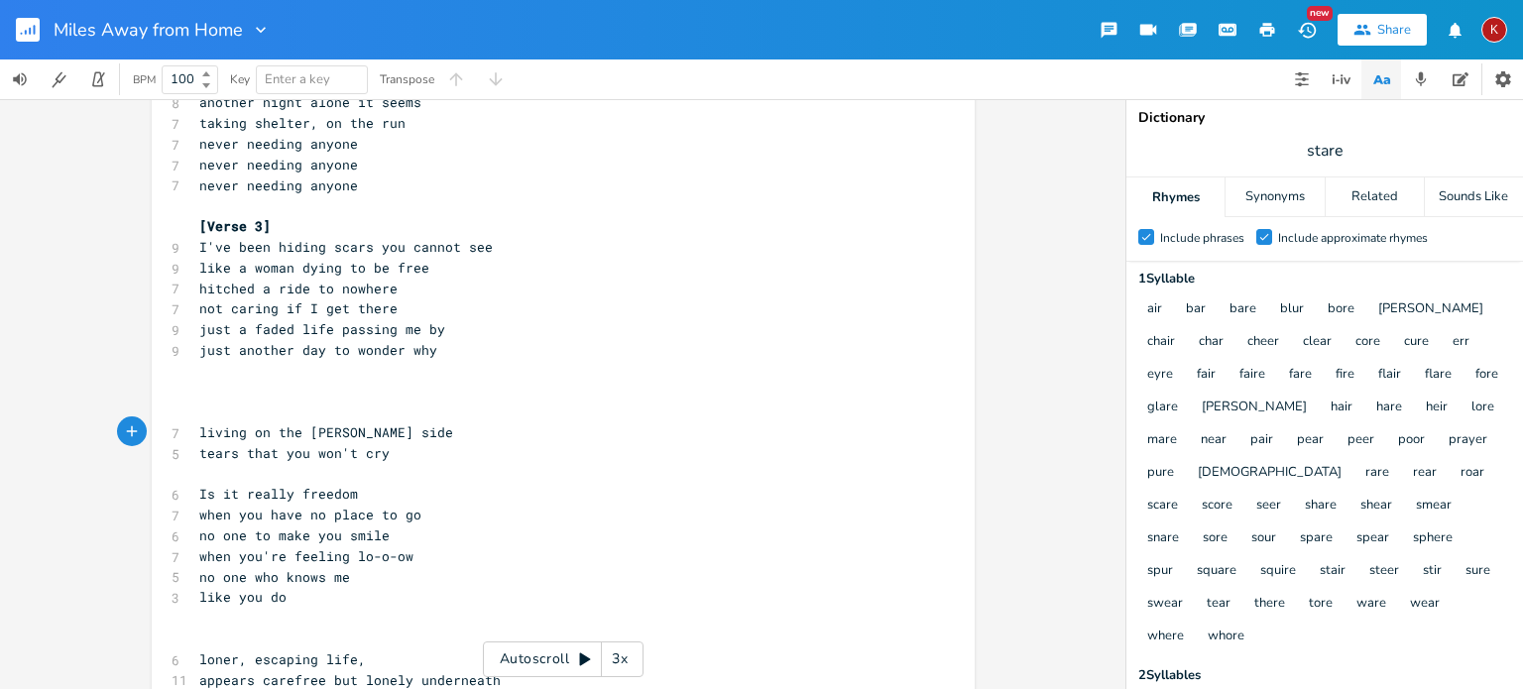
click at [313, 429] on span "living on the [PERSON_NAME] side" at bounding box center [326, 432] width 254 height 18
type textarea "living on the [PERSON_NAME] side"
click at [313, 429] on span "living on the [PERSON_NAME] side" at bounding box center [326, 432] width 254 height 18
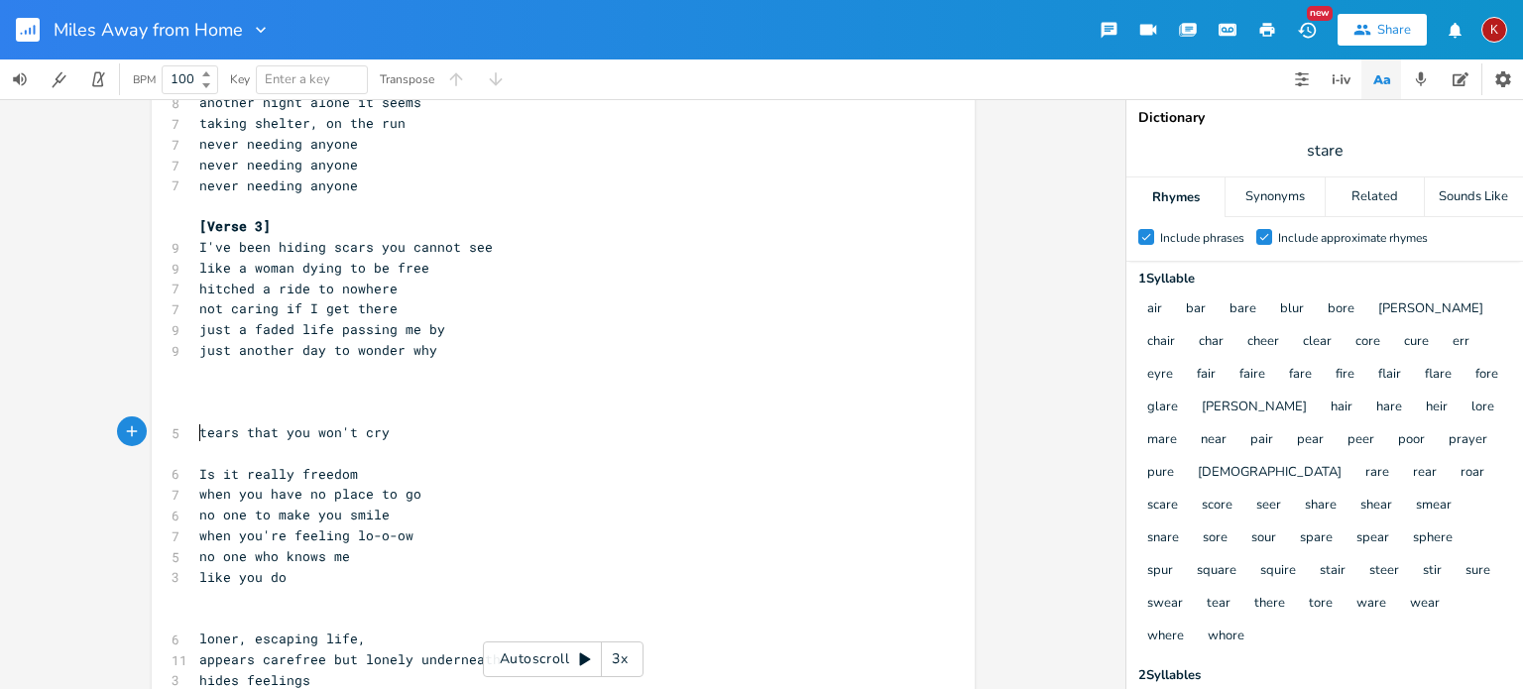
click at [313, 429] on span "tears that you won't cry" at bounding box center [294, 432] width 190 height 18
type textarea "won"
click at [313, 429] on span "tears that you won't cry" at bounding box center [294, 432] width 190 height 18
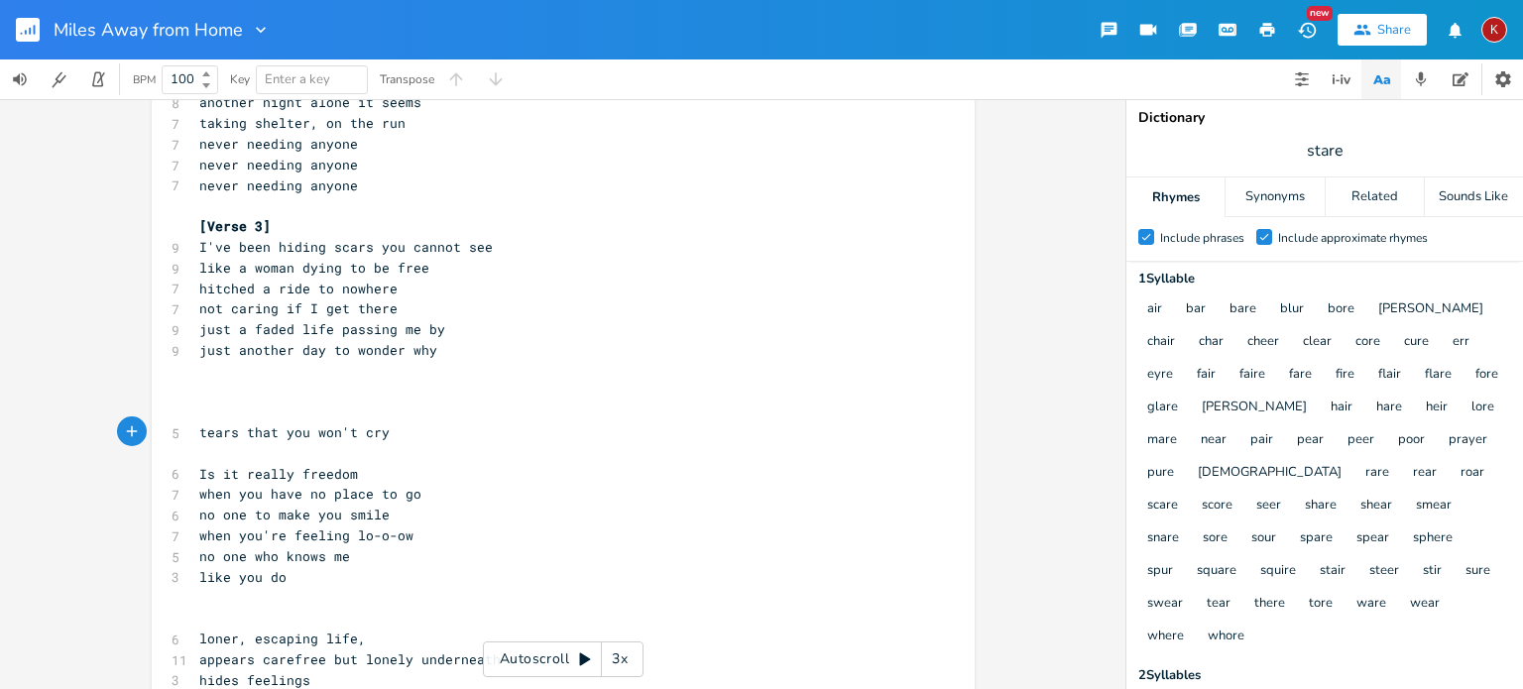
click at [313, 429] on span "tears that you won't cry" at bounding box center [294, 432] width 190 height 18
type textarea "tears that you won't cry"
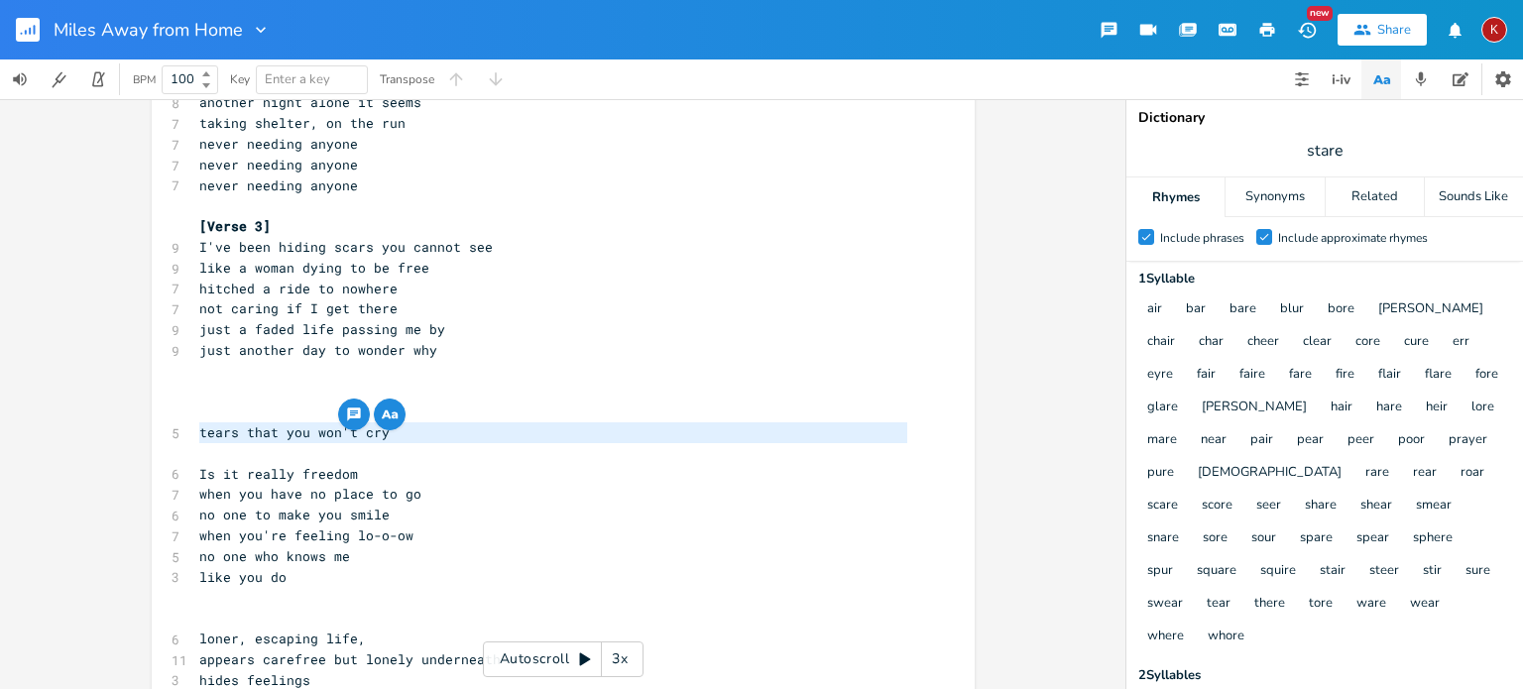
click at [313, 429] on span "tears that you won't cry" at bounding box center [294, 432] width 190 height 18
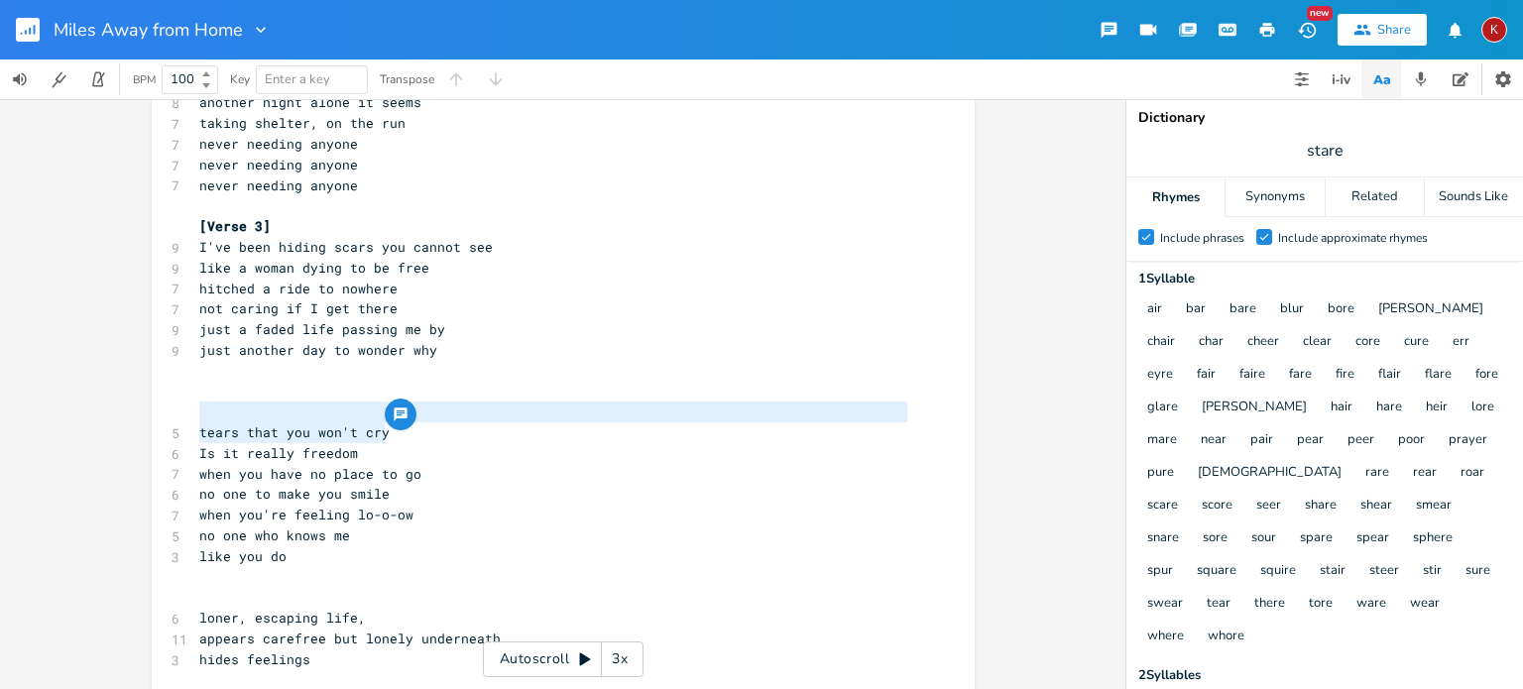
type textarea "tears that you won't cry"
drag, startPoint x: 397, startPoint y: 427, endPoint x: 206, endPoint y: 401, distance: 192.2
click at [206, 401] on div "[Verse 1] 10 I'm a million miles away from home 10 like a spaceman drifting on …" at bounding box center [553, 226] width 716 height 1010
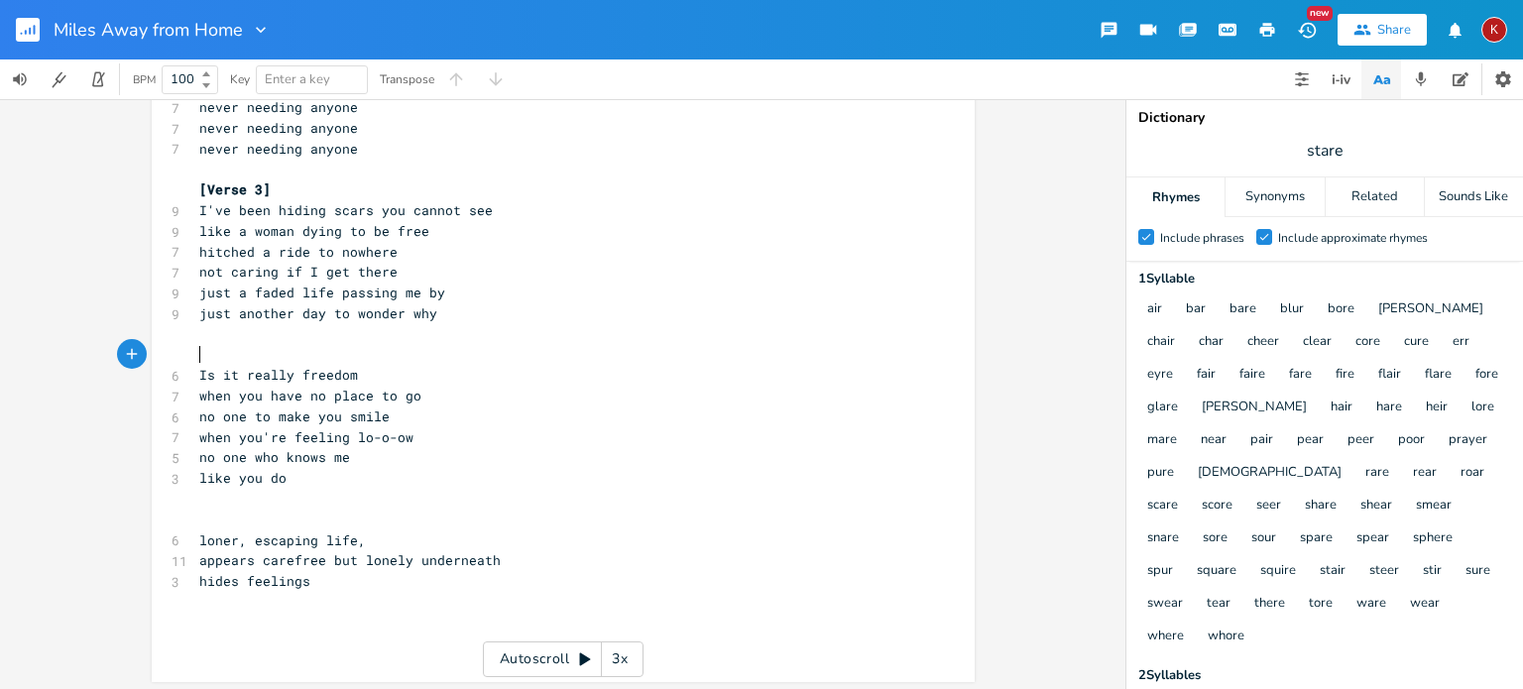
scroll to position [403, 0]
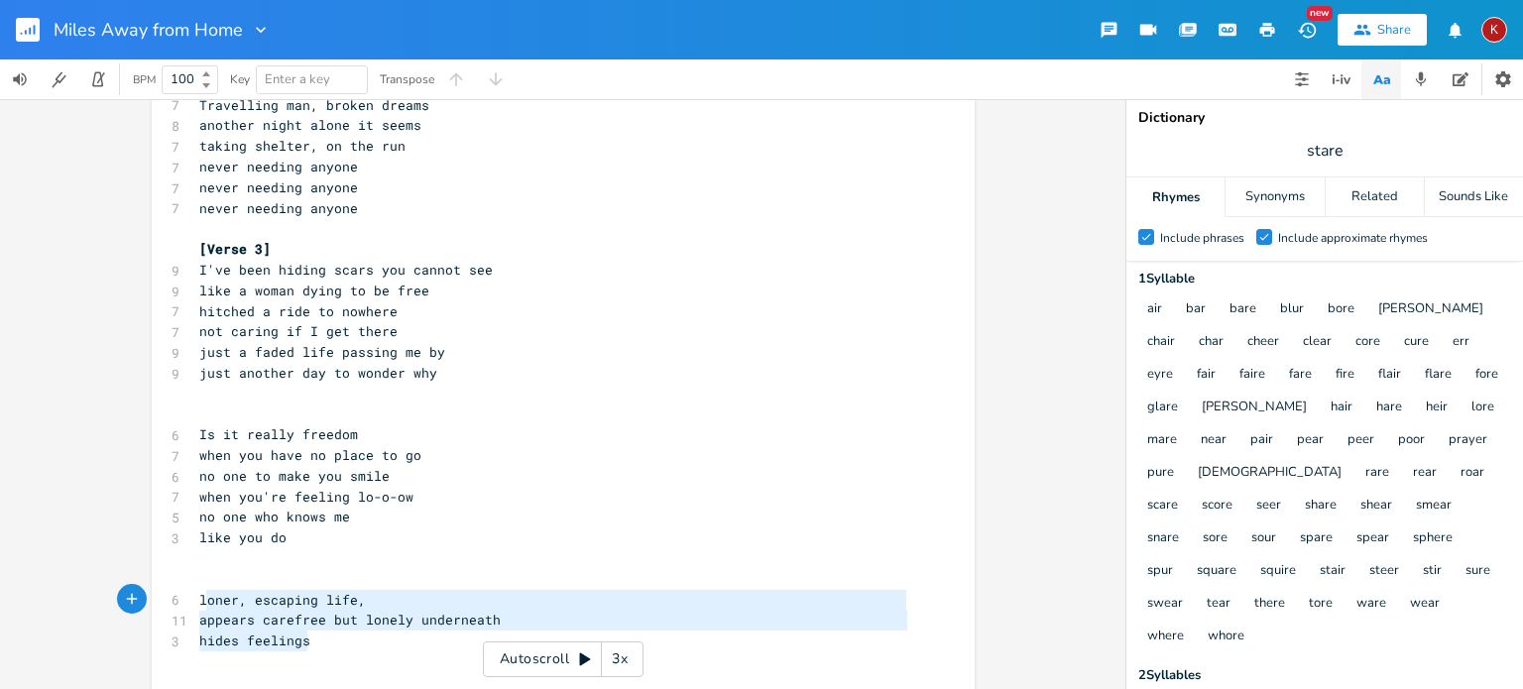
type textarea "loner, escaping life, appears carefree but lonely underneath hides feelings"
drag, startPoint x: 310, startPoint y: 644, endPoint x: 189, endPoint y: 596, distance: 130.3
click at [195, 596] on div "[Verse 1] 10 I'm a million miles away from home 10 like a spaceman drifting on …" at bounding box center [553, 228] width 716 height 969
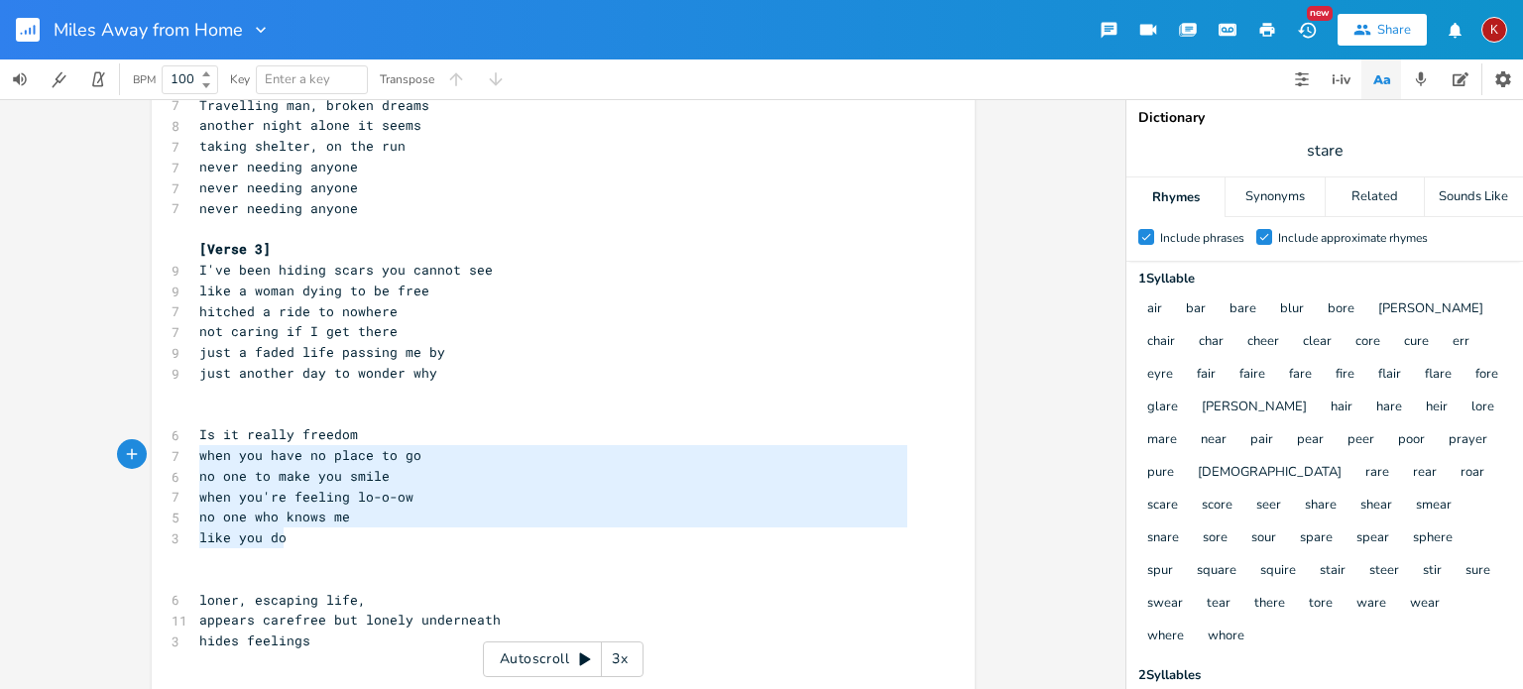
type textarea "Is it really freedom when you have no place to go no one to make you smile when…"
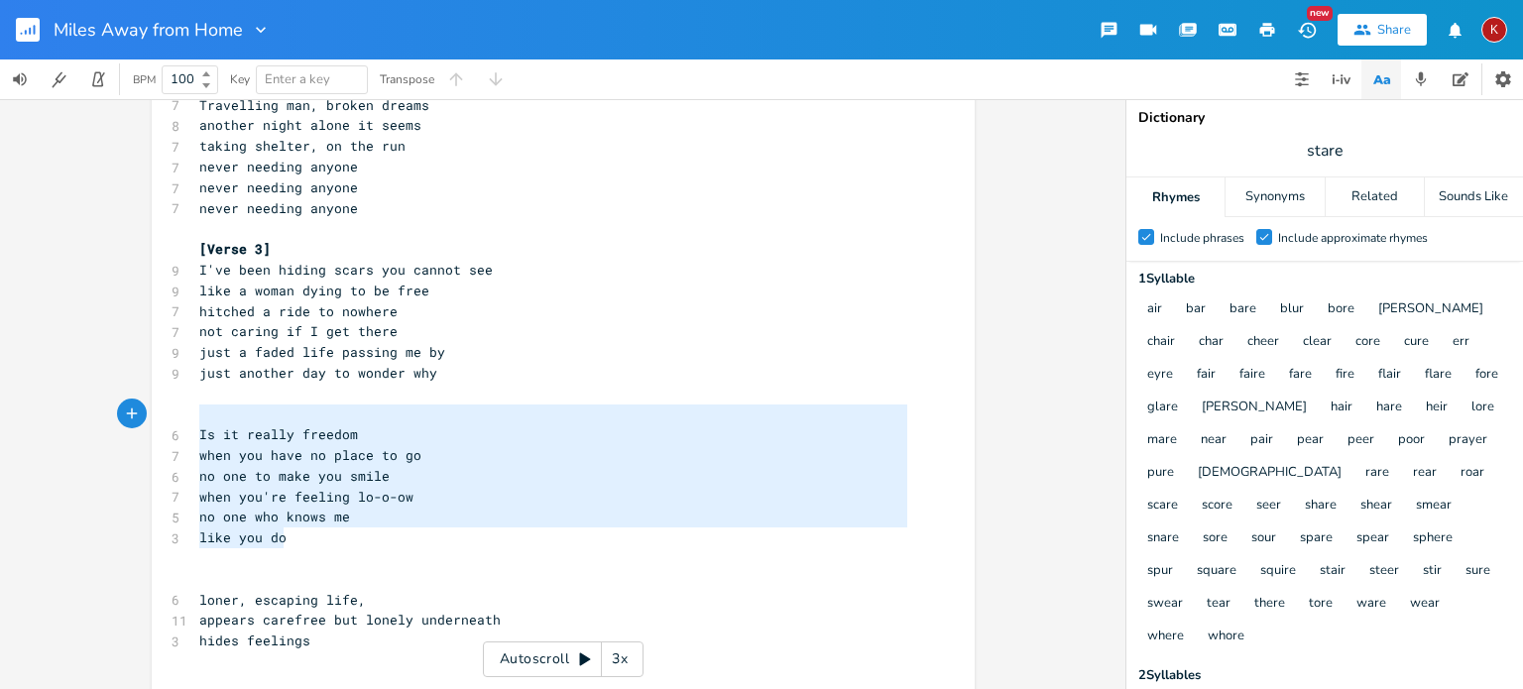
drag, startPoint x: 291, startPoint y: 538, endPoint x: 147, endPoint y: 423, distance: 184.9
click at [152, 423] on div "Is it really freedom when you have no place to go no one to make you smile when…" at bounding box center [563, 225] width 823 height 1033
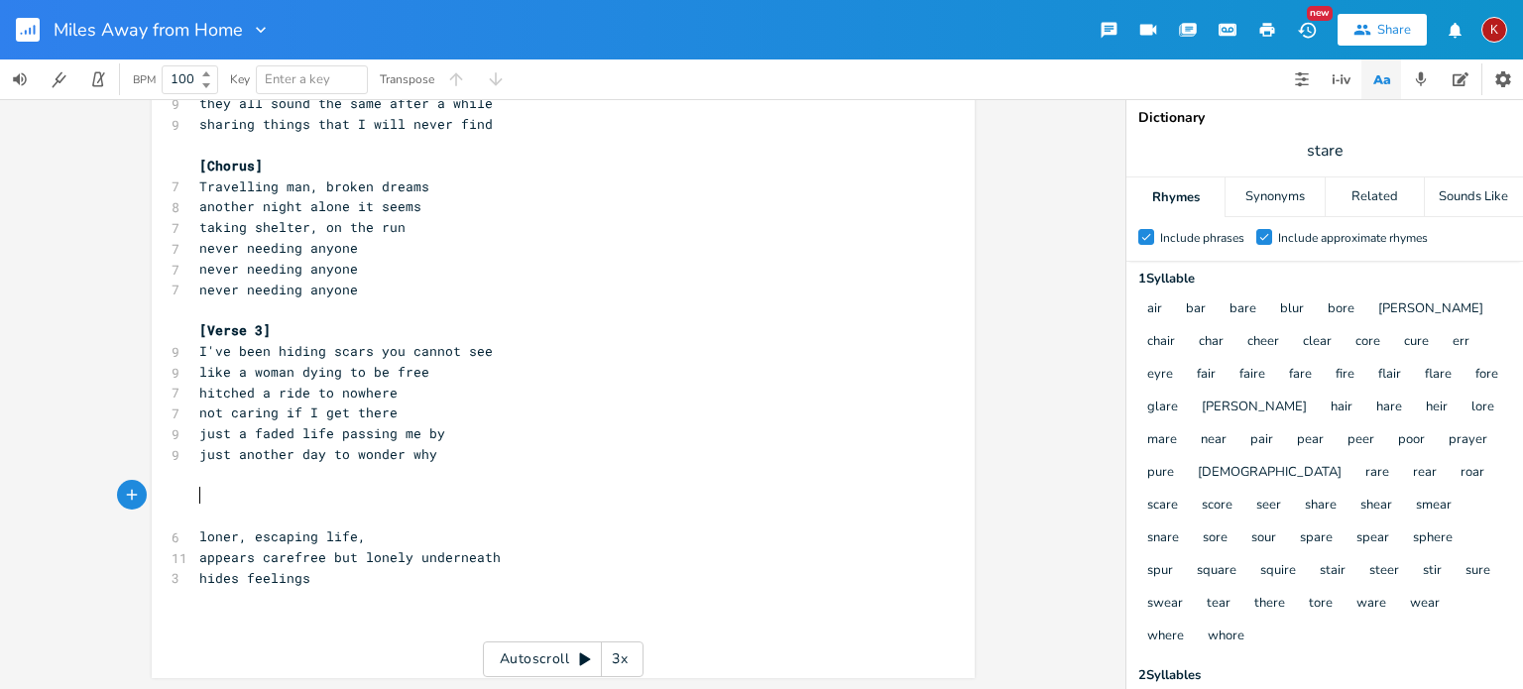
scroll to position [301, 0]
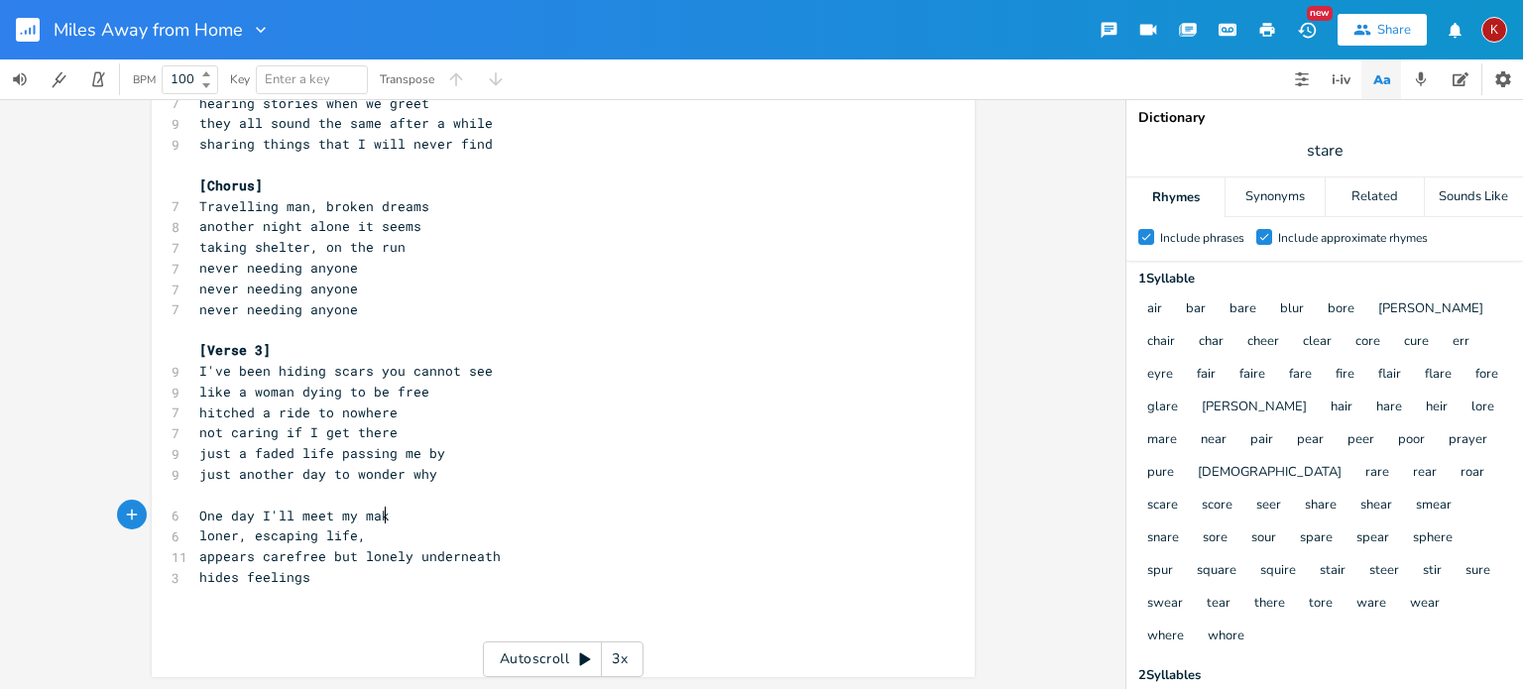
type textarea "One day I'll meet my maker"
type textarea "have to face the outcome"
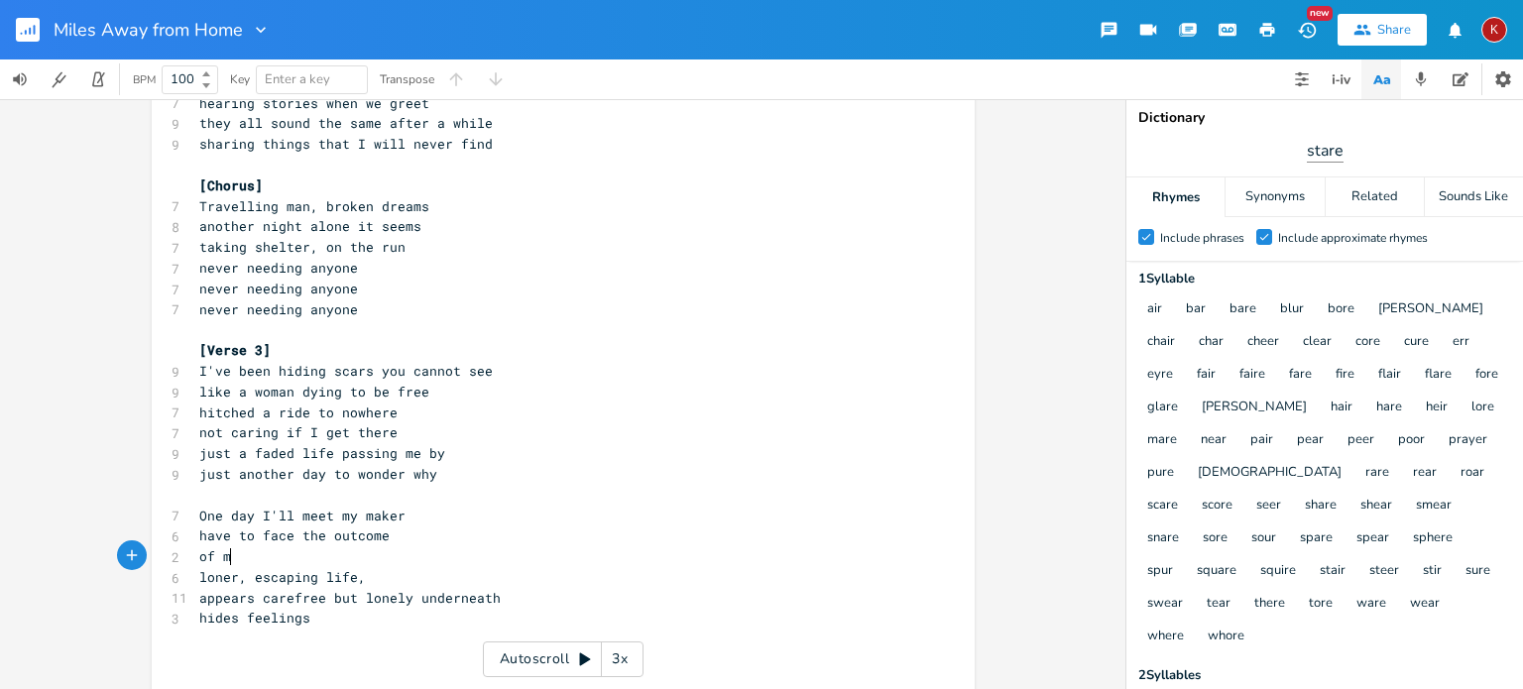
type textarea "of mty"
type textarea "y"
type textarea "y sins"
click at [365, 529] on span "have to face the outcome" at bounding box center [294, 535] width 190 height 18
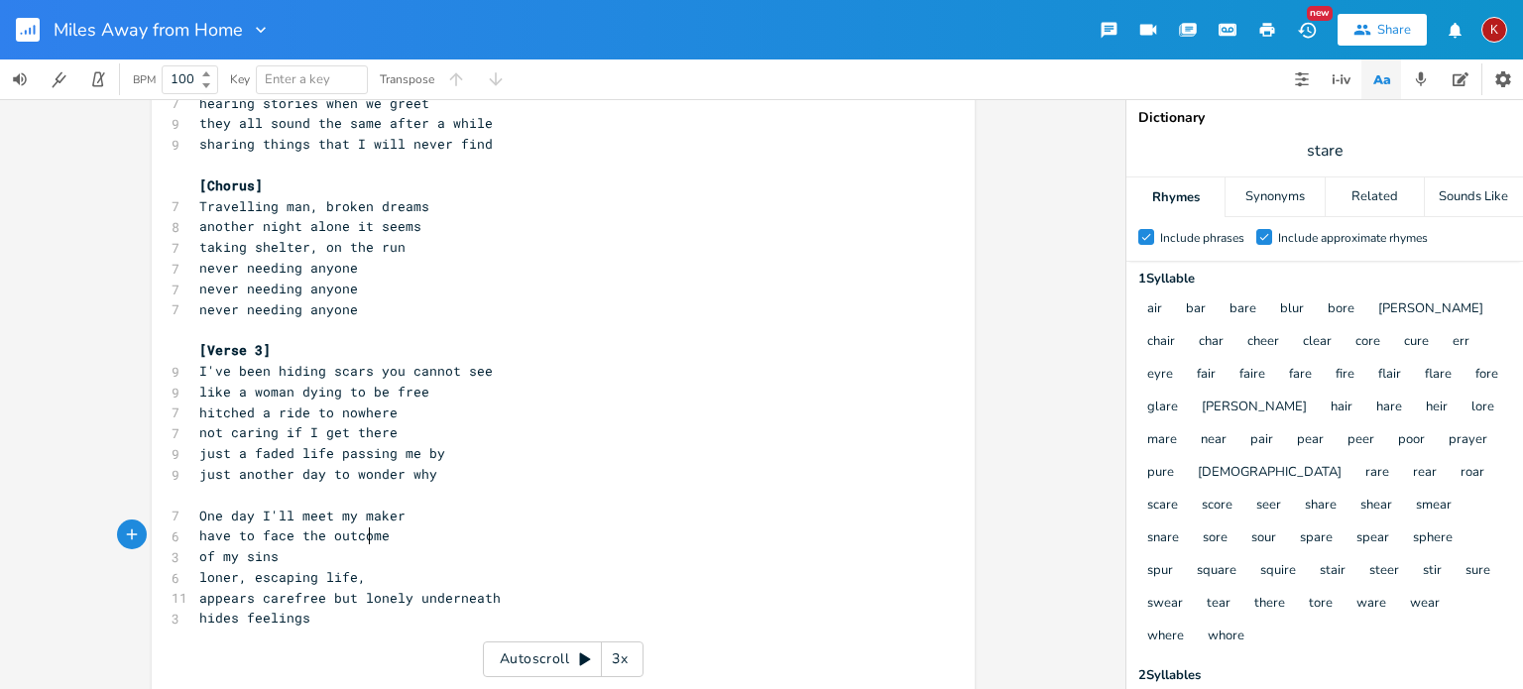
click at [365, 529] on span "have to face the outcome" at bounding box center [294, 535] width 190 height 18
type textarea "truth"
drag, startPoint x: 278, startPoint y: 560, endPoint x: 193, endPoint y: 558, distance: 84.3
click at [195, 558] on pre "of my sins" at bounding box center [553, 556] width 716 height 21
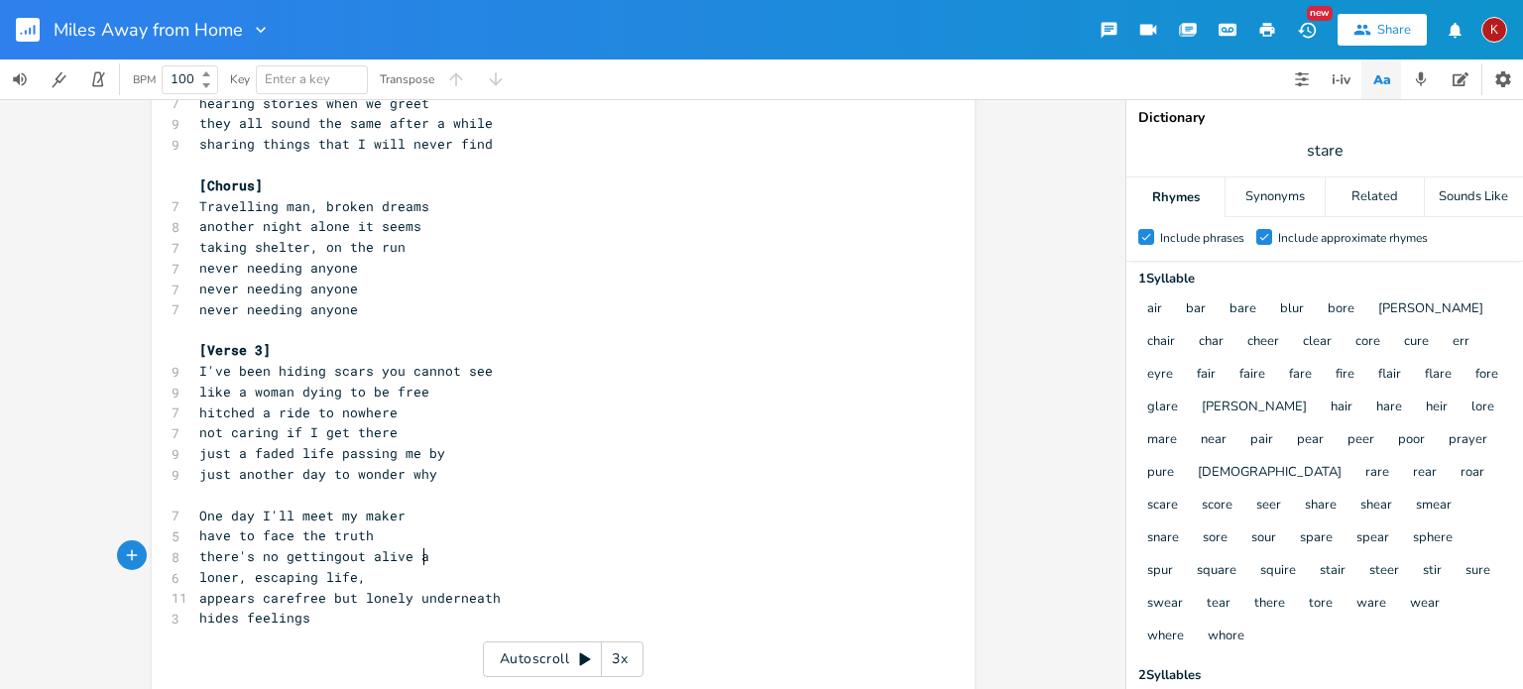
scroll to position [0, 178]
type textarea "there's no gettingout alive and"
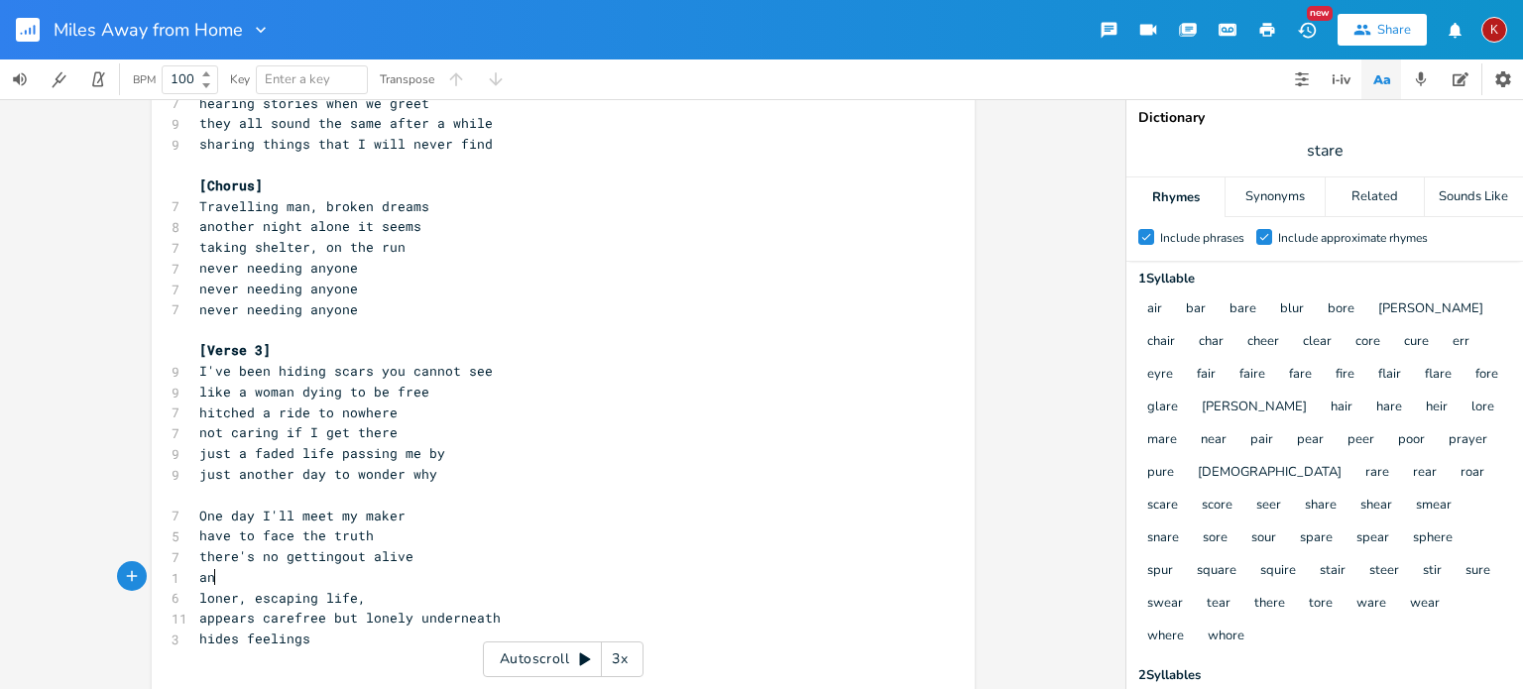
type textarea "and"
type textarea "yet we can walking dead"
click at [254, 579] on span "yet we can walking dead" at bounding box center [290, 577] width 182 height 18
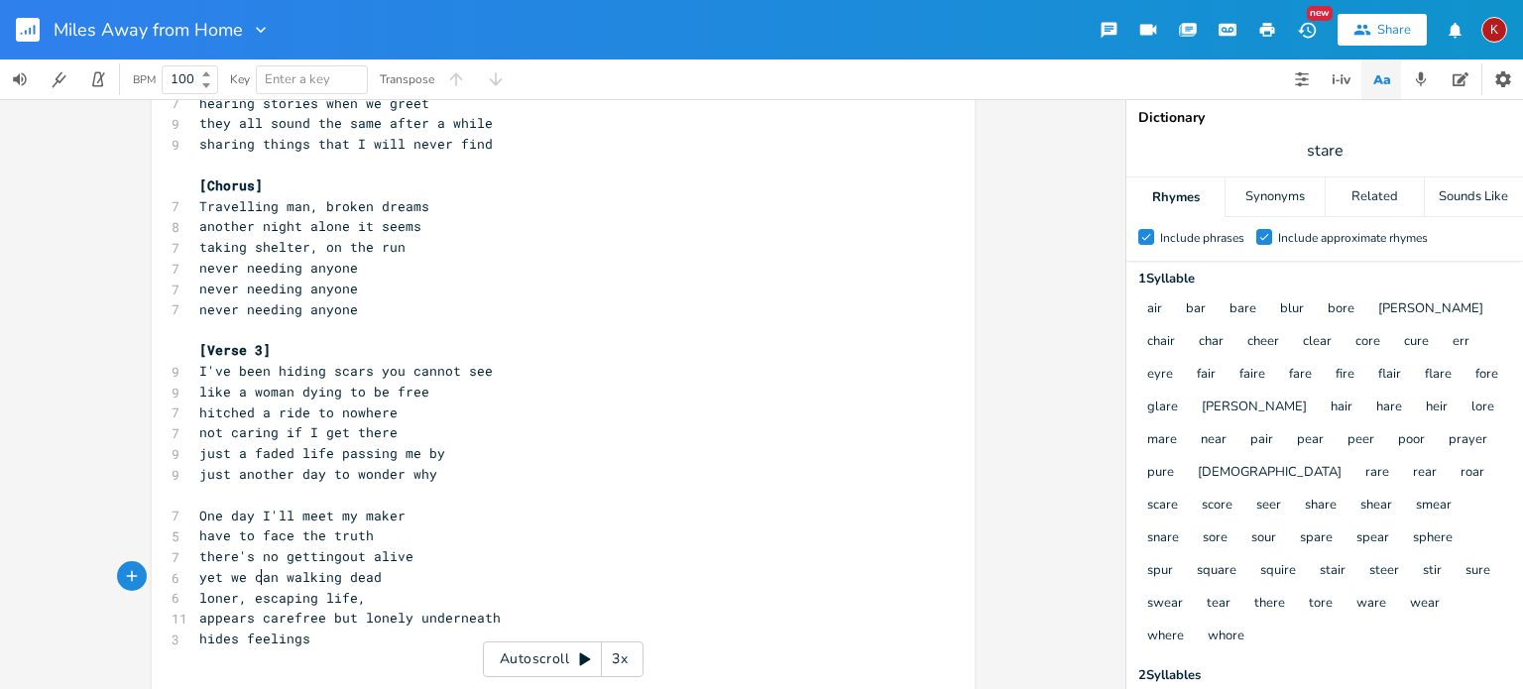
click at [254, 579] on span "yet we can walking dead" at bounding box center [290, 577] width 182 height 18
type textarea "live like"
click at [329, 555] on span "there's no gettingout alive" at bounding box center [306, 556] width 214 height 18
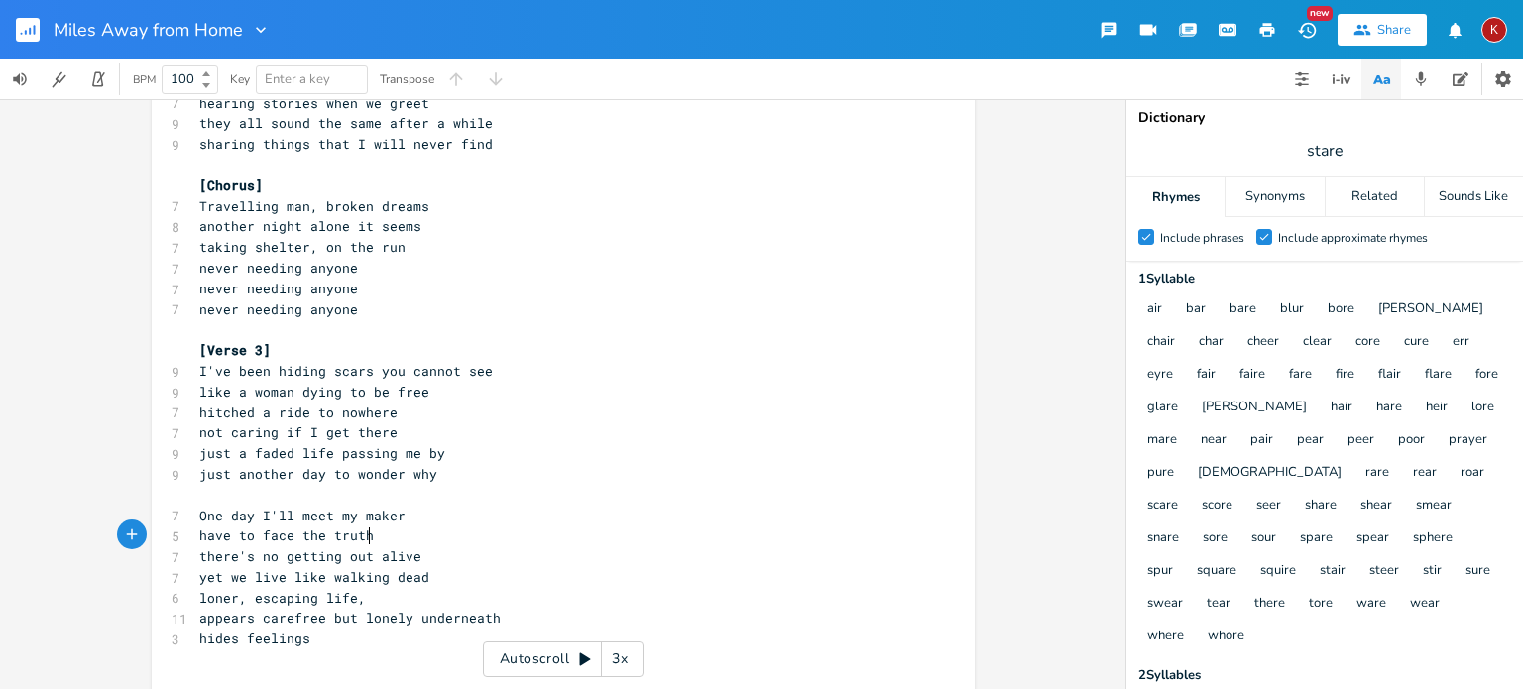
click at [369, 534] on pre "have to face the truth" at bounding box center [553, 535] width 716 height 21
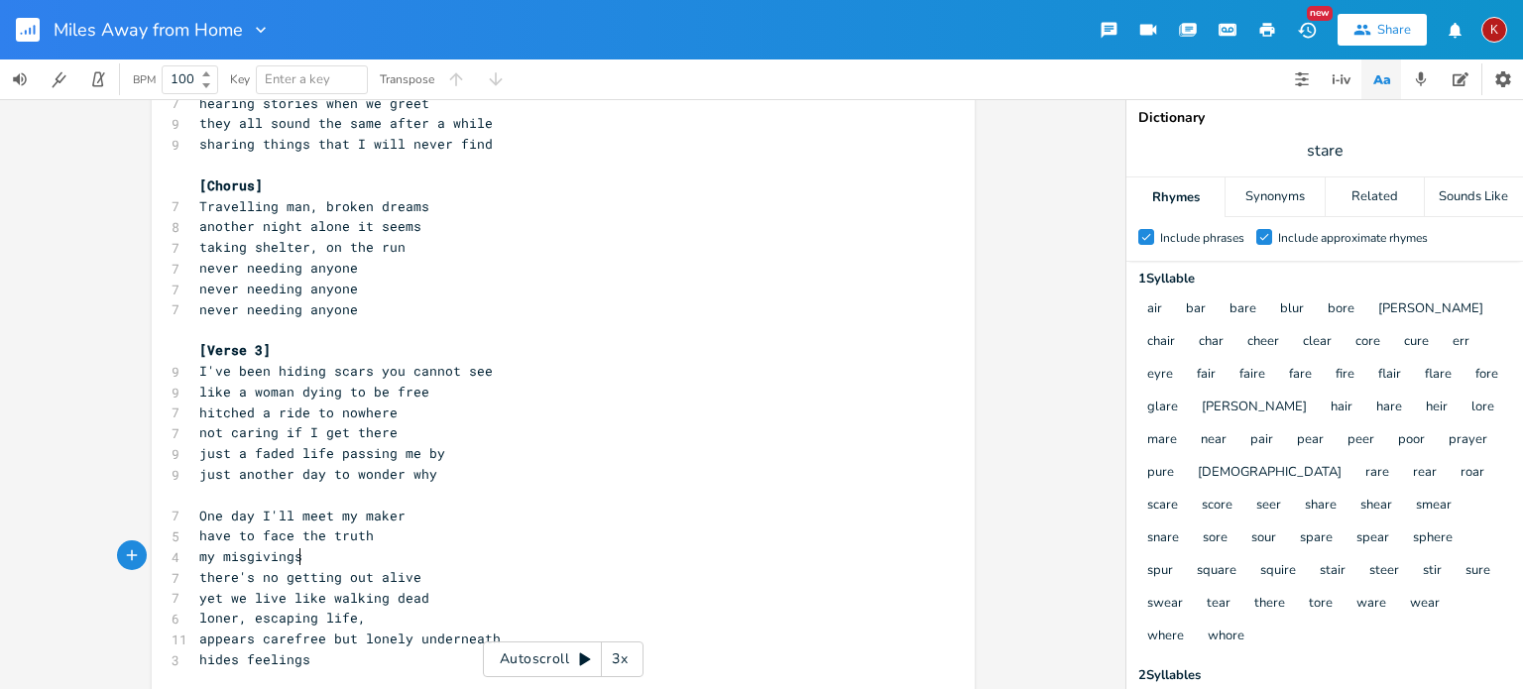
scroll to position [0, 83]
type textarea "my misgivings exposed"
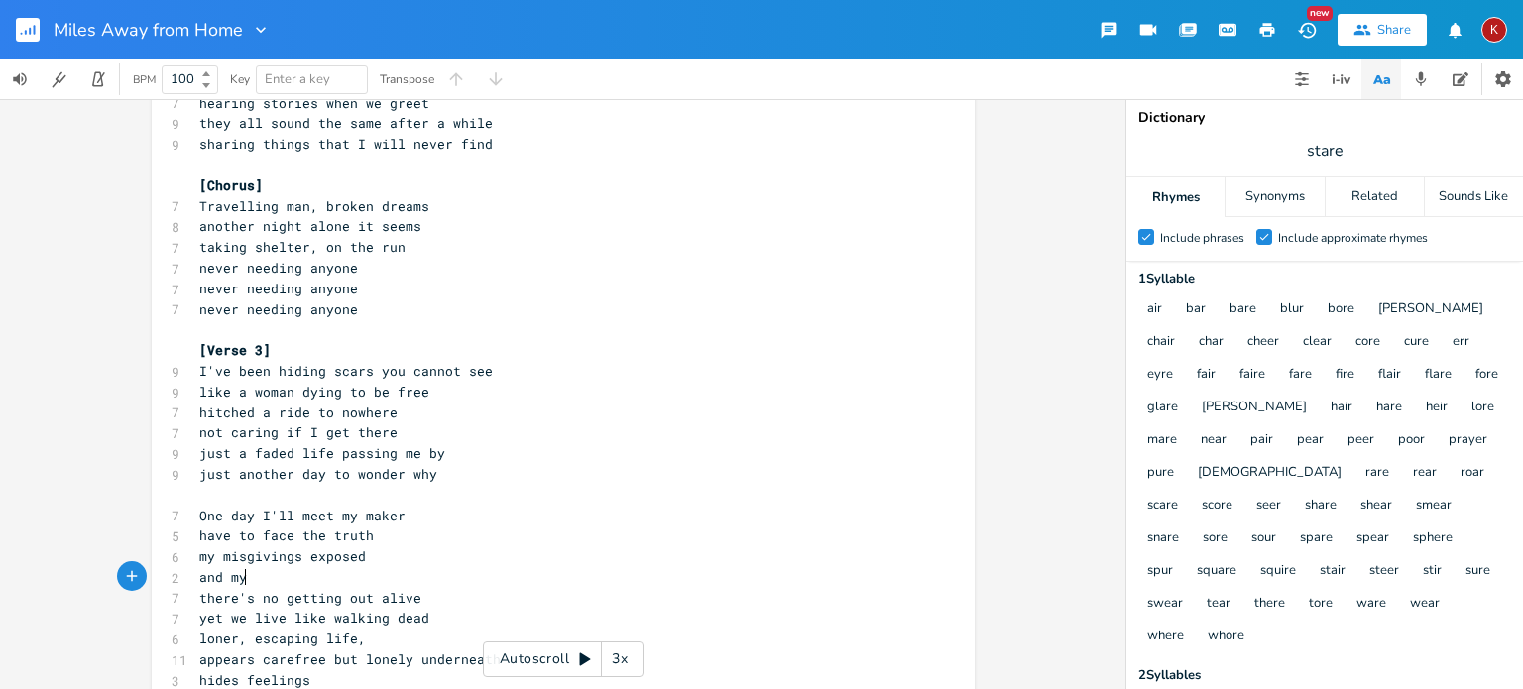
type textarea "and my"
click at [195, 557] on pre "my misgivings exposed" at bounding box center [553, 556] width 716 height 21
type textarea "expose"
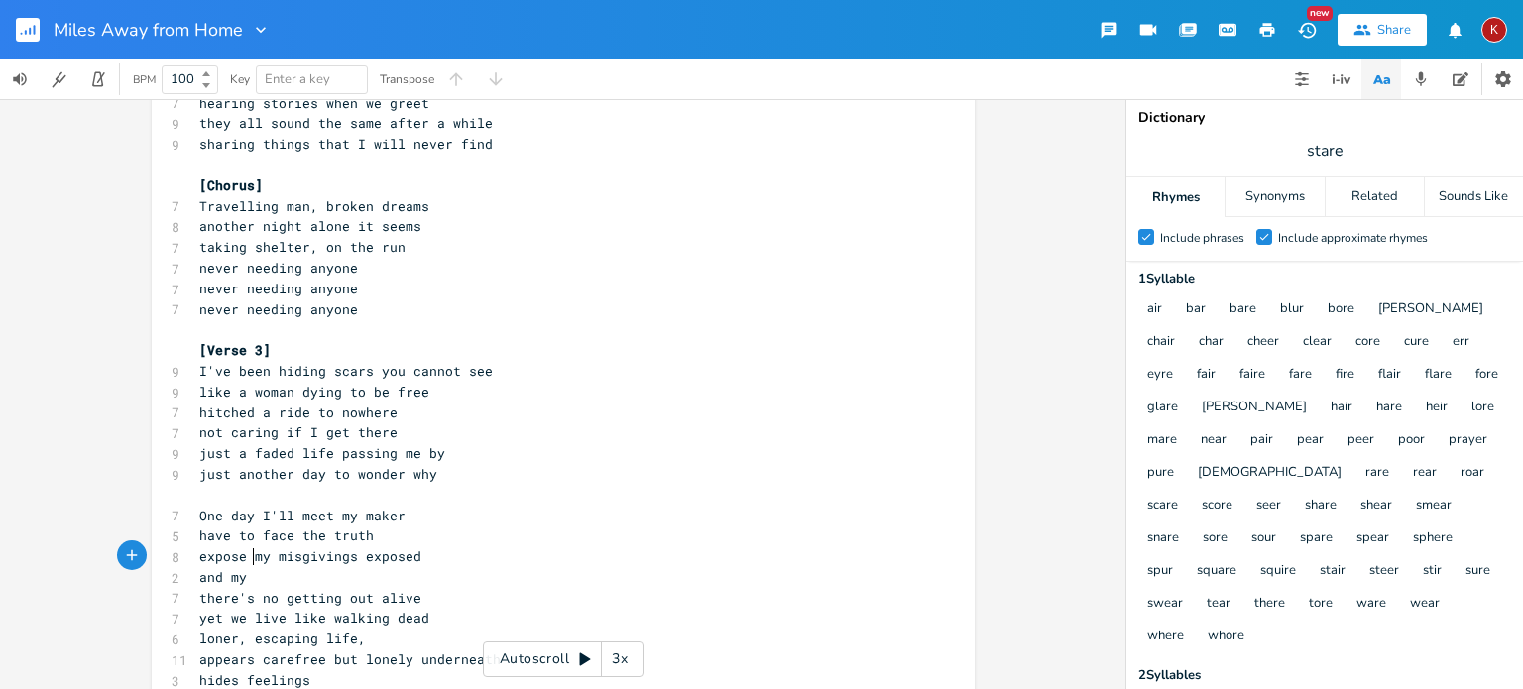
click at [426, 558] on pre "expose my misgivings exposed" at bounding box center [553, 556] width 716 height 21
click at [318, 561] on span "expose my misgivings" at bounding box center [278, 556] width 159 height 18
type textarea "misdemeanors"
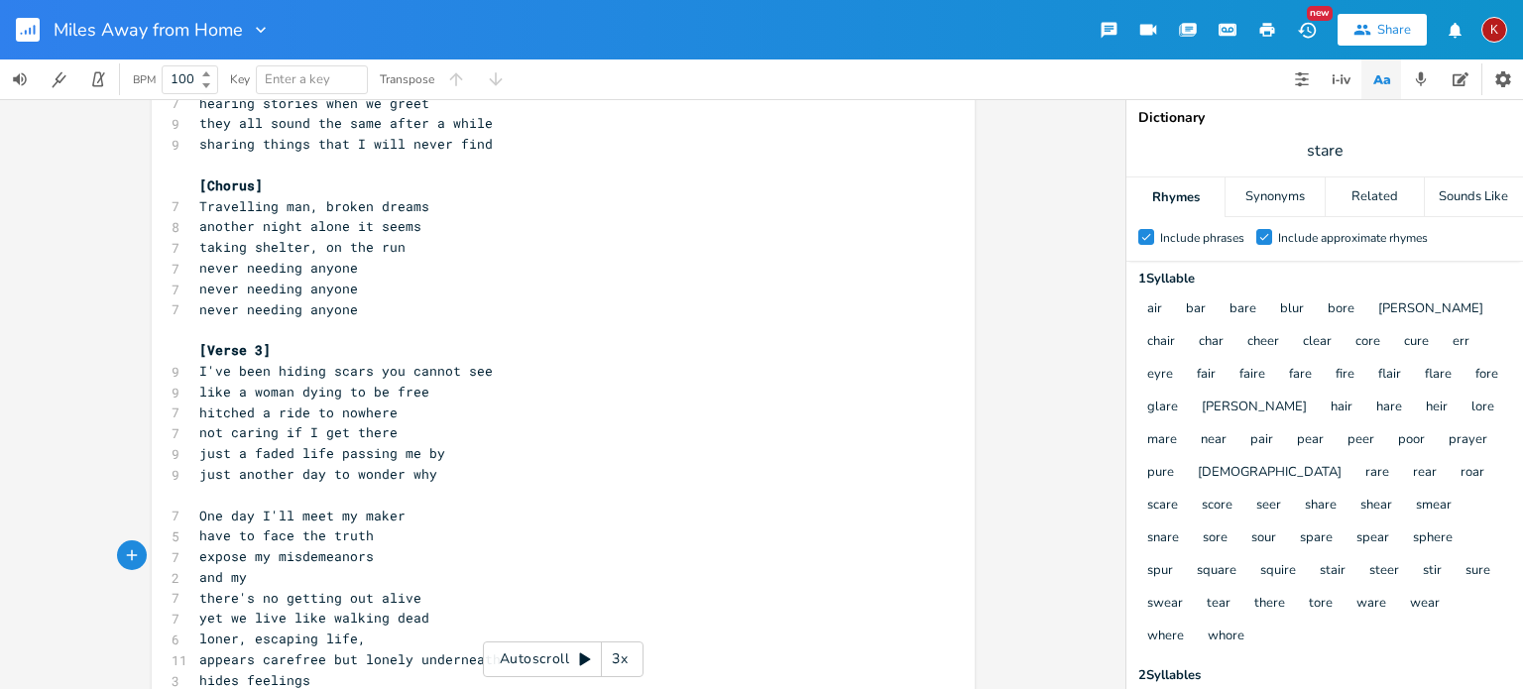
click at [245, 577] on span "and my" at bounding box center [223, 577] width 48 height 18
click at [250, 564] on span "expose my misdemeanors" at bounding box center [286, 556] width 174 height 18
type textarea "the"
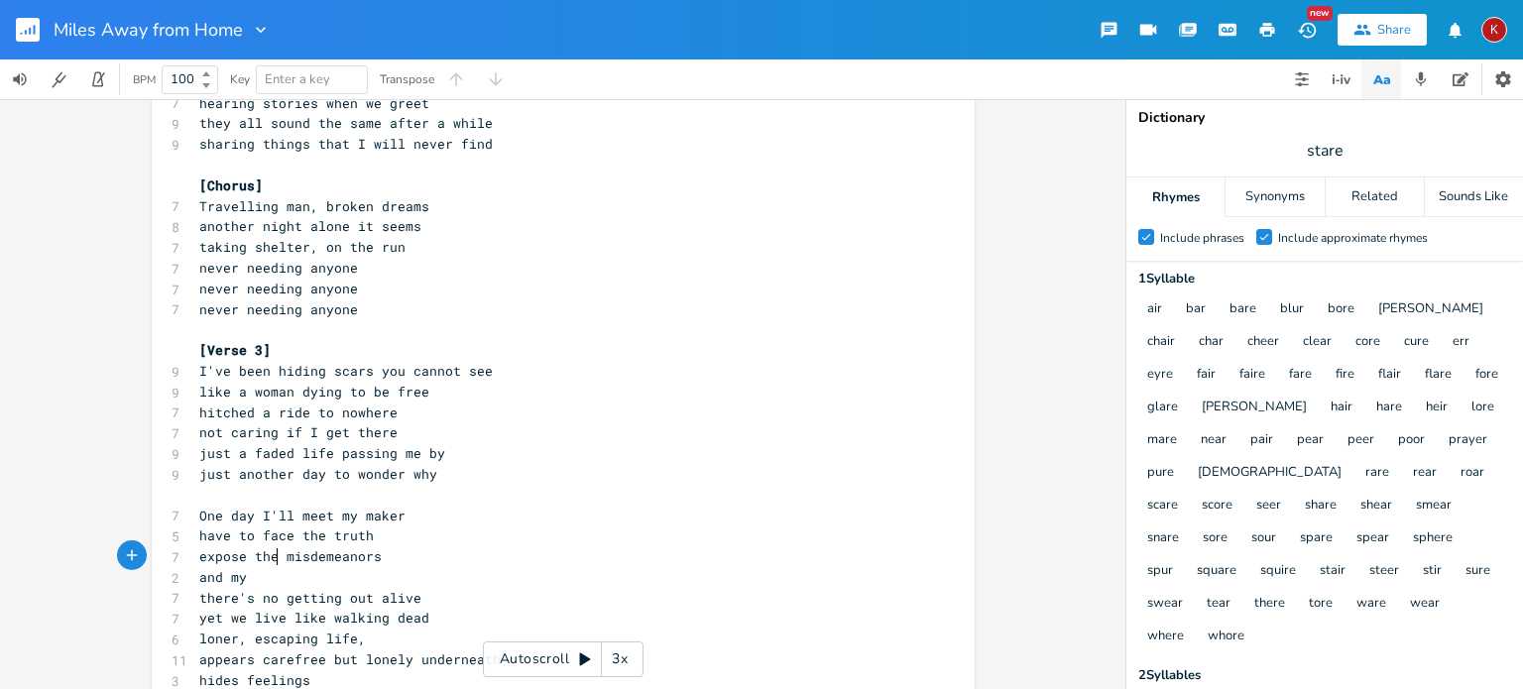
click at [209, 582] on span "and my" at bounding box center [223, 577] width 48 height 18
type textarea "of"
click at [263, 583] on pre "of my" at bounding box center [553, 577] width 716 height 21
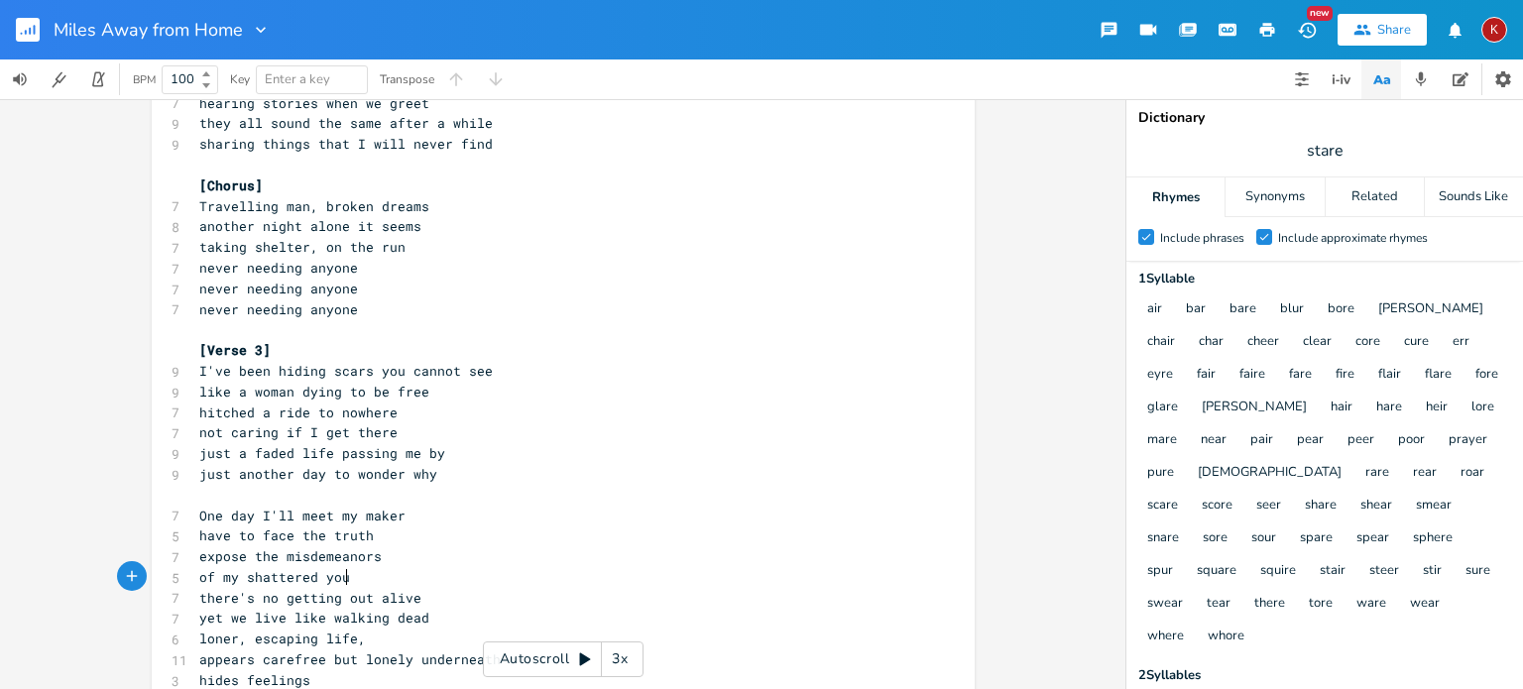
scroll to position [0, 91]
type textarea "shattered youth"
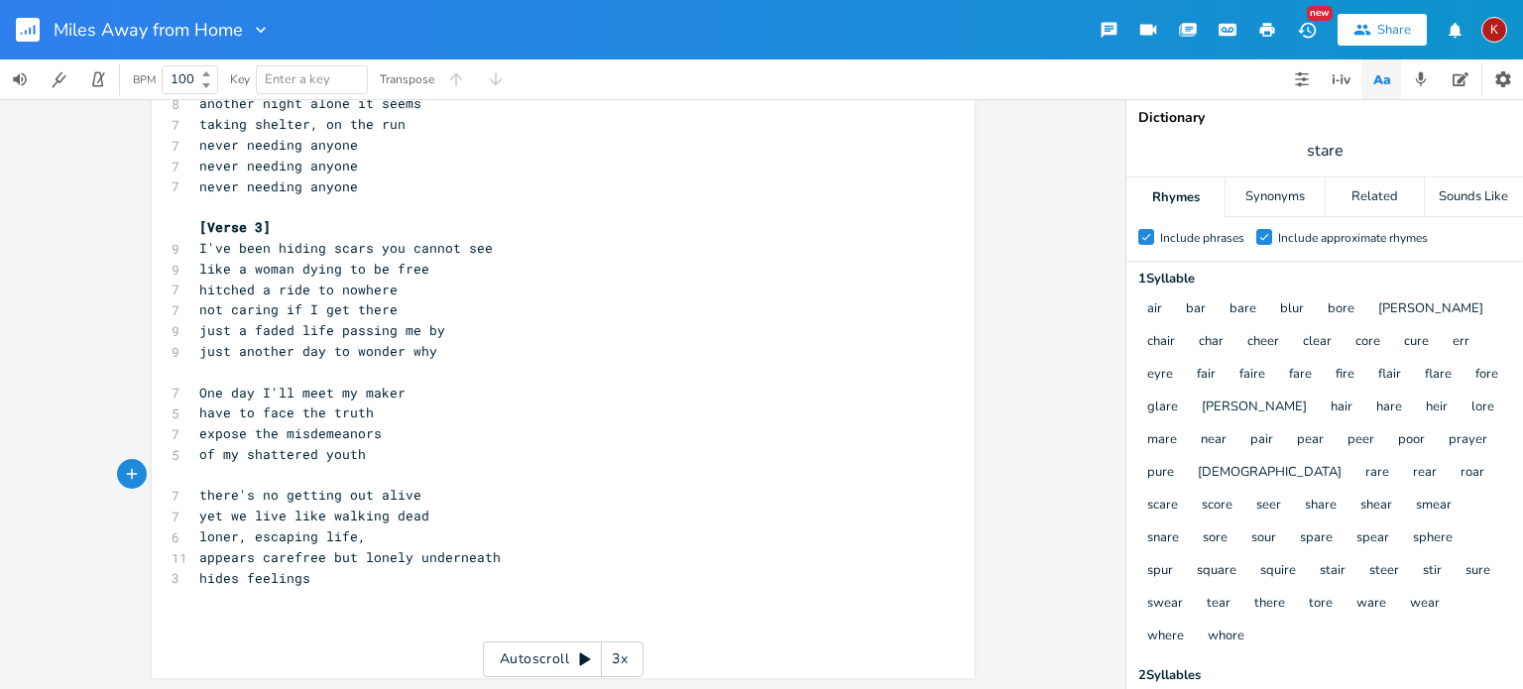
scroll to position [405, 0]
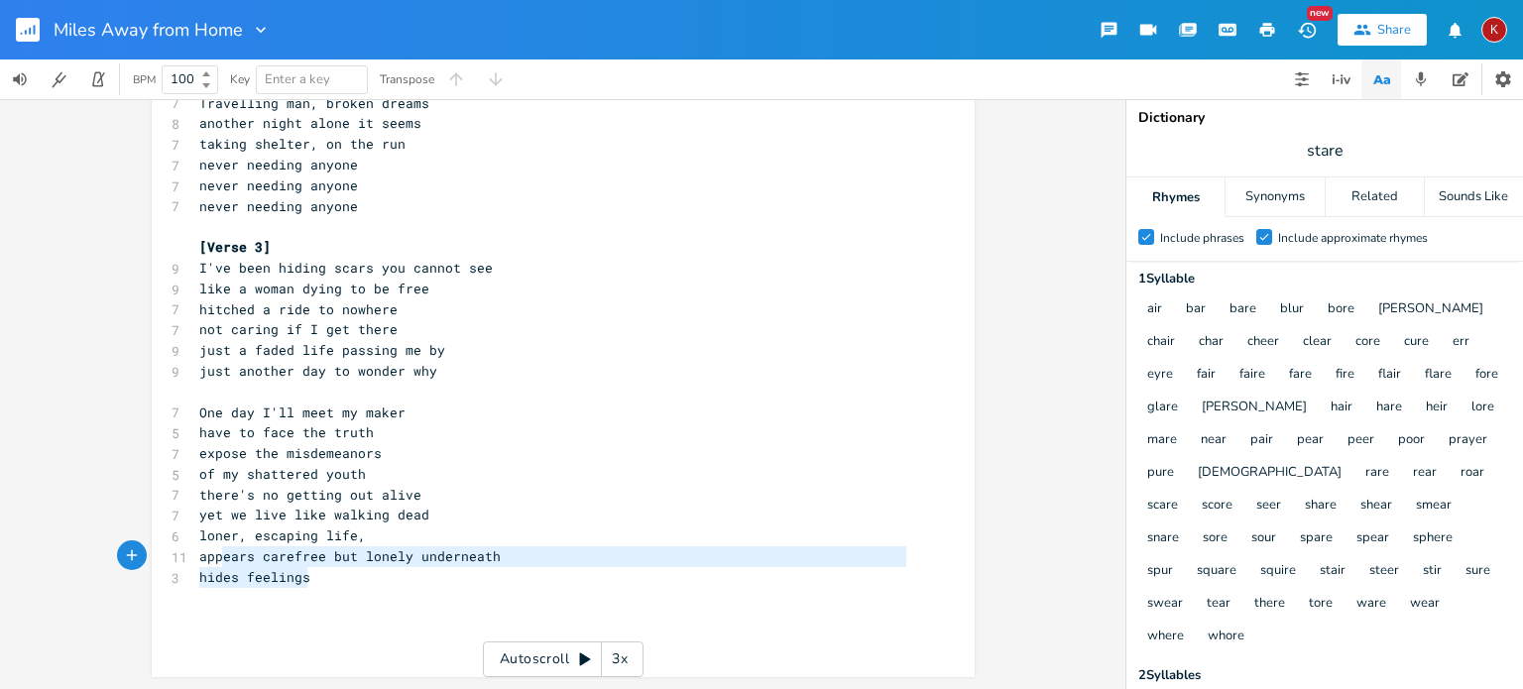
type textarea "loner, escaping life, appears carefree but lonely underneath hides feelings"
drag, startPoint x: 309, startPoint y: 581, endPoint x: 178, endPoint y: 534, distance: 138.9
click at [178, 534] on div "loner, escaping life, appears carefree but lonely underneath hides feelings x […" at bounding box center [563, 192] width 823 height 971
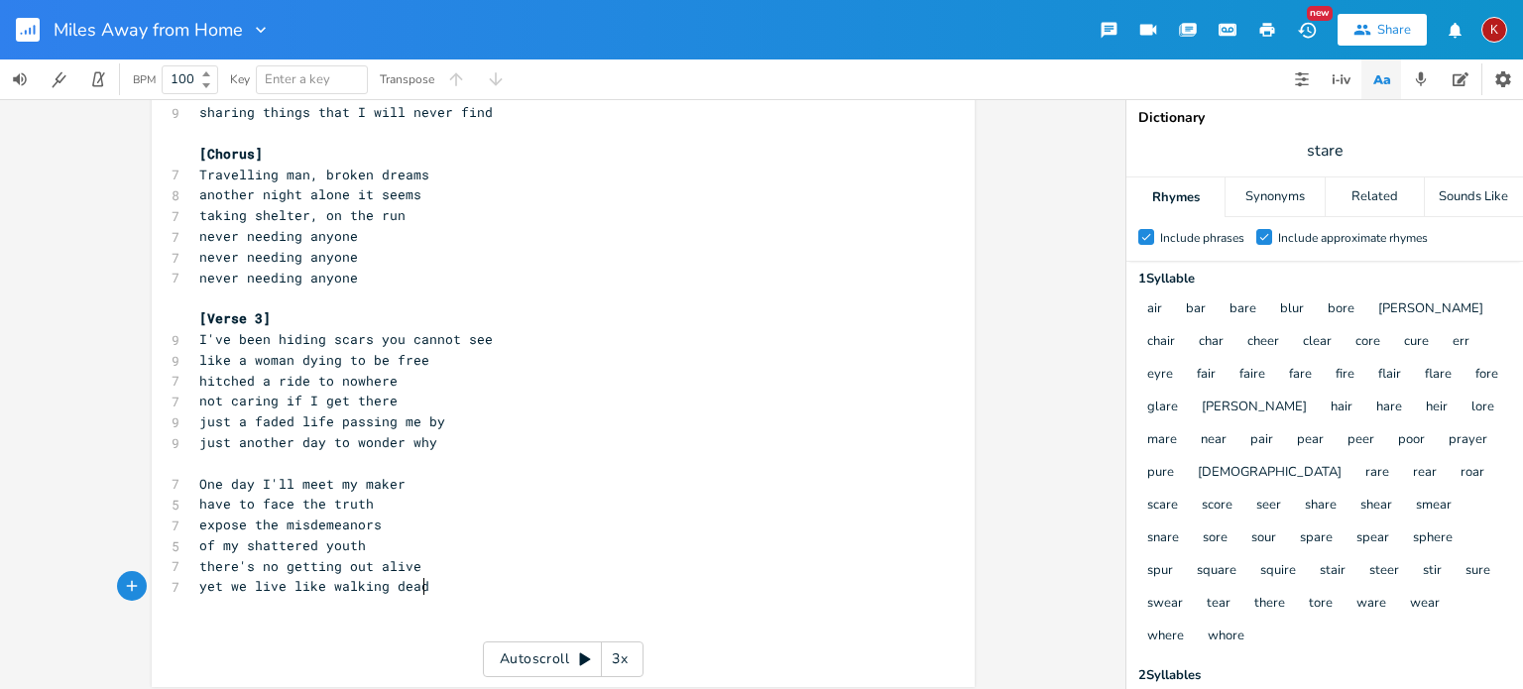
scroll to position [342, 0]
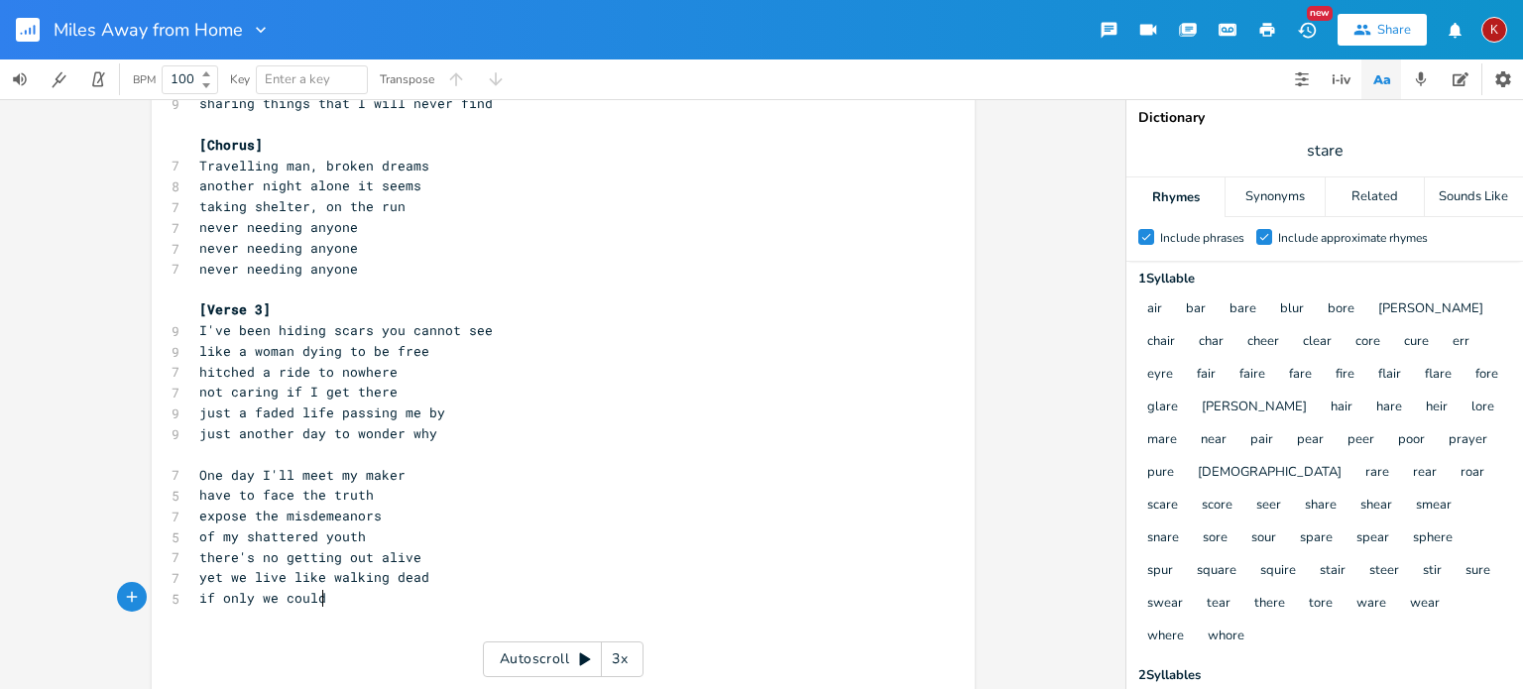
type textarea "if only we could"
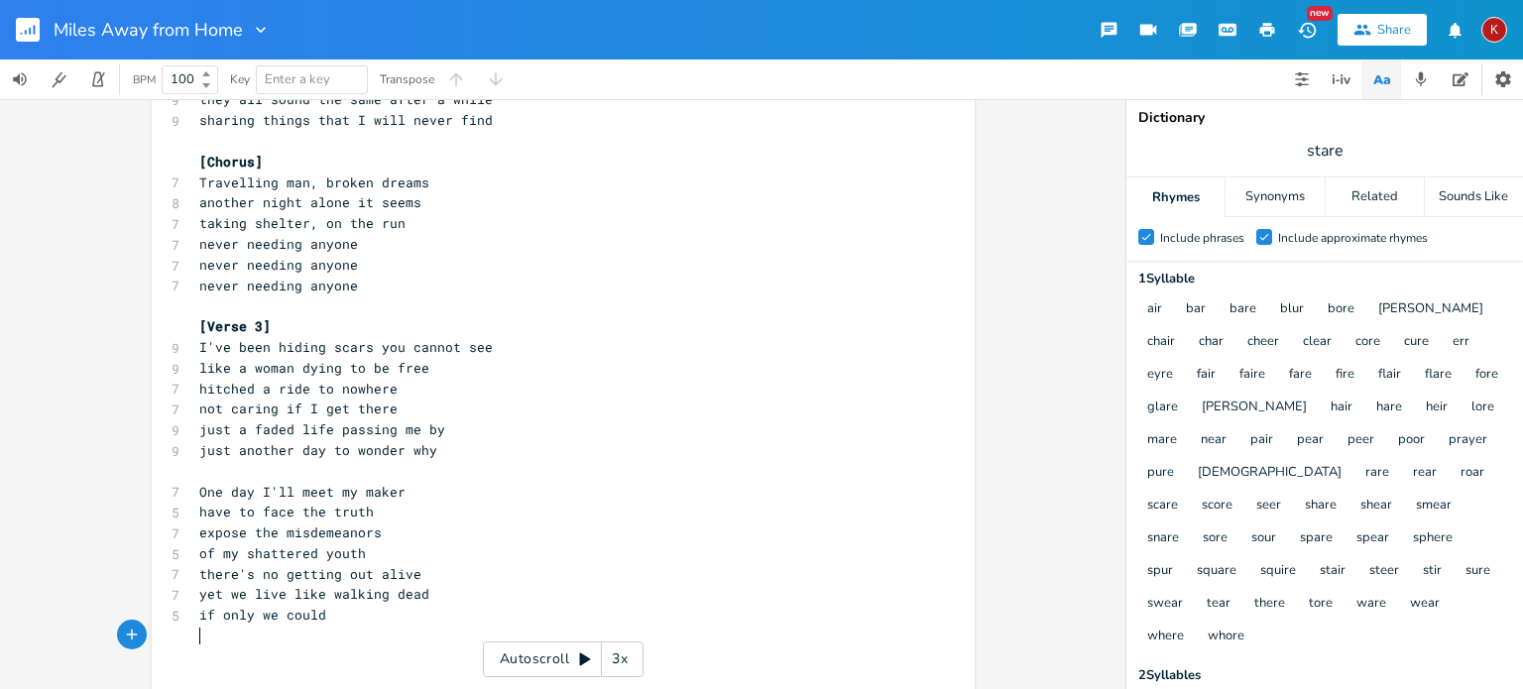
scroll to position [384, 0]
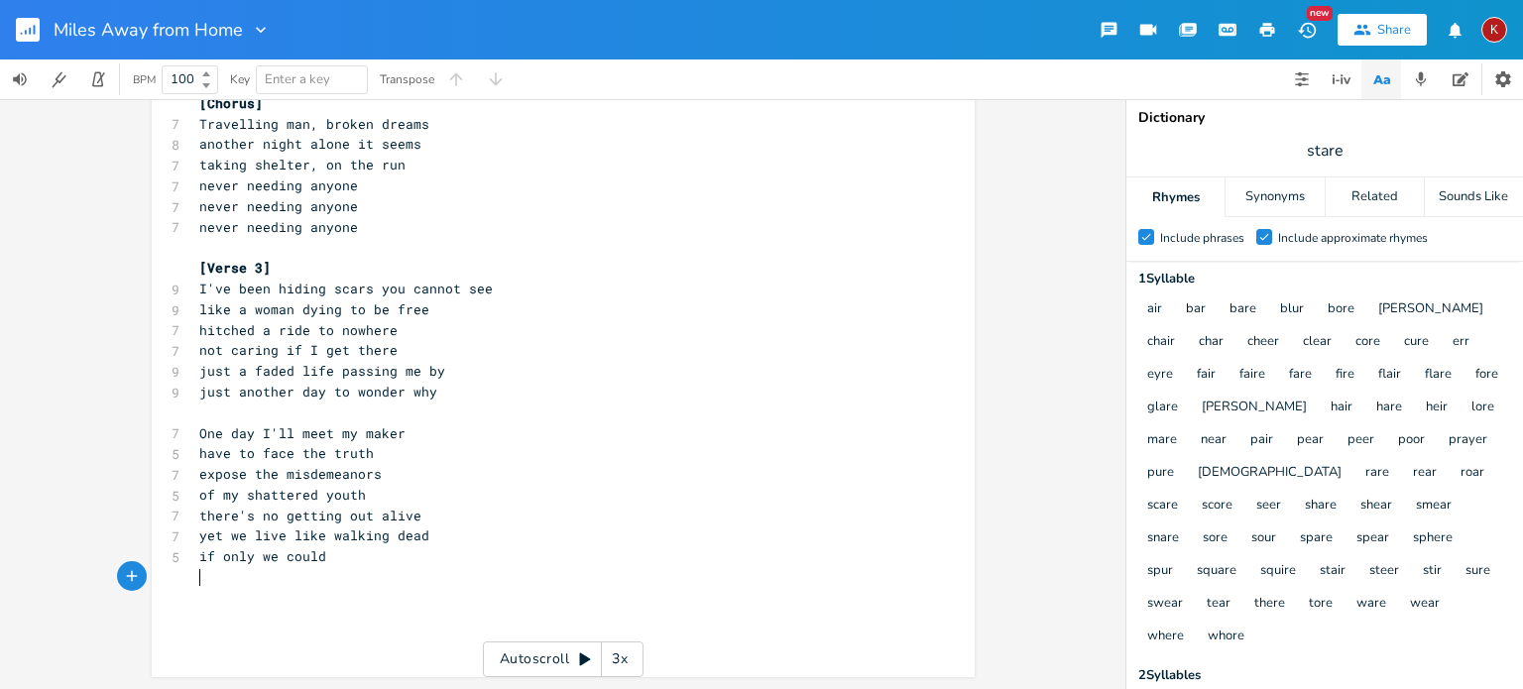
type textarea "​"
drag, startPoint x: 726, startPoint y: 236, endPoint x: 667, endPoint y: 182, distance: 79.3
click at [667, 182] on pre "never needing anyone" at bounding box center [553, 185] width 716 height 21
click at [249, 533] on span "yet we live like walking dead" at bounding box center [314, 535] width 230 height 18
click at [266, 532] on span "live like walking dead" at bounding box center [286, 535] width 174 height 18
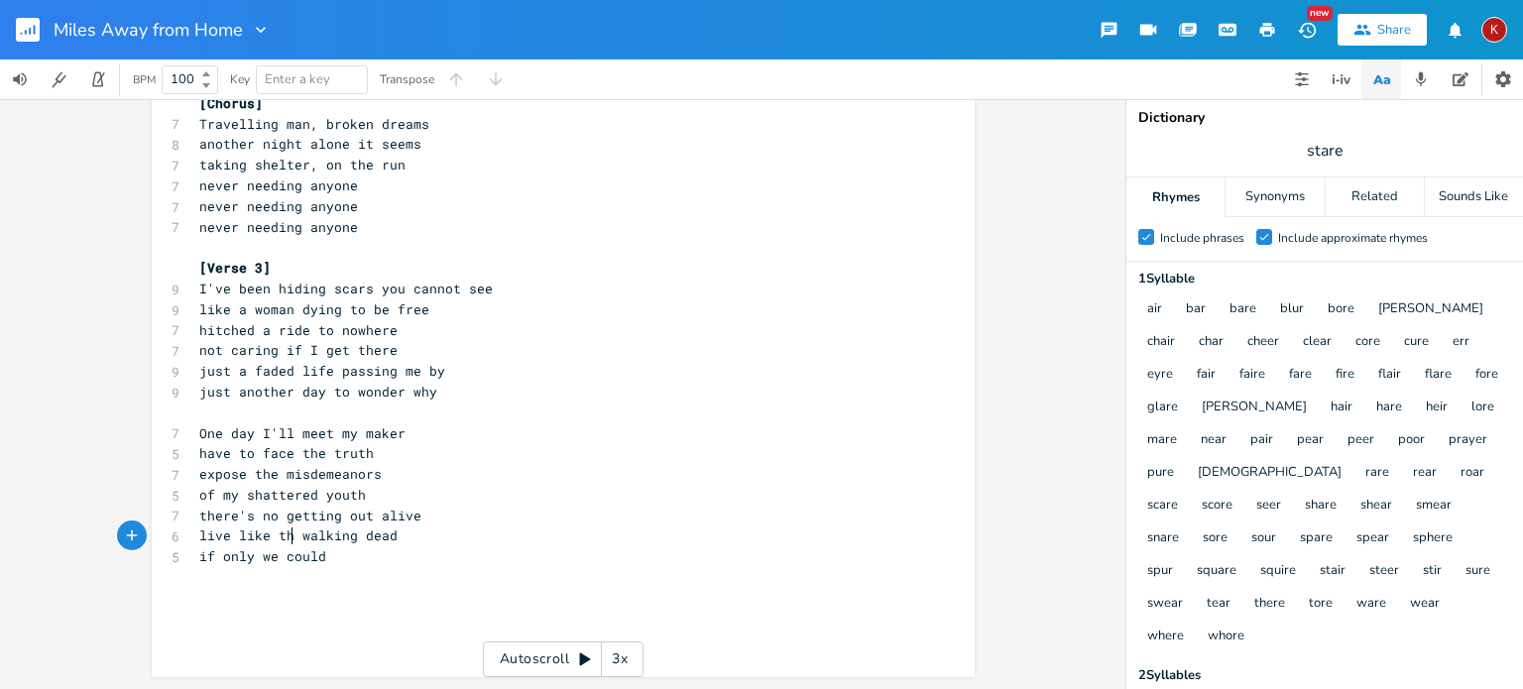
type textarea "the"
click at [214, 538] on span "live like the walking dead" at bounding box center [302, 535] width 206 height 18
type textarea "ing"
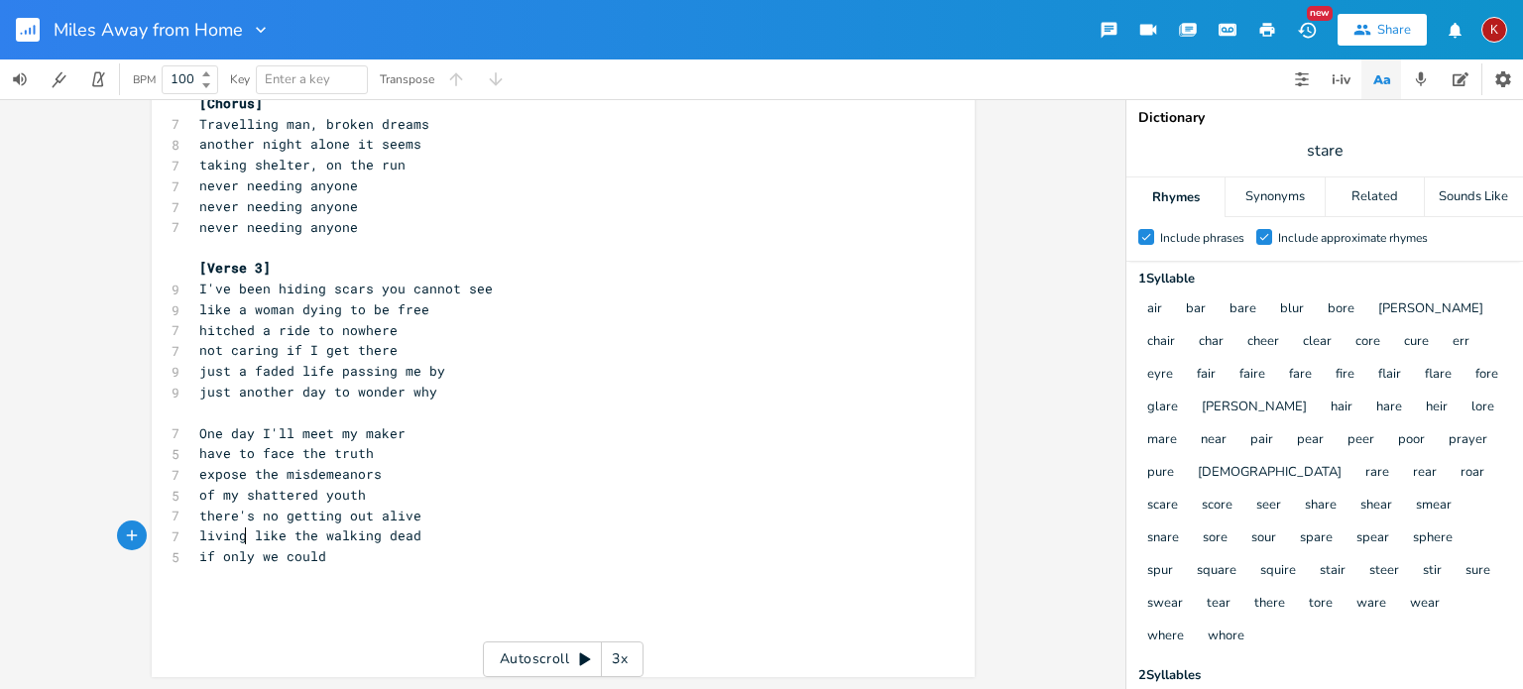
click at [299, 534] on span "living like the walking dead" at bounding box center [310, 535] width 222 height 18
type textarea "we're"
click at [320, 560] on span "if only we could" at bounding box center [262, 556] width 127 height 18
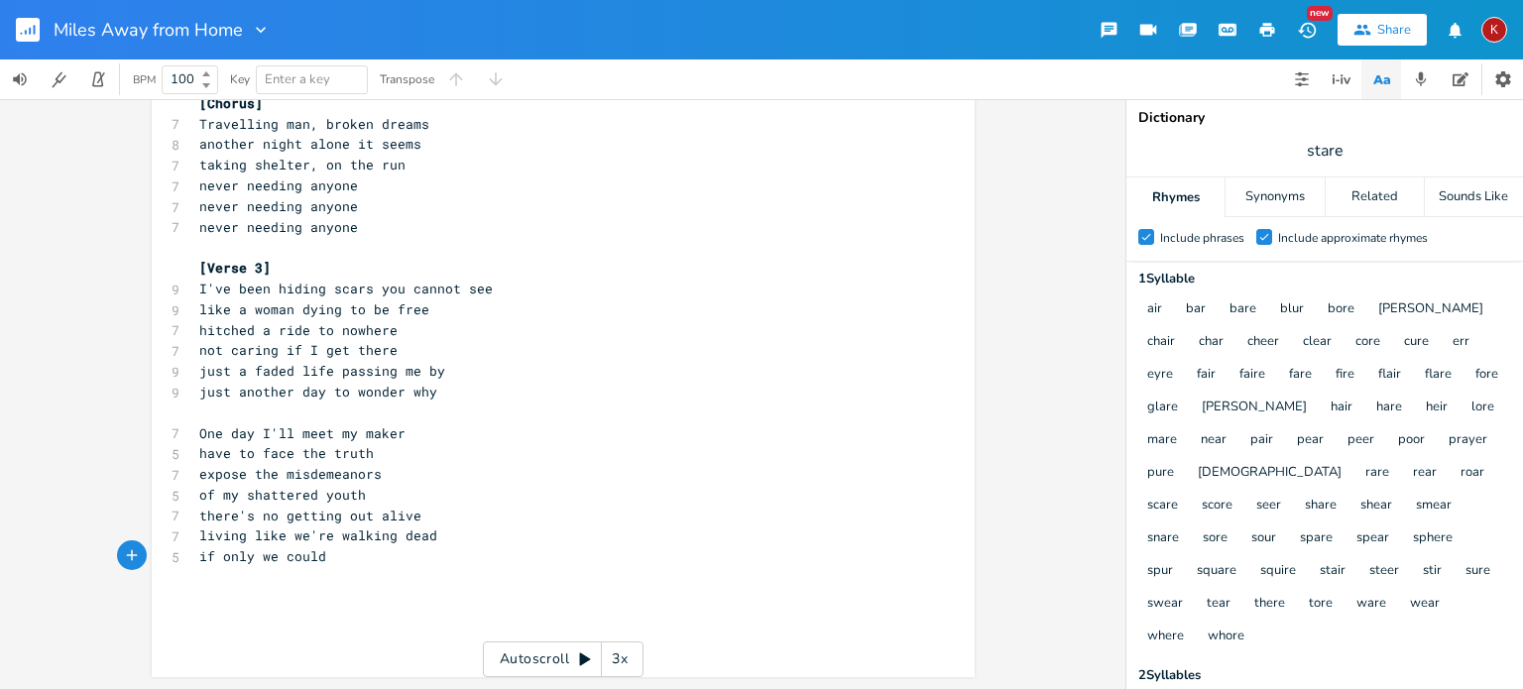
click at [320, 560] on span "if only we could" at bounding box center [262, 556] width 127 height 18
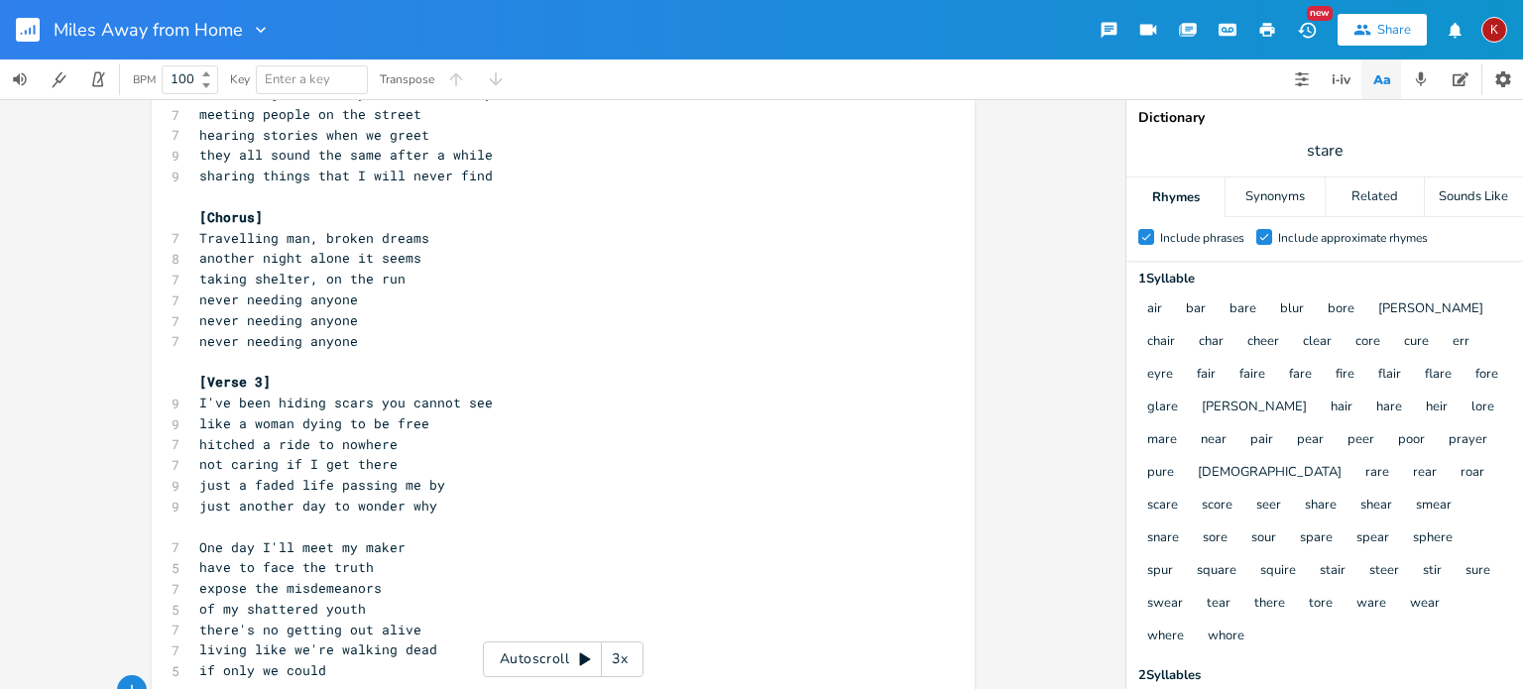
scroll to position [405, 0]
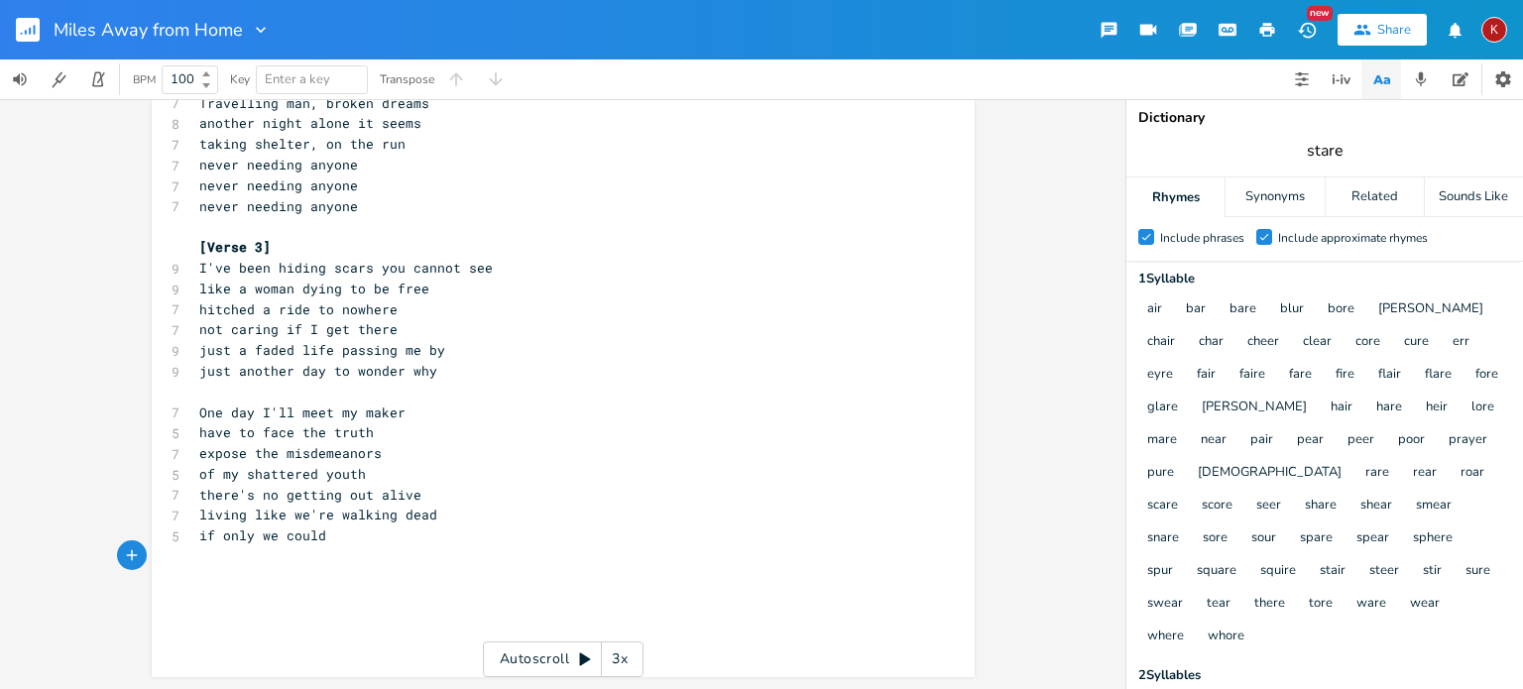
click at [1318, 151] on input "stare" at bounding box center [1325, 151] width 36 height 22
type input "dead"
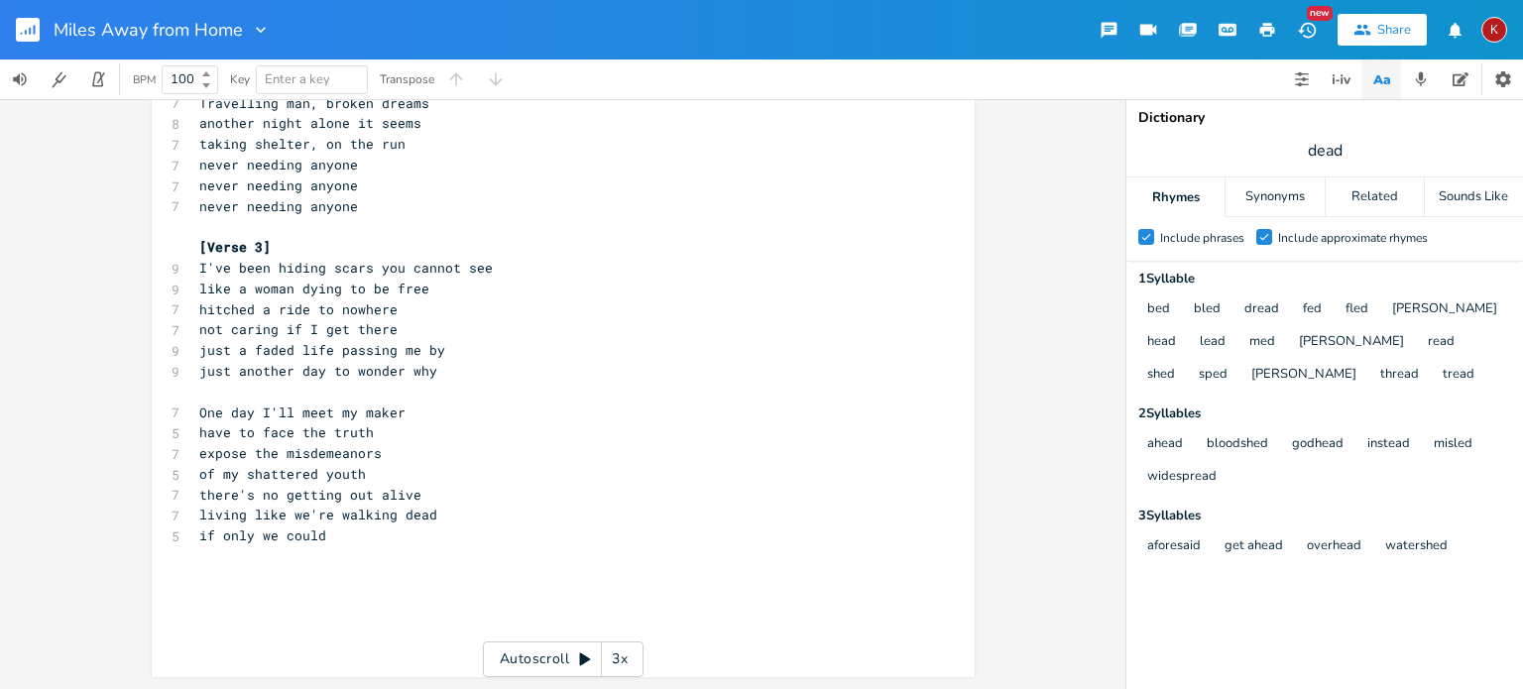
scroll to position [0, 0]
click at [321, 534] on span "if only we could" at bounding box center [262, 535] width 127 height 18
type textarea "if only we could instead"
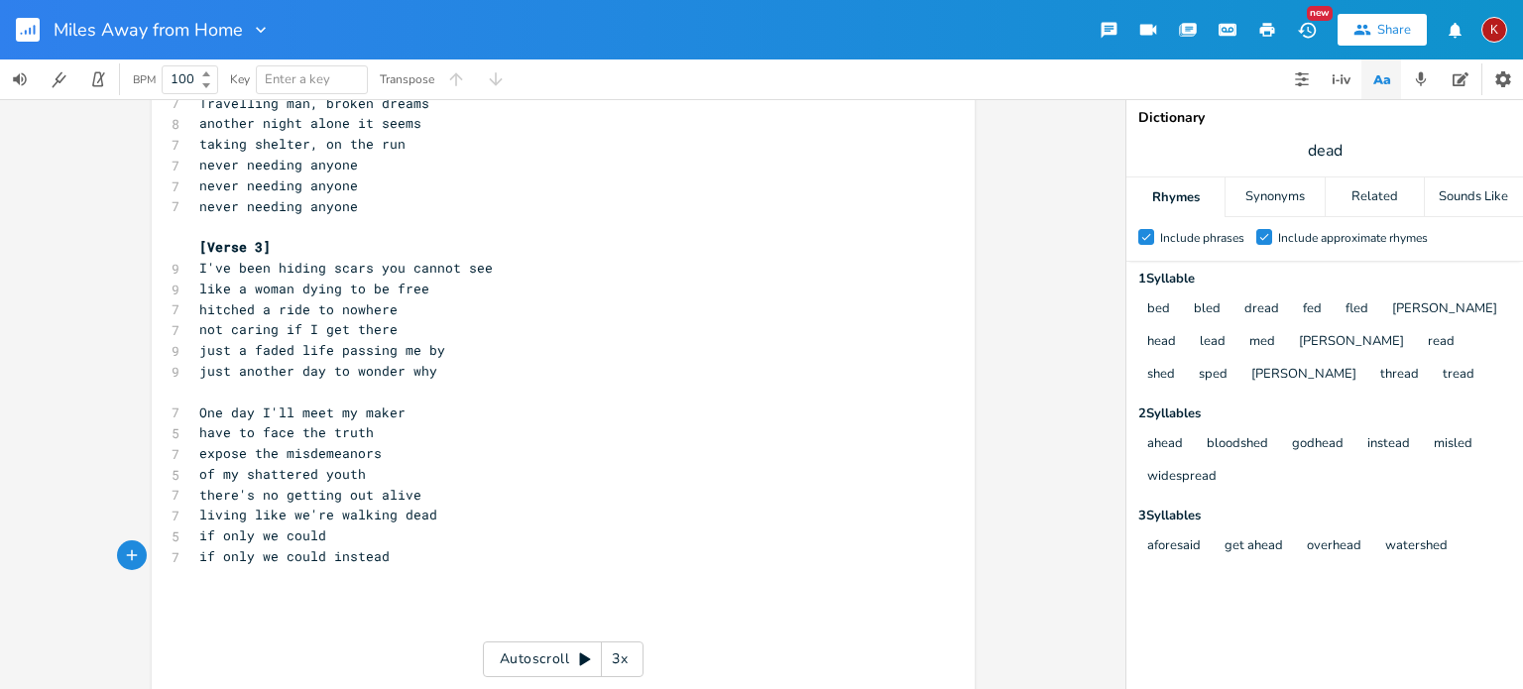
click at [364, 476] on pre "of my shattered youth" at bounding box center [553, 474] width 716 height 21
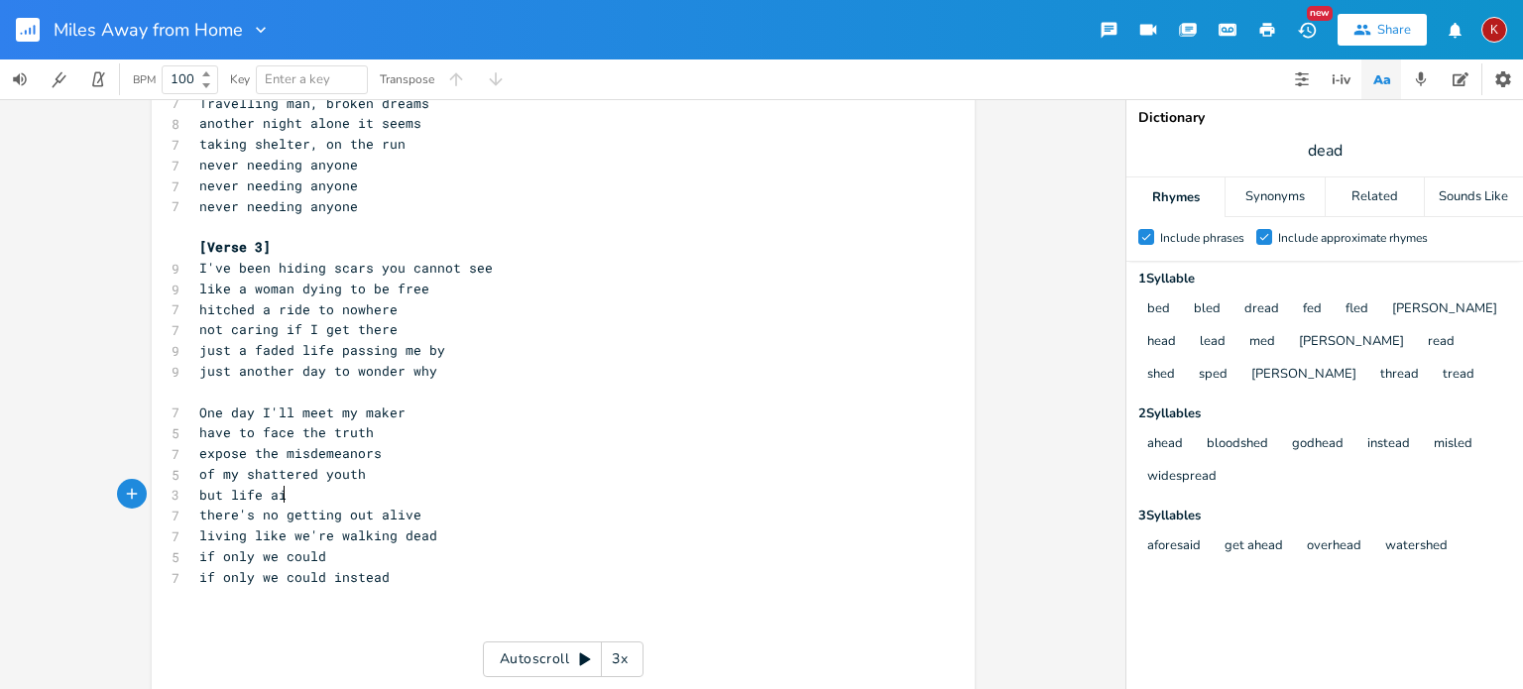
type textarea "but life ain"
type textarea "t"
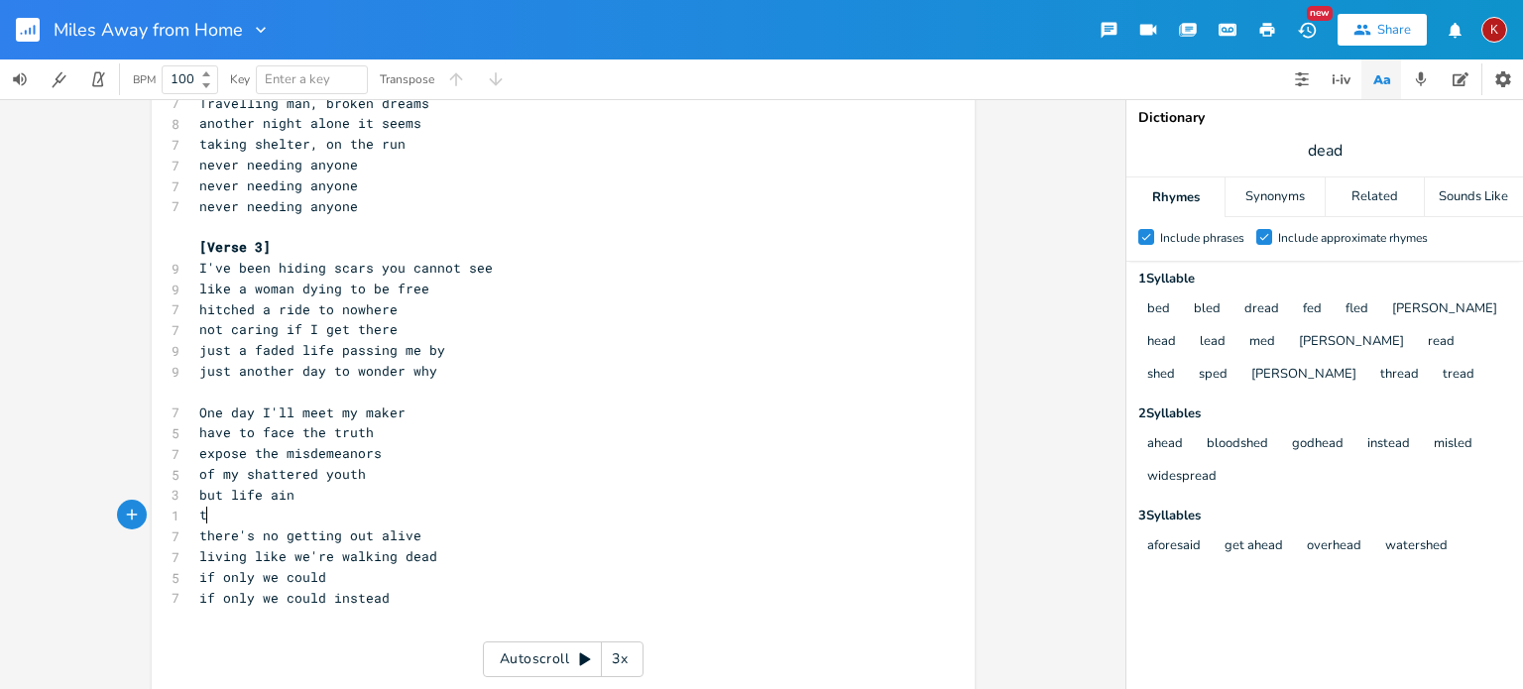
scroll to position [0, 4]
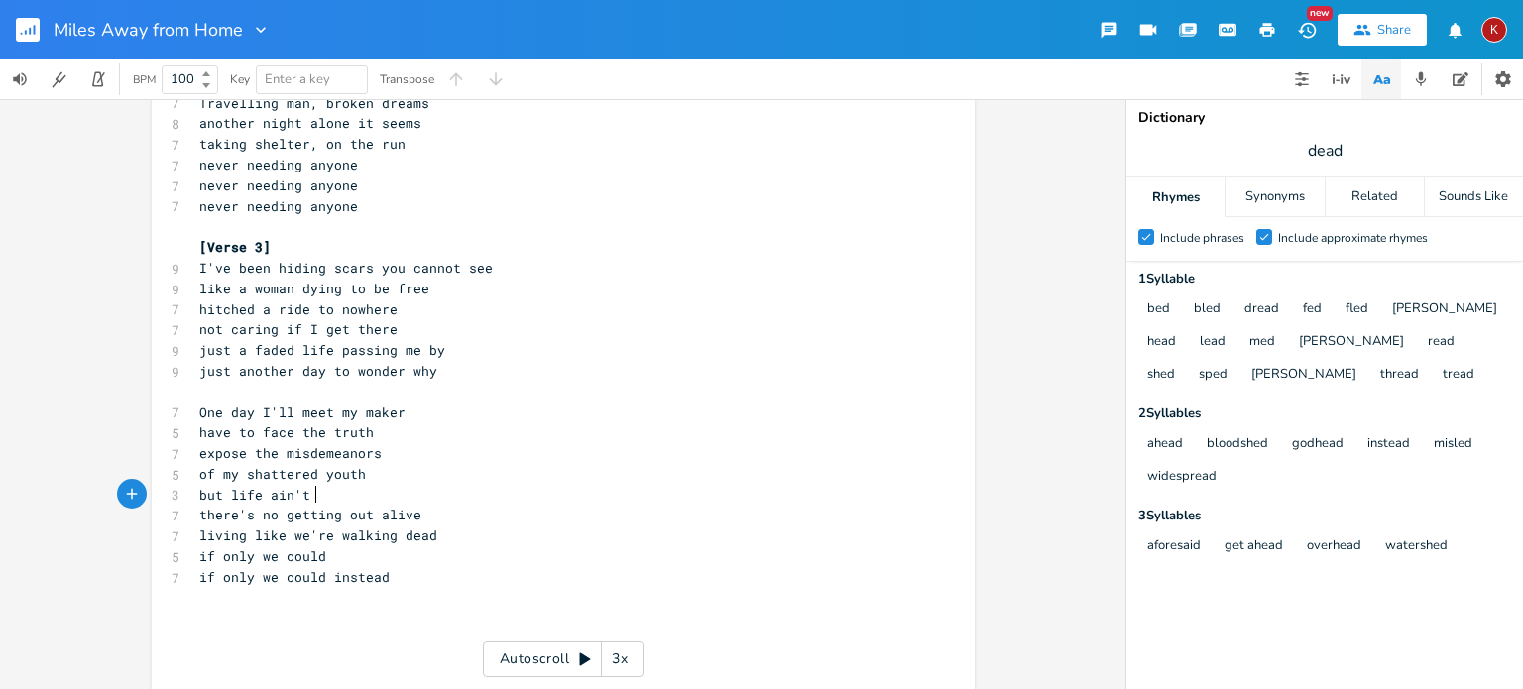
type textarea "'t l"
type textarea "kind"
click at [305, 496] on span "but life ain't kind" at bounding box center [274, 495] width 151 height 18
type textarea "that"
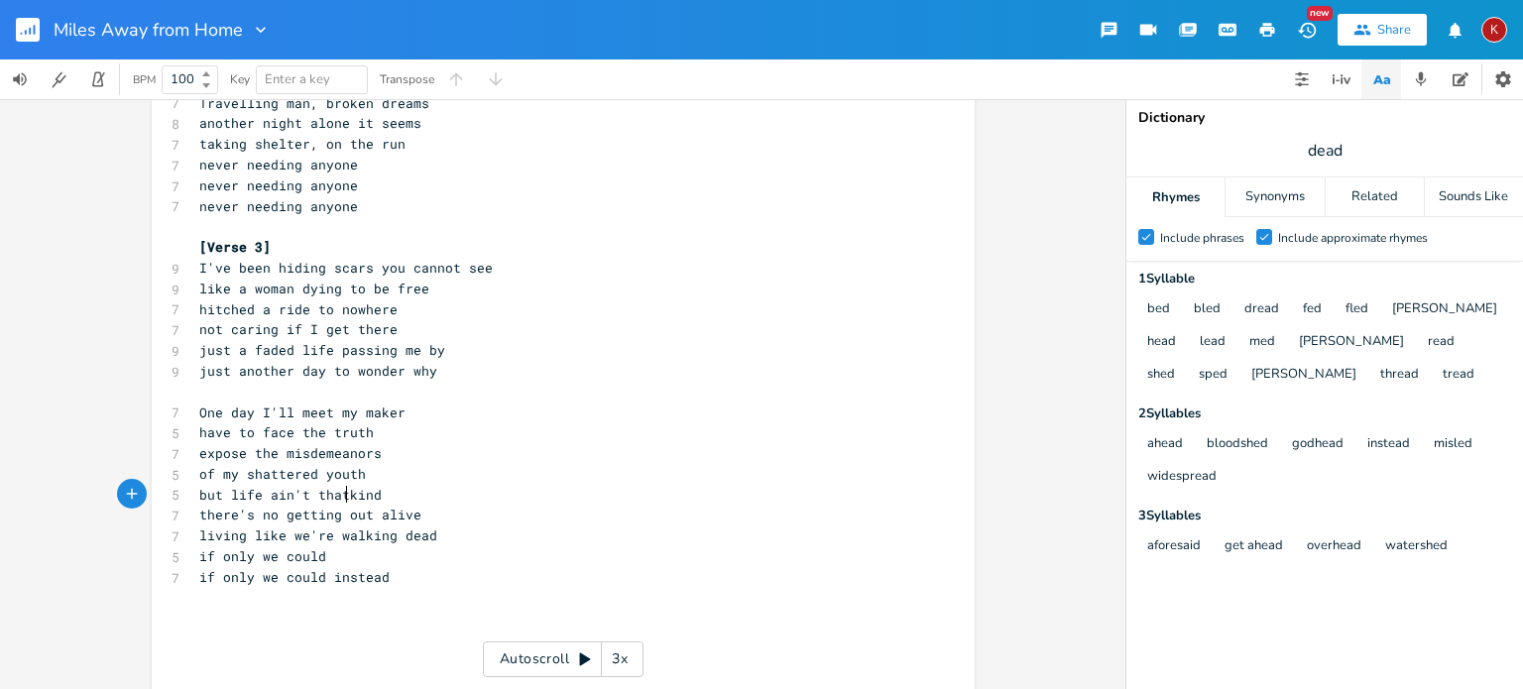
scroll to position [0, 26]
click at [318, 496] on span "but life ain't that kind" at bounding box center [294, 495] width 190 height 18
type textarea "too"
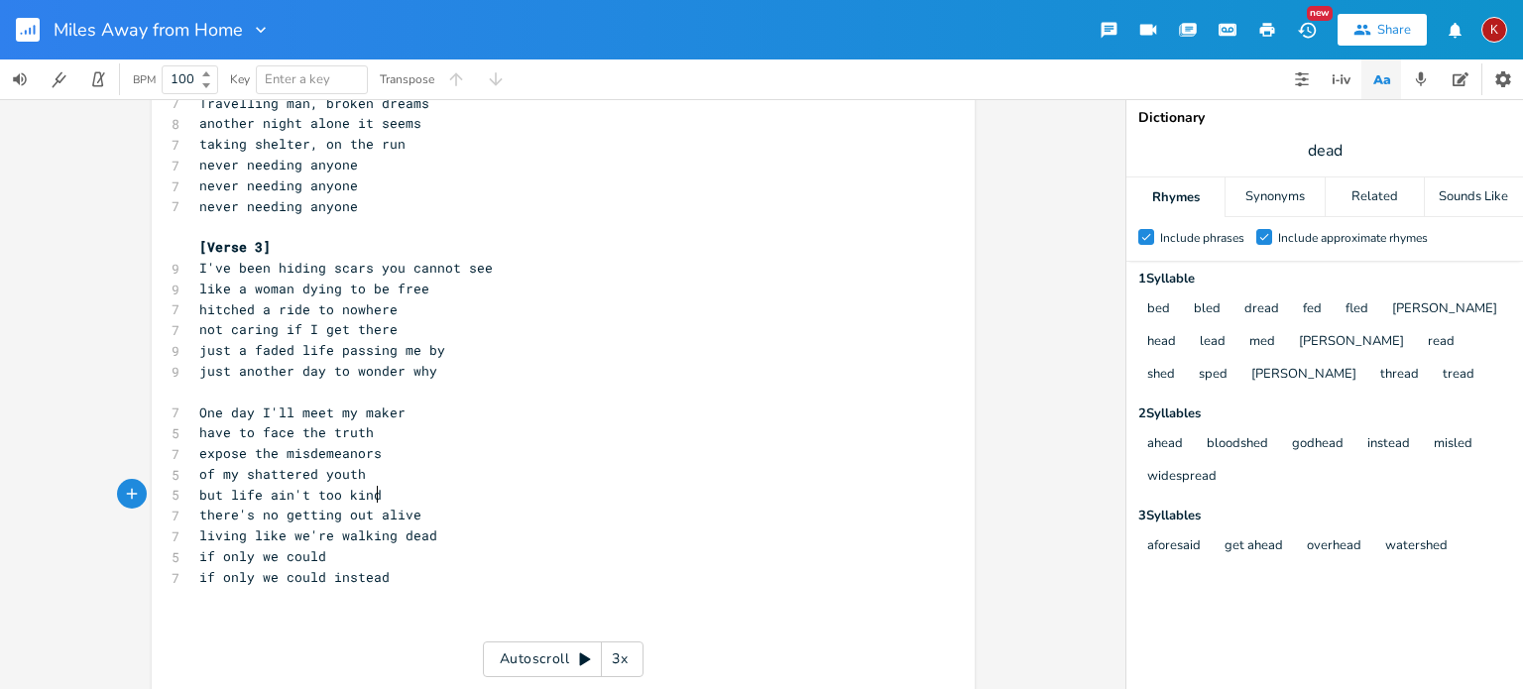
click at [398, 495] on pre "but life ain't too kind" at bounding box center [553, 495] width 716 height 21
drag, startPoint x: 275, startPoint y: 517, endPoint x: 188, endPoint y: 514, distance: 86.3
click at [195, 514] on pre "there's no getting out alive" at bounding box center [553, 515] width 716 height 21
type textarea "won't"
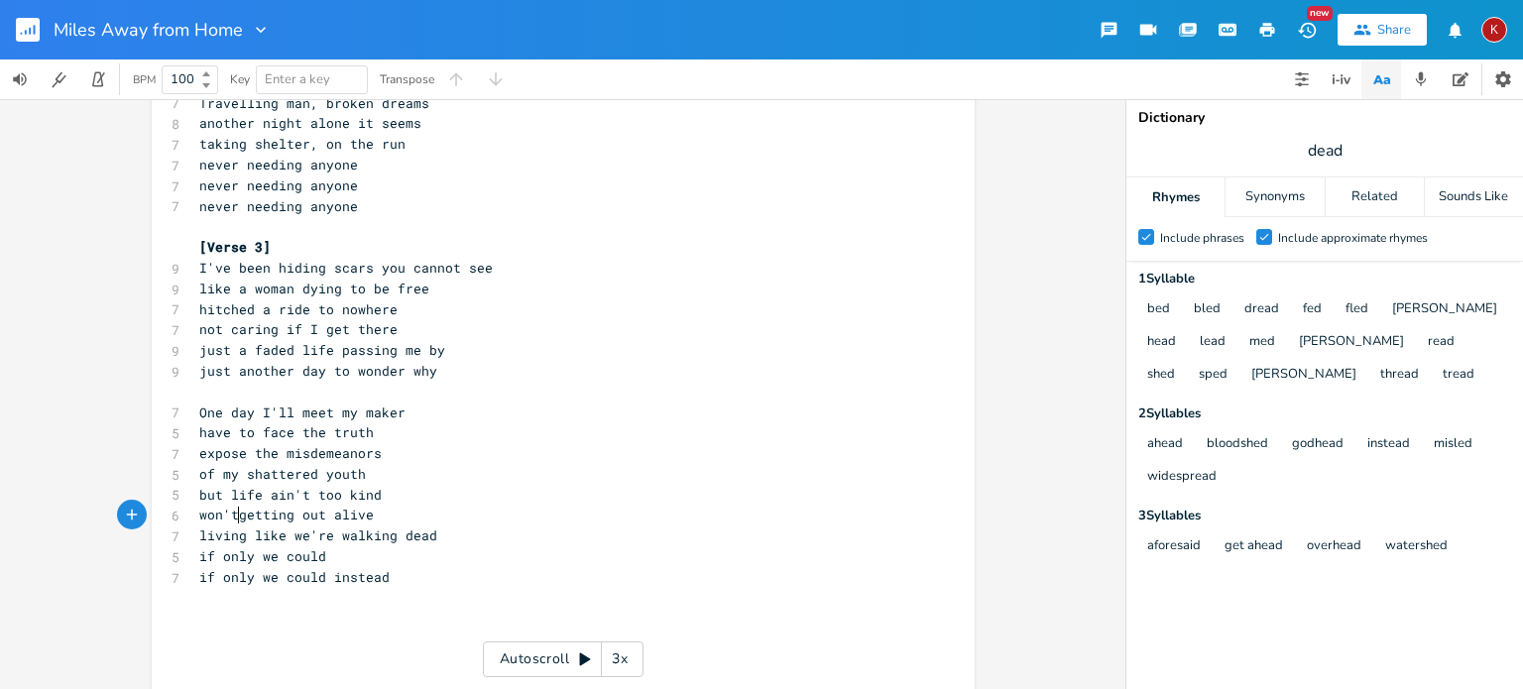
scroll to position [0, 36]
click at [289, 515] on span "won't getting out alive" at bounding box center [290, 515] width 182 height 18
type textarea "we're walking"
drag, startPoint x: 389, startPoint y: 538, endPoint x: 286, endPoint y: 543, distance: 103.2
click at [286, 543] on span "living like we're walking dead" at bounding box center [318, 535] width 238 height 18
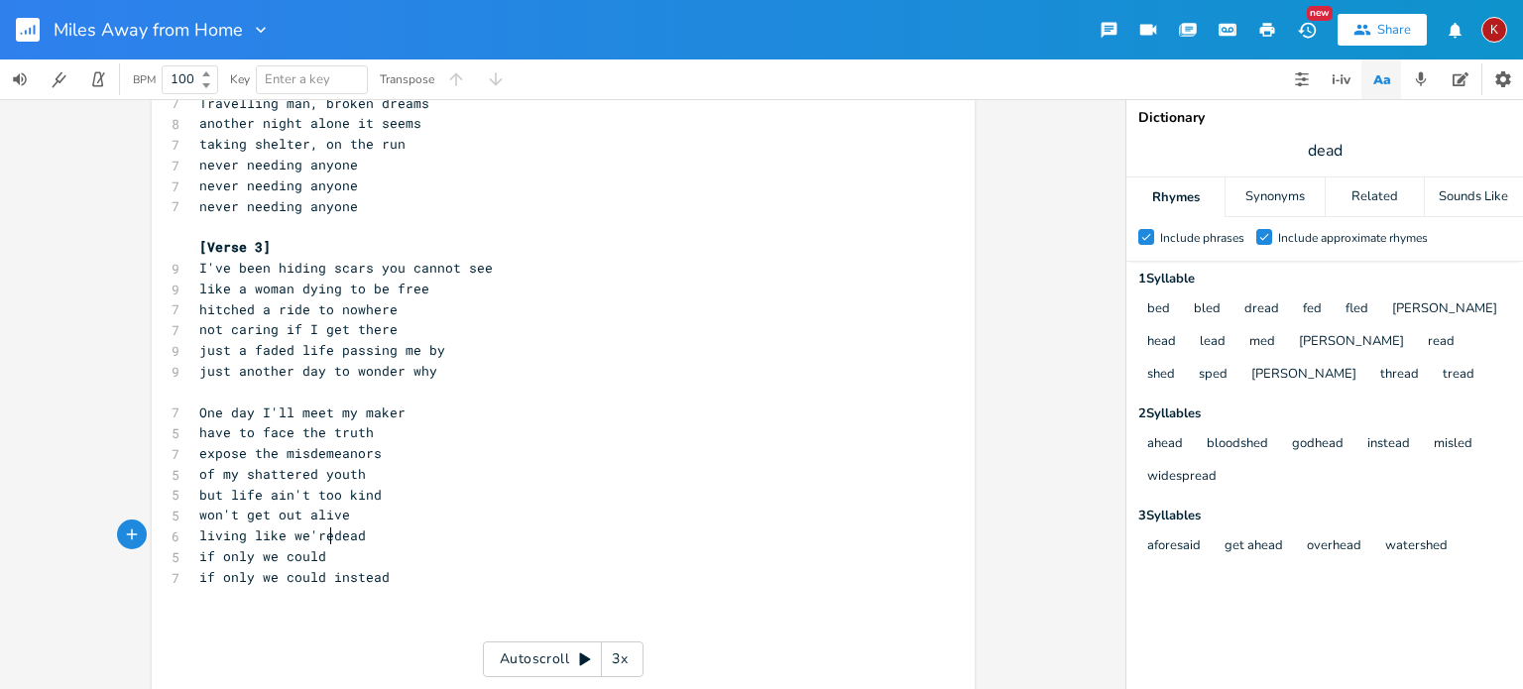
type textarea "we're"
type textarea "i"
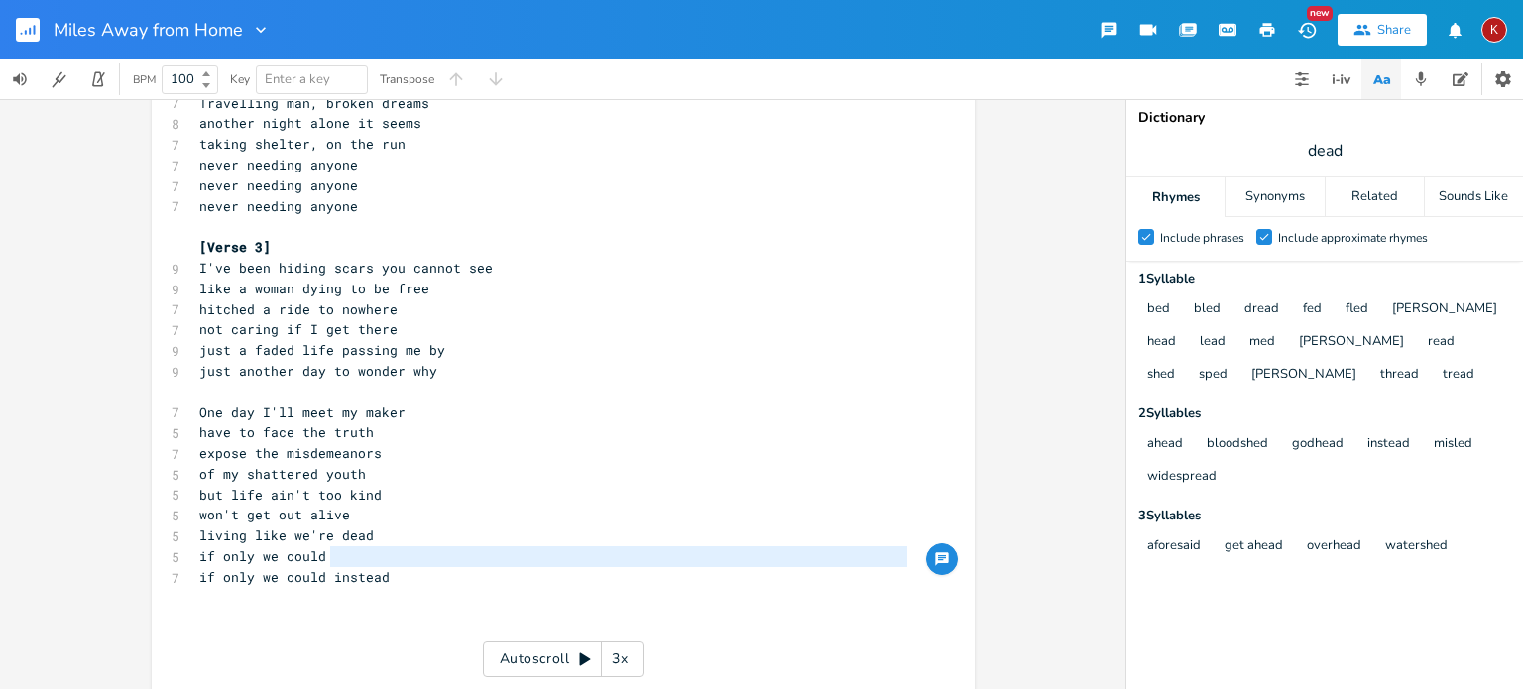
drag, startPoint x: 331, startPoint y: 562, endPoint x: 152, endPoint y: 568, distance: 179.5
click at [152, 568] on div "x [Verse 1] 10 I'm a million miles away from home 10 like a spaceman drifting o…" at bounding box center [563, 213] width 823 height 1012
click at [325, 556] on pre "if only we could" at bounding box center [553, 556] width 716 height 21
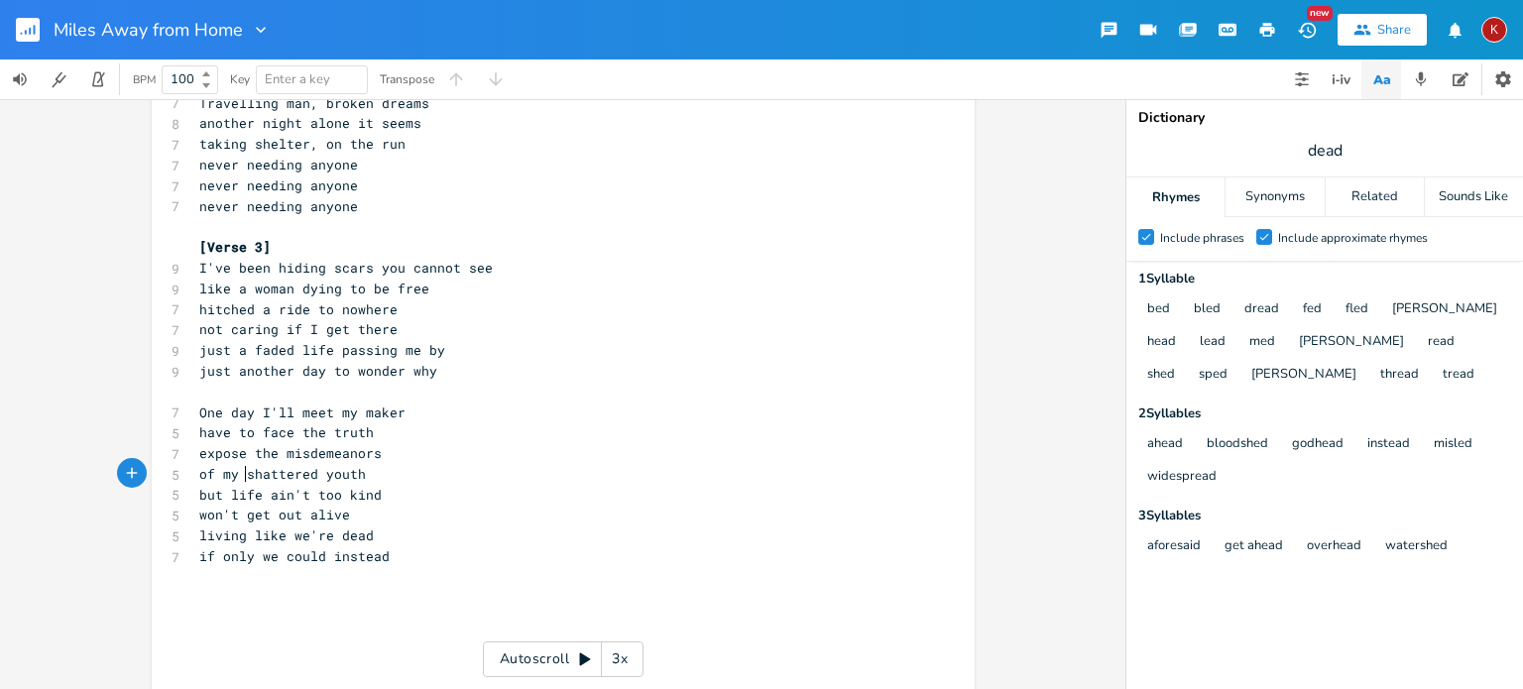
click at [239, 473] on span "of my shattered youth" at bounding box center [282, 474] width 167 height 18
type textarea "mis-spent"
click at [317, 494] on span "but life ain't too kind" at bounding box center [290, 495] width 182 height 18
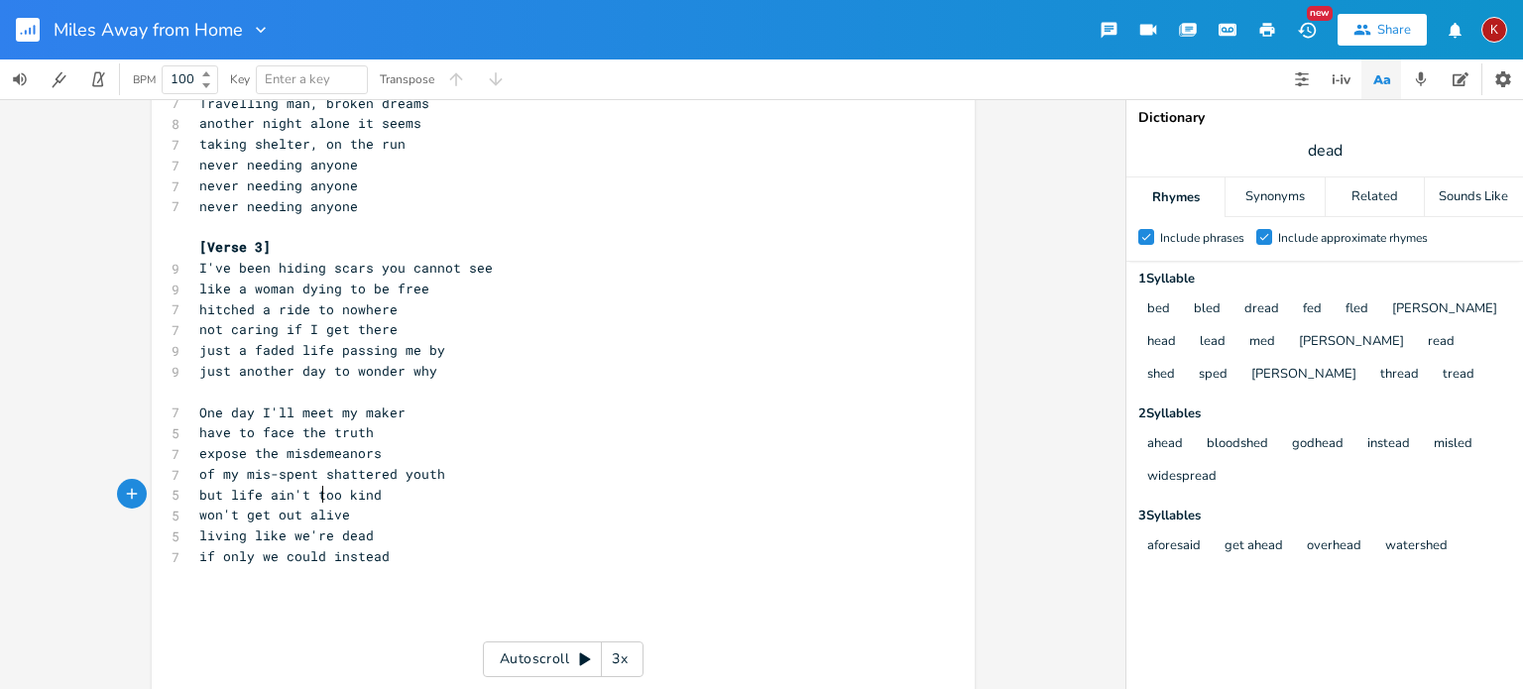
click at [317, 494] on span "but life ain't too kind" at bounding box center [290, 495] width 182 height 18
type textarea "often"
click at [199, 521] on span "won't get out alive" at bounding box center [274, 515] width 151 height 18
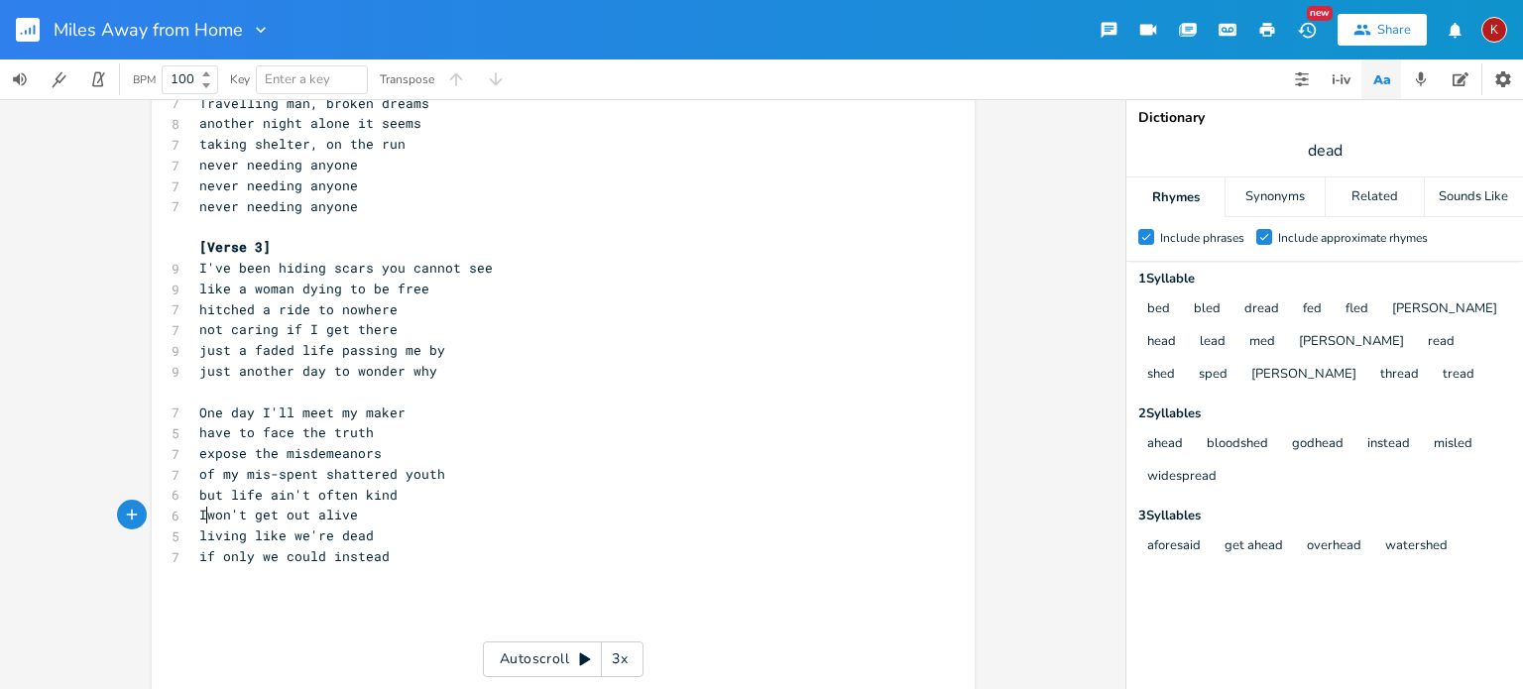
type textarea "I"
click at [199, 538] on span "living like we're dead" at bounding box center [286, 535] width 174 height 18
type textarea "still"
click at [334, 539] on span "still living like we're dead" at bounding box center [310, 535] width 222 height 18
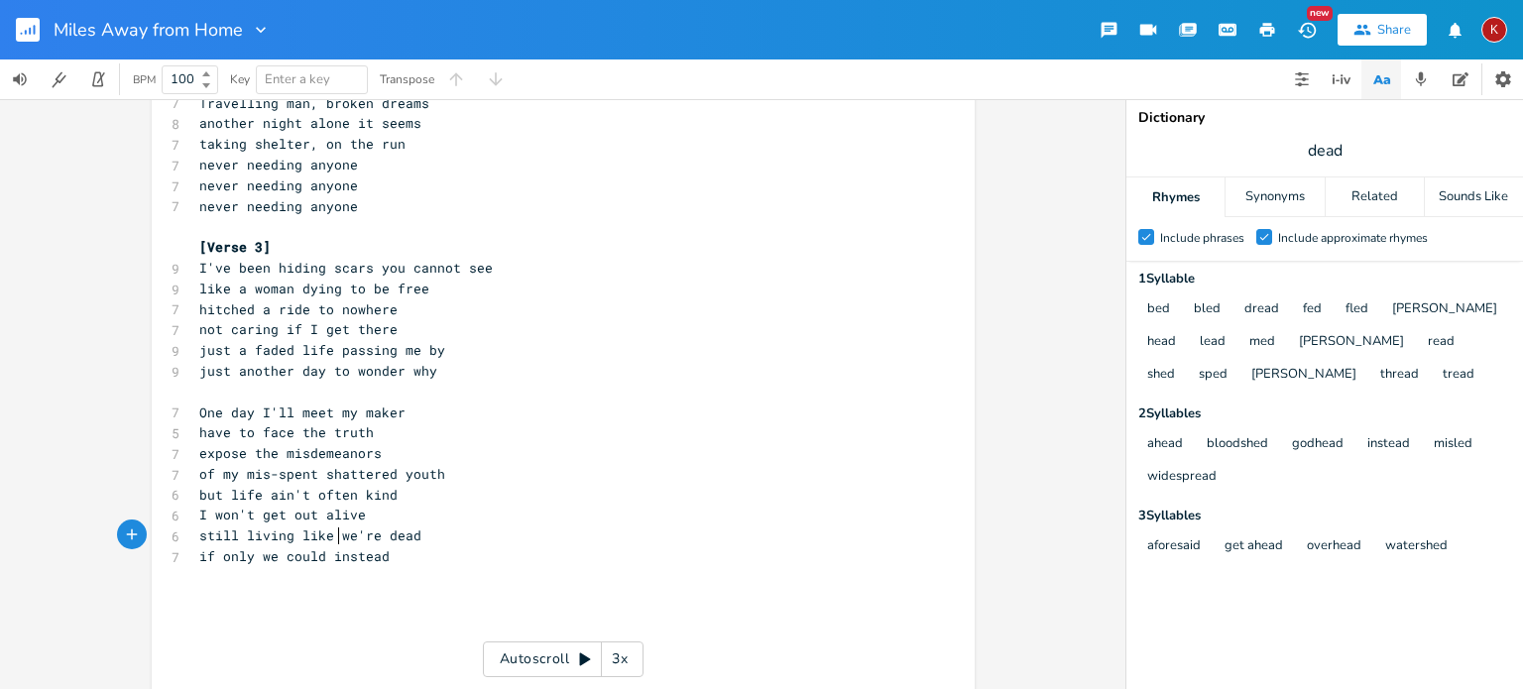
click at [334, 539] on span "still living like we're dead" at bounding box center [310, 535] width 222 height 18
type textarea "I'"
type textarea "m"
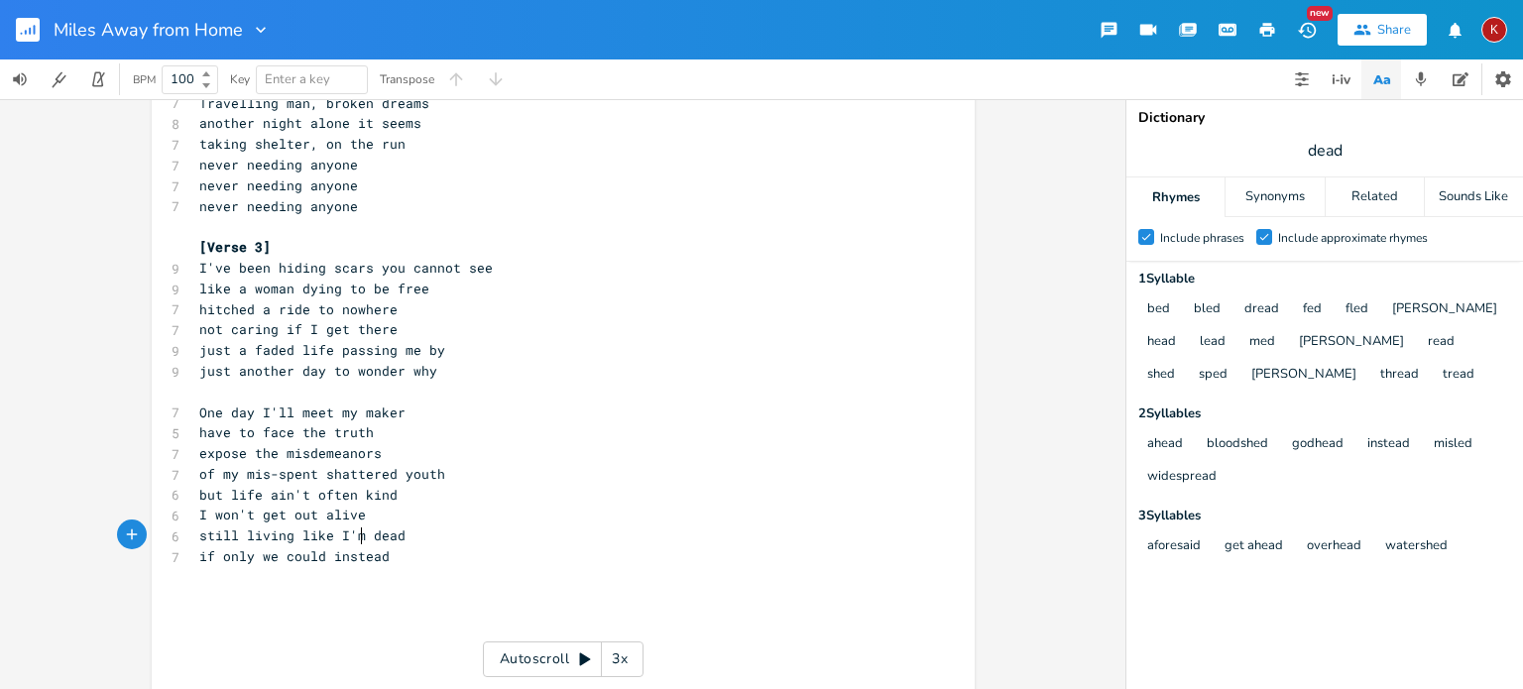
click at [199, 562] on span "if only we could instead" at bounding box center [294, 556] width 190 height 18
type textarea "and ahead"
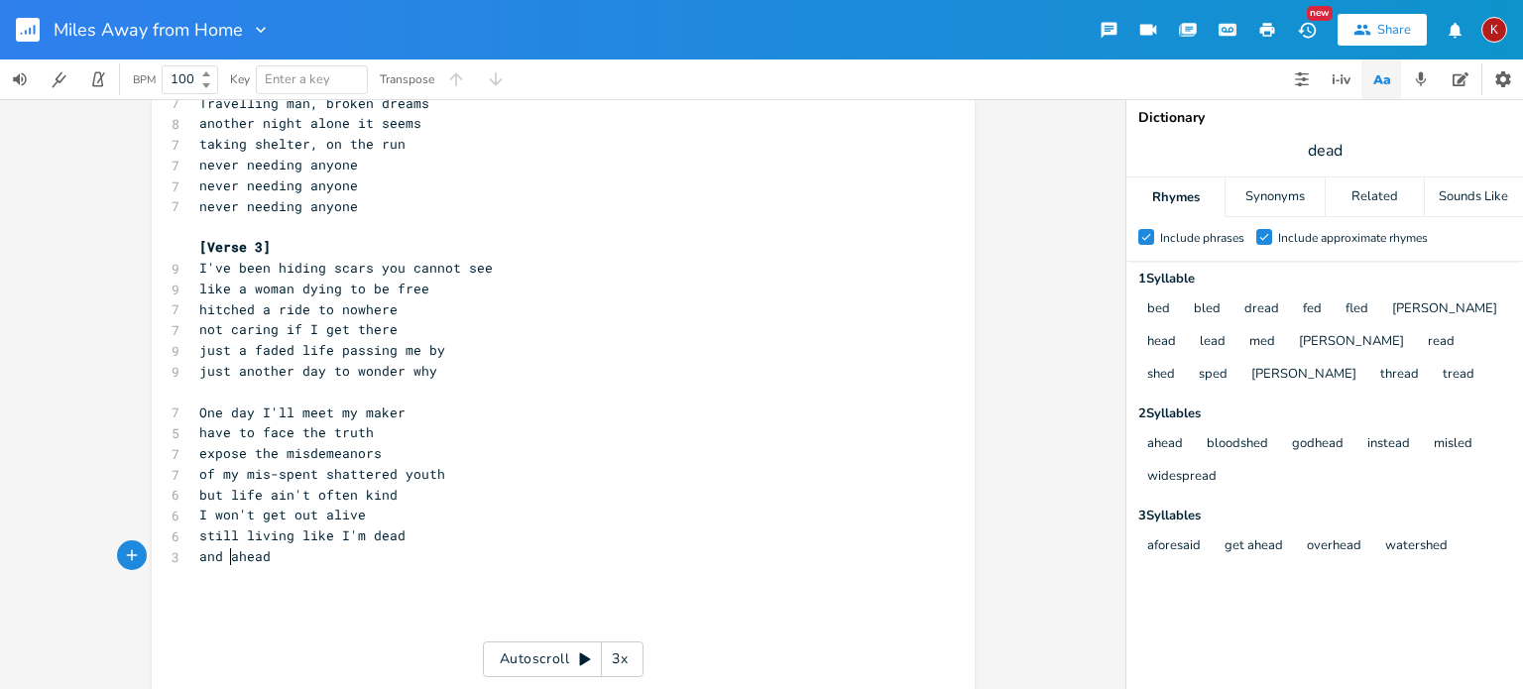
click at [223, 557] on span "and ahead" at bounding box center [234, 556] width 71 height 18
type textarea "don't care what"
type textarea "s"
type textarea "t's"
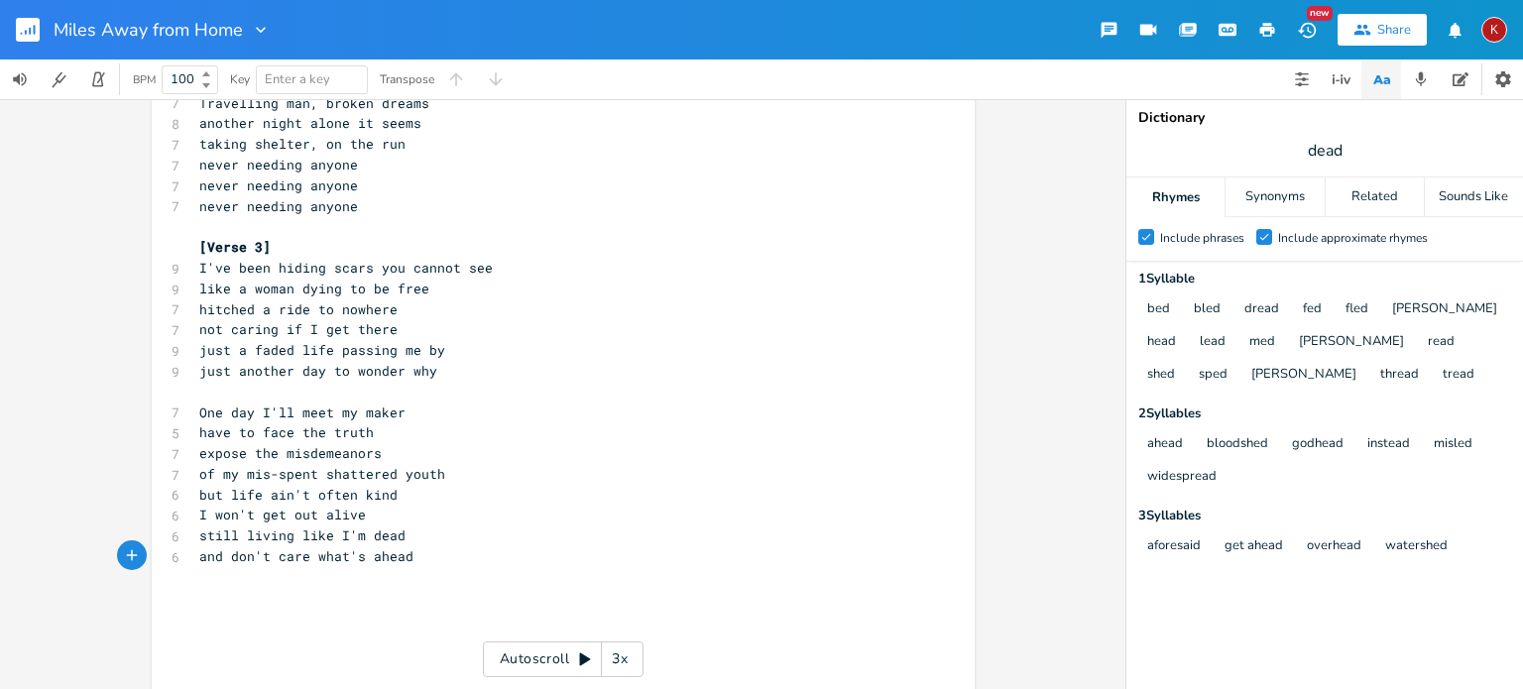
scroll to position [408, 0]
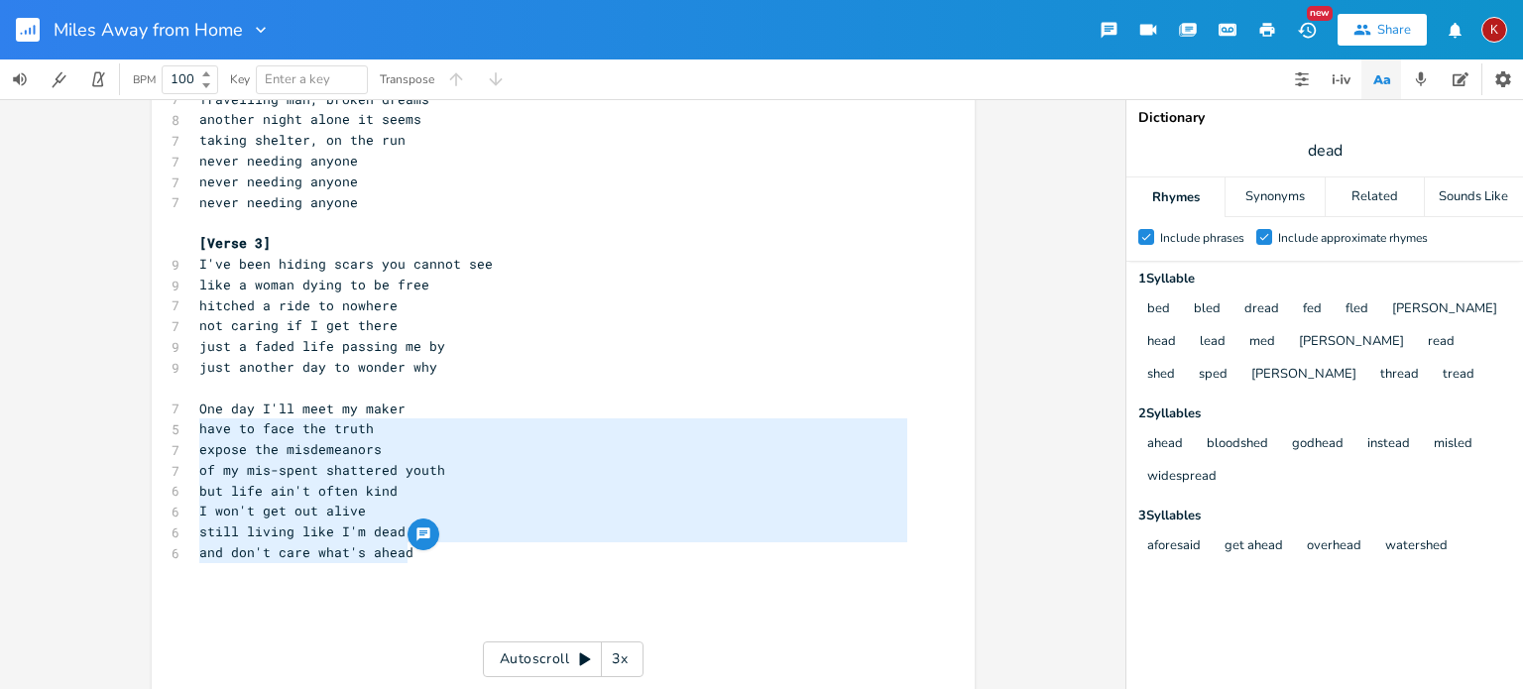
type textarea "One day I'll meet my maker have to face the truth expose the misdemeanors of my…"
drag, startPoint x: 424, startPoint y: 560, endPoint x: 152, endPoint y: 415, distance: 308.7
click at [152, 415] on div "One day I'll meet my maker have to face the truth expose the misdemeanors of my…" at bounding box center [563, 198] width 823 height 991
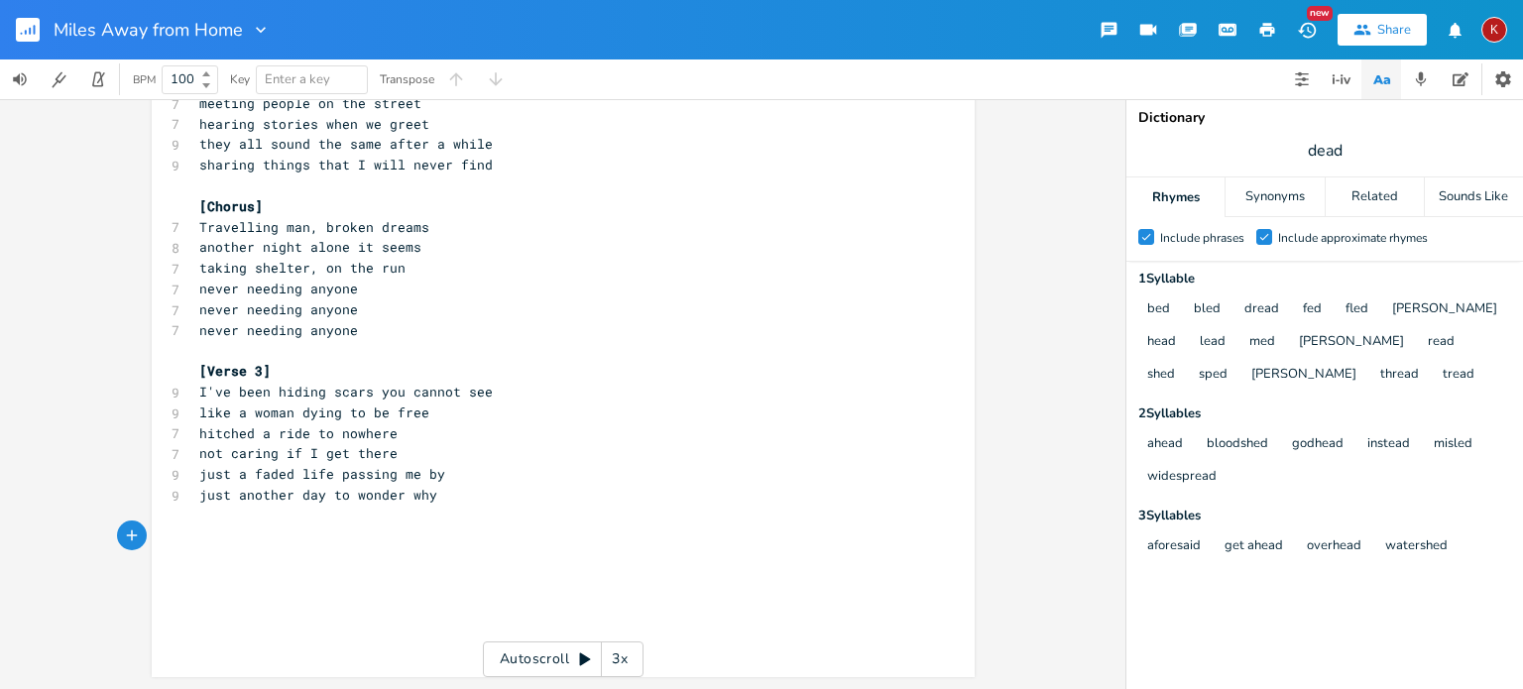
click at [1265, 24] on icon "button" at bounding box center [1267, 30] width 15 height 14
click at [197, 543] on pre "​" at bounding box center [553, 536] width 716 height 21
type textarea "[Chorus}"
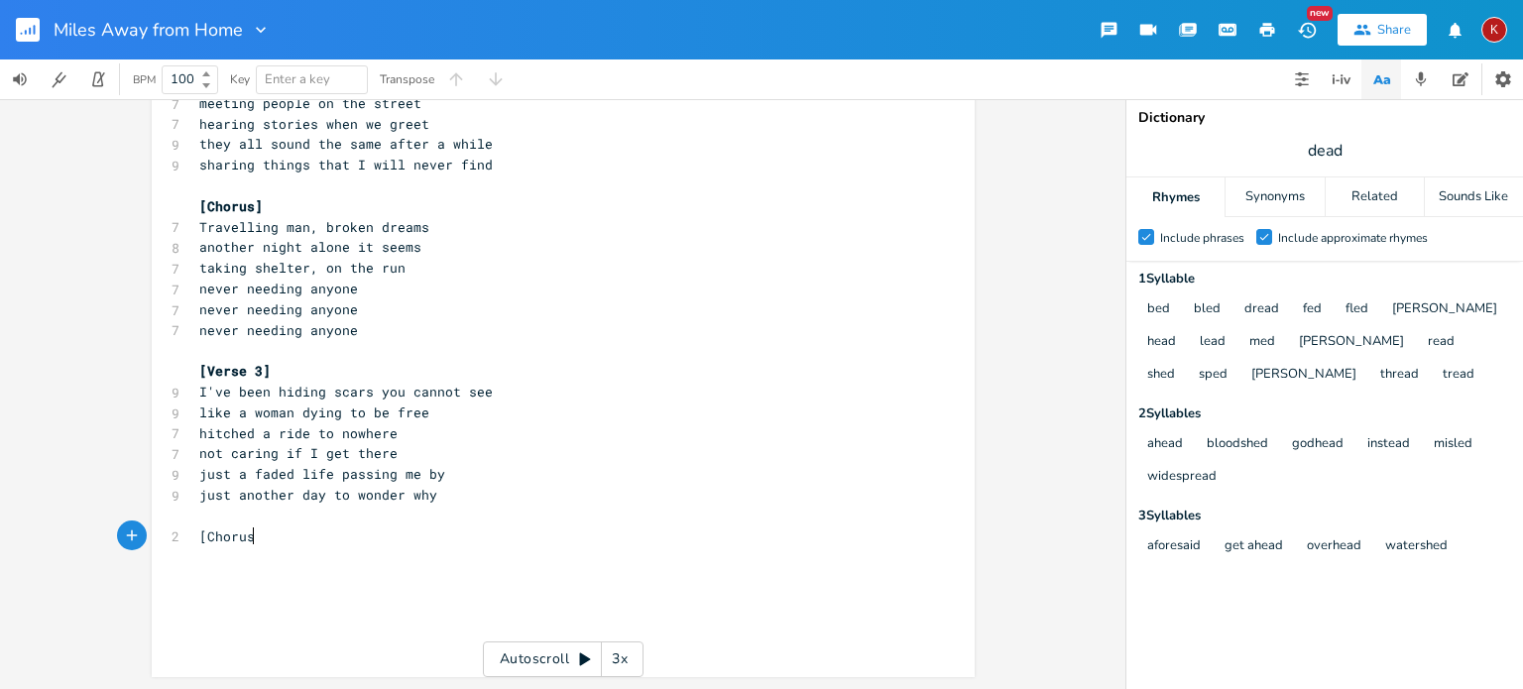
scroll to position [0, 50]
type textarea "]"
type textarea "[Outrio"
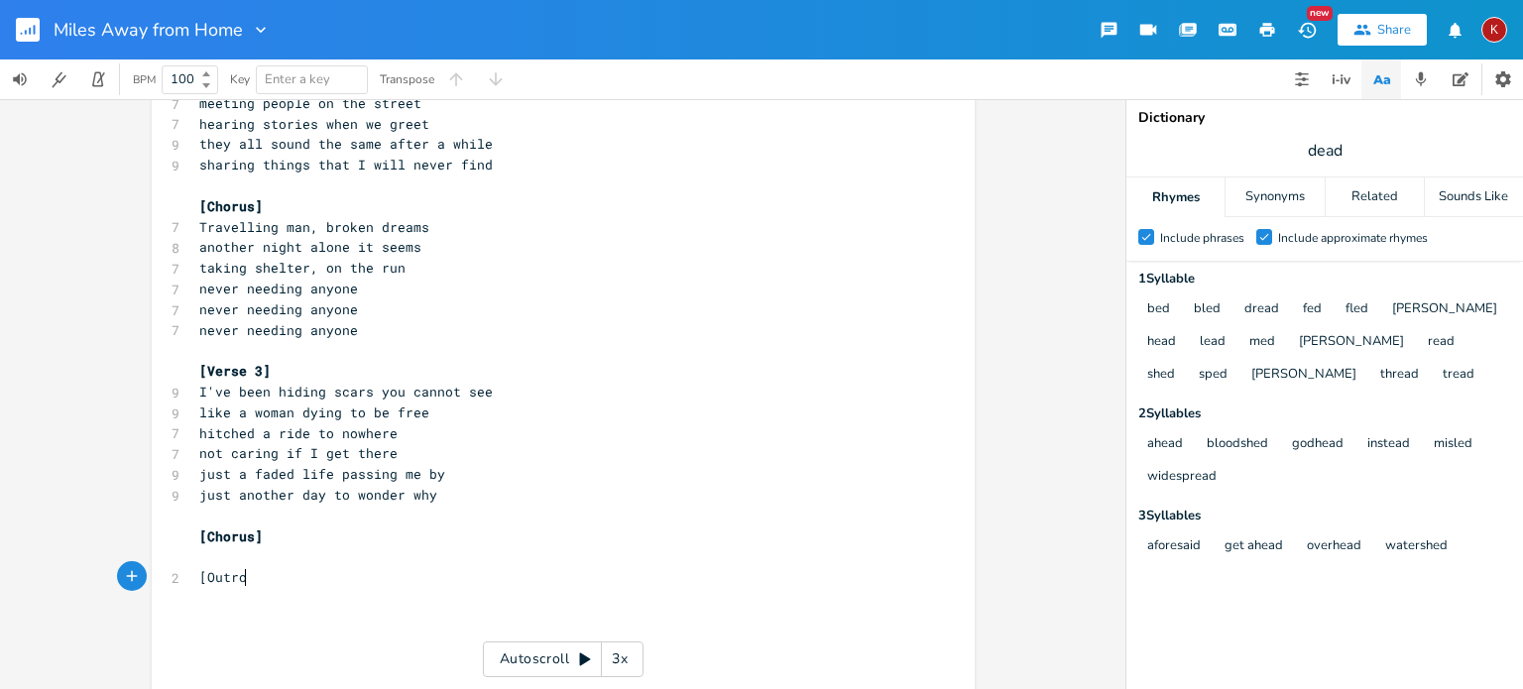
type textarea "o]"
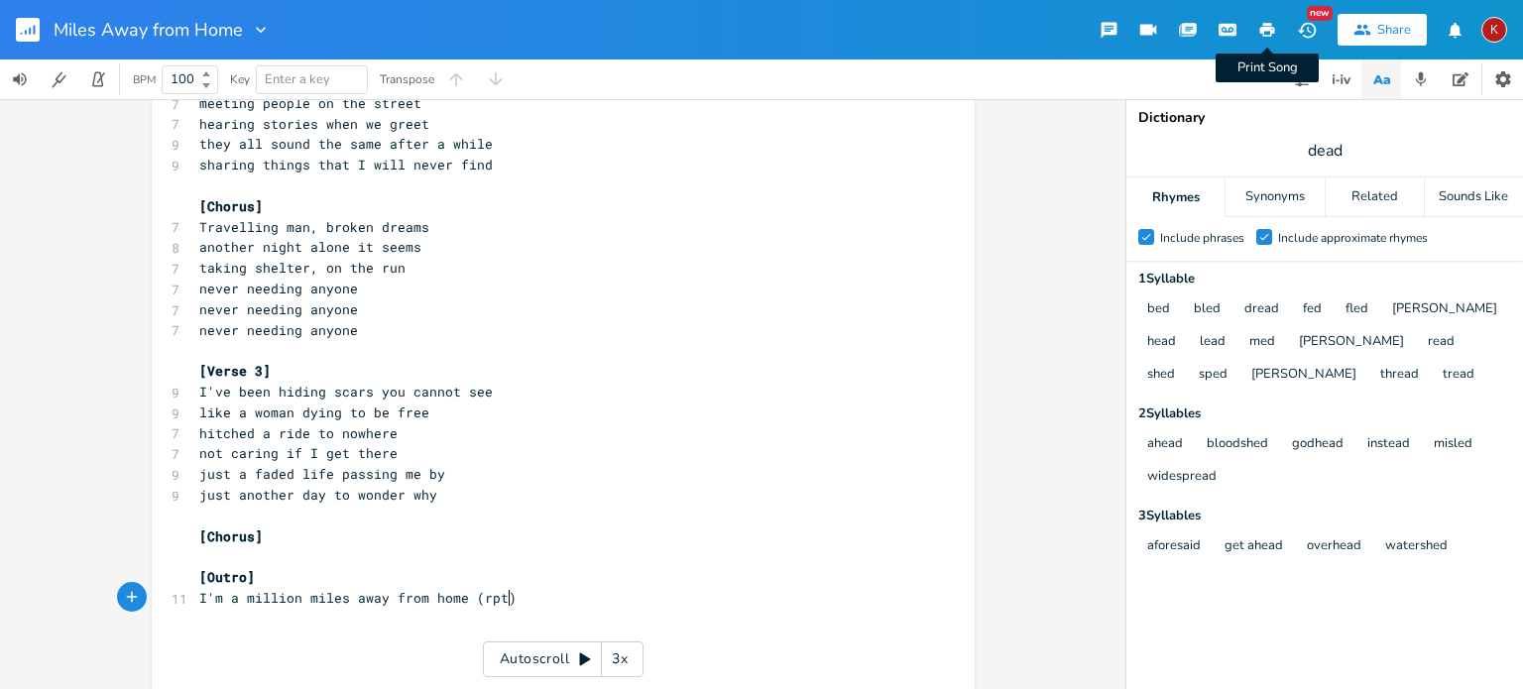
type textarea "I'm a million miles away from home (rpt)"
click at [1268, 27] on icon "button" at bounding box center [1267, 30] width 15 height 14
